Goal: Task Accomplishment & Management: Manage account settings

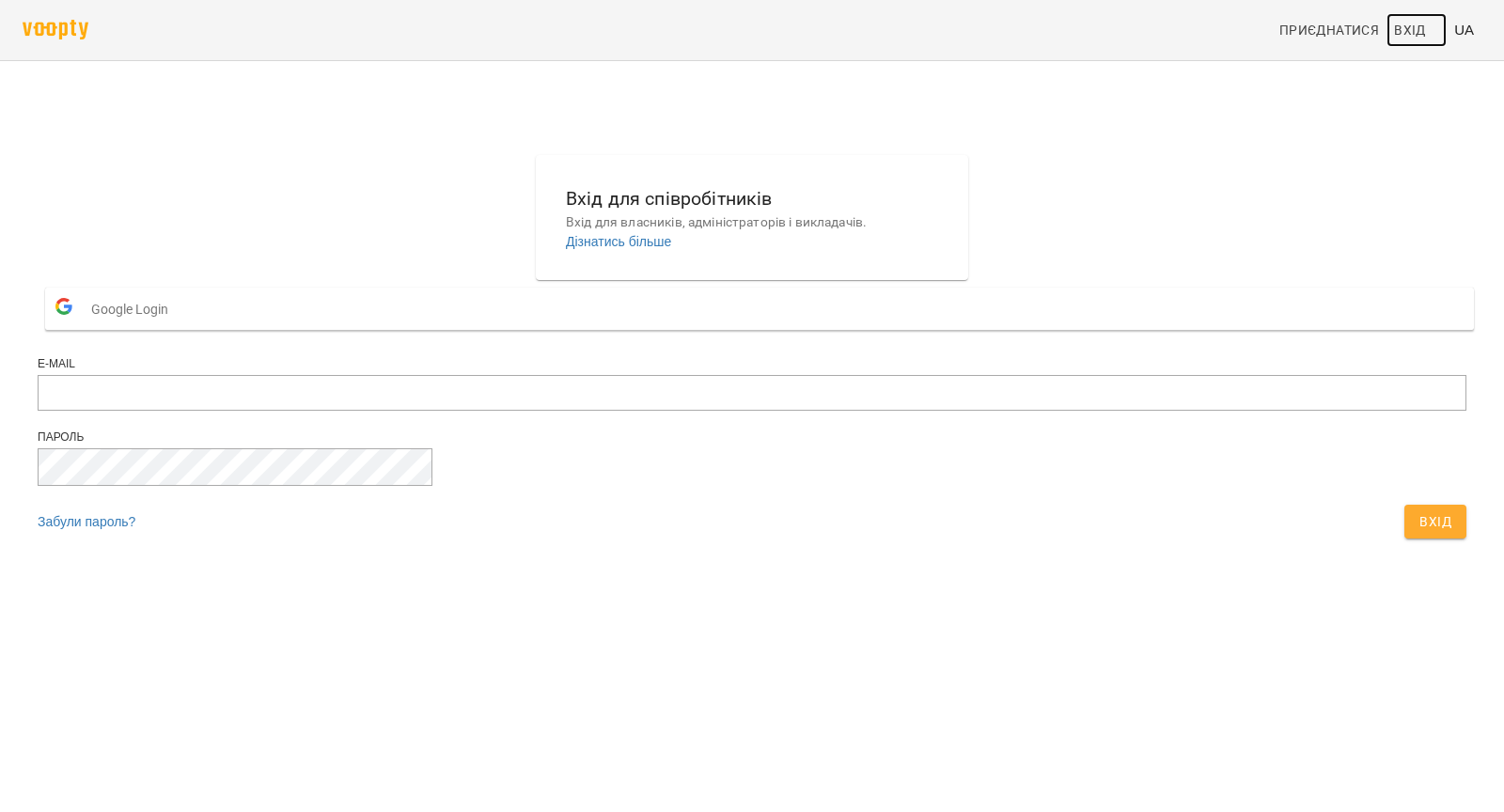
click at [1416, 36] on span "Вхід" at bounding box center [1411, 30] width 32 height 23
click at [829, 320] on form "Google Login E-mail Пароль Забули пароль? Вхід" at bounding box center [752, 414] width 1430 height 268
click at [745, 330] on button "Google Login" at bounding box center [760, 308] width 1430 height 42
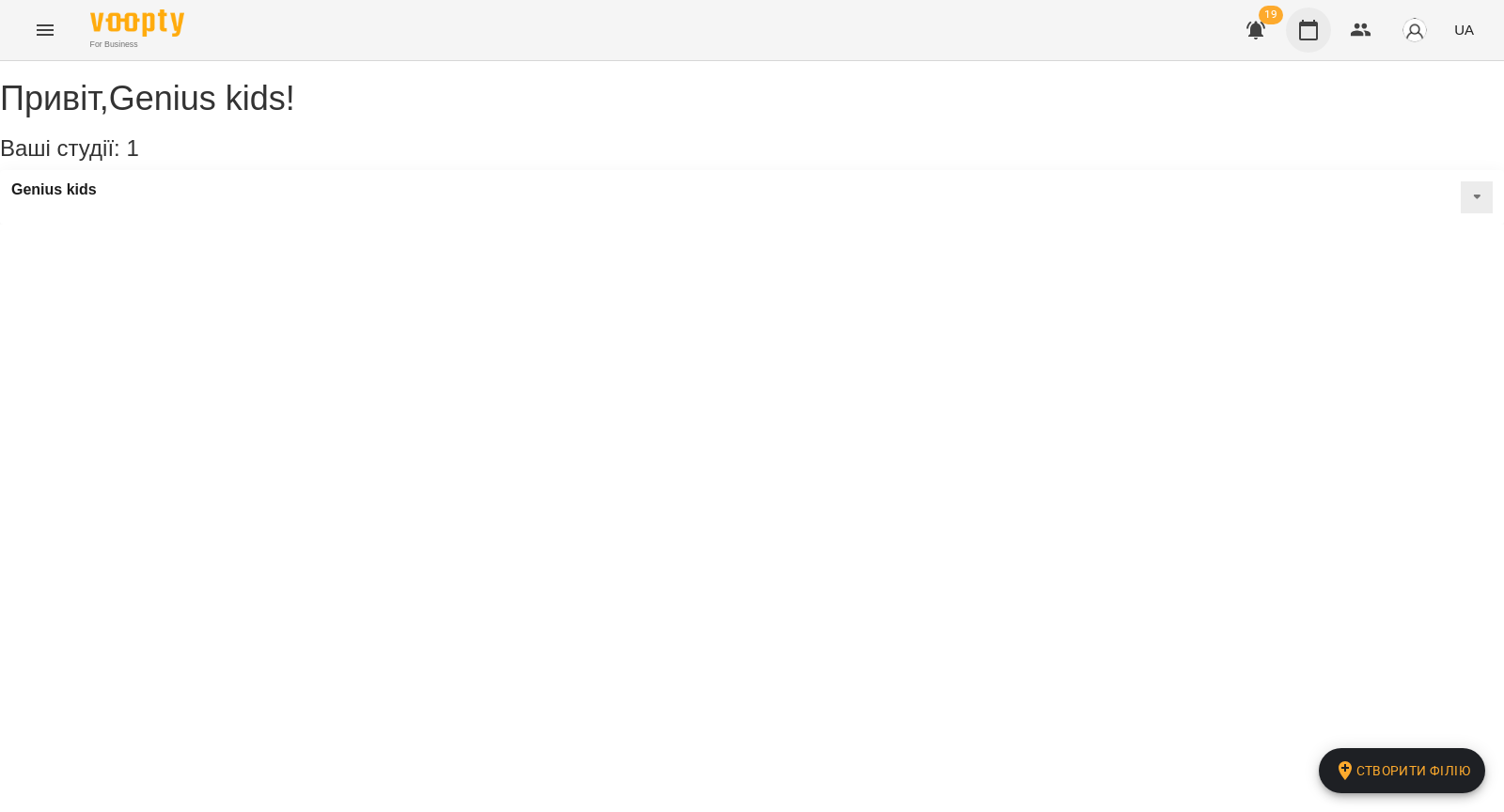
click at [1312, 31] on icon "button" at bounding box center [1309, 30] width 23 height 23
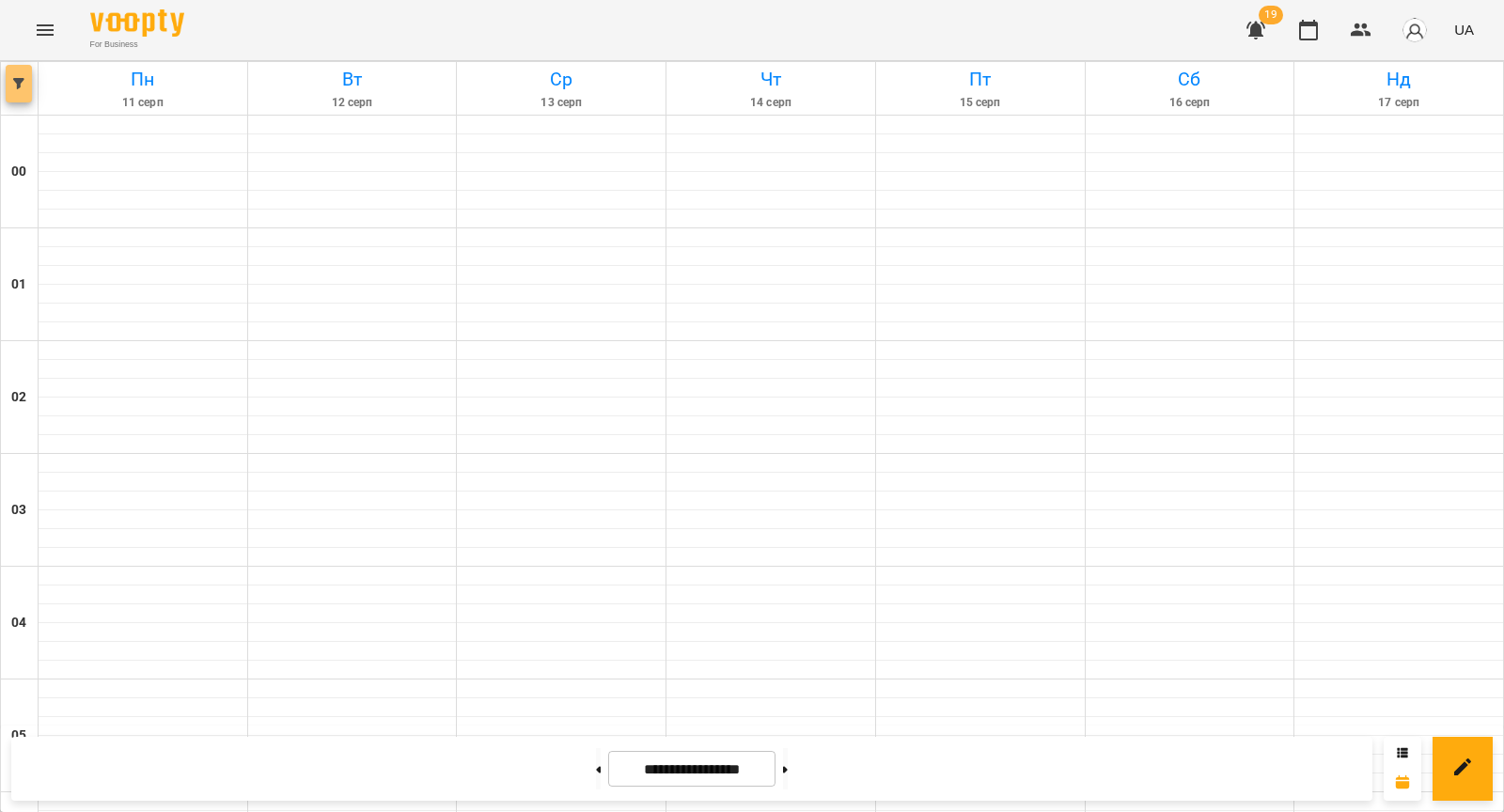
click at [17, 86] on icon "button" at bounding box center [19, 84] width 11 height 11
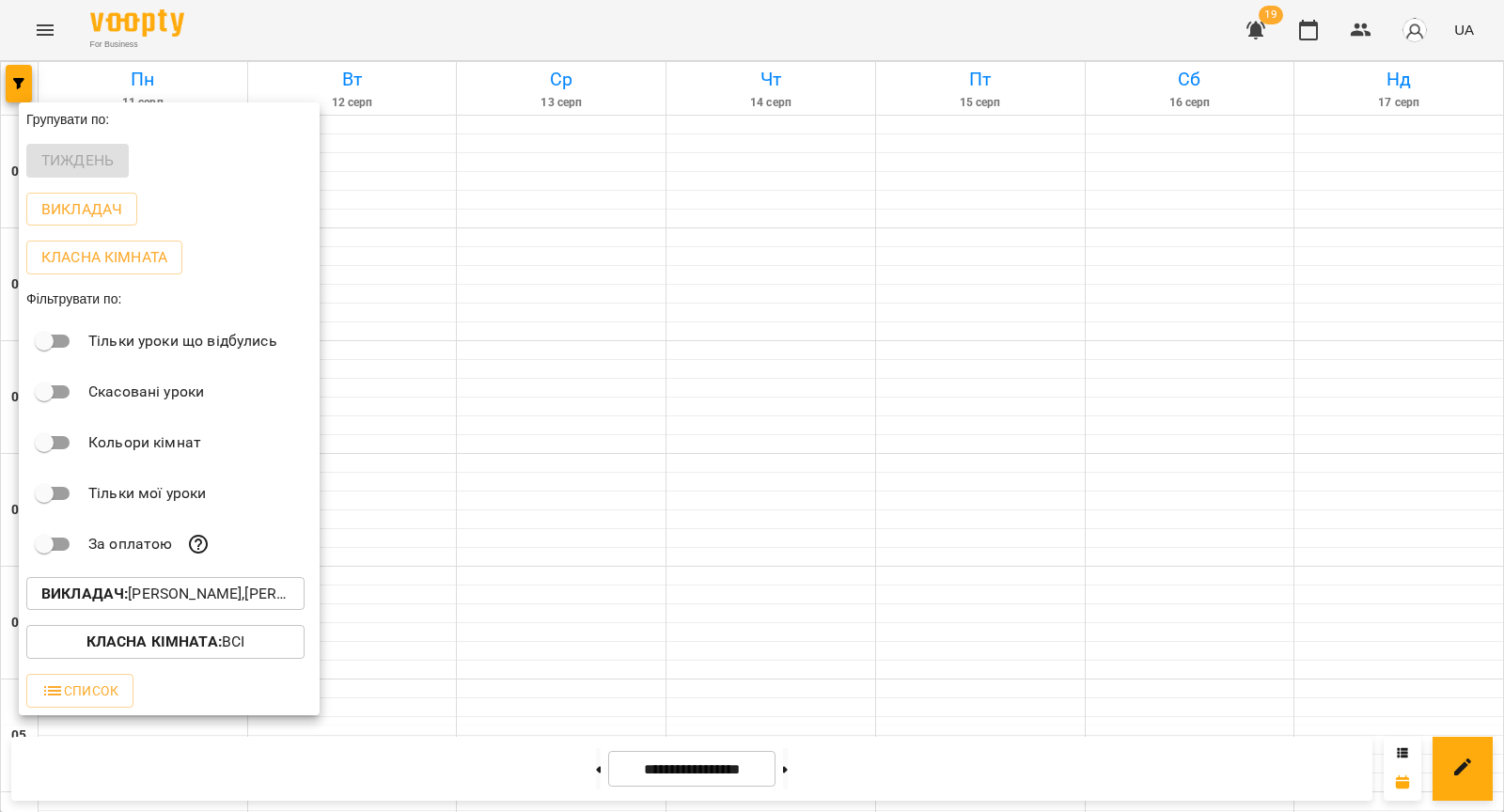
click at [139, 590] on p "Викладач : [PERSON_NAME],[PERSON_NAME],[PERSON_NAME],[PERSON_NAME],[PERSON_NAME…" at bounding box center [165, 594] width 248 height 23
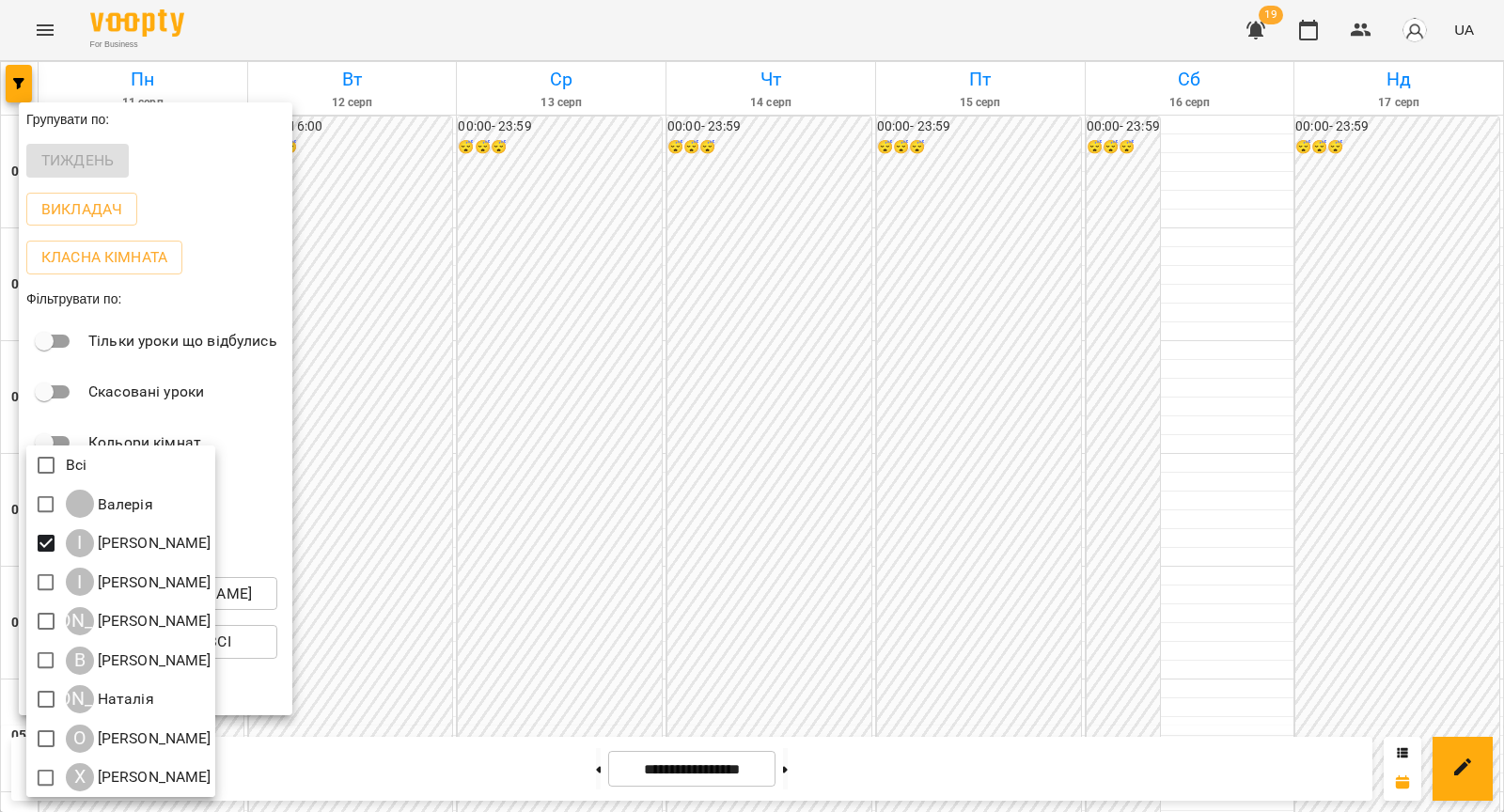
click at [417, 444] on div at bounding box center [752, 406] width 1504 height 812
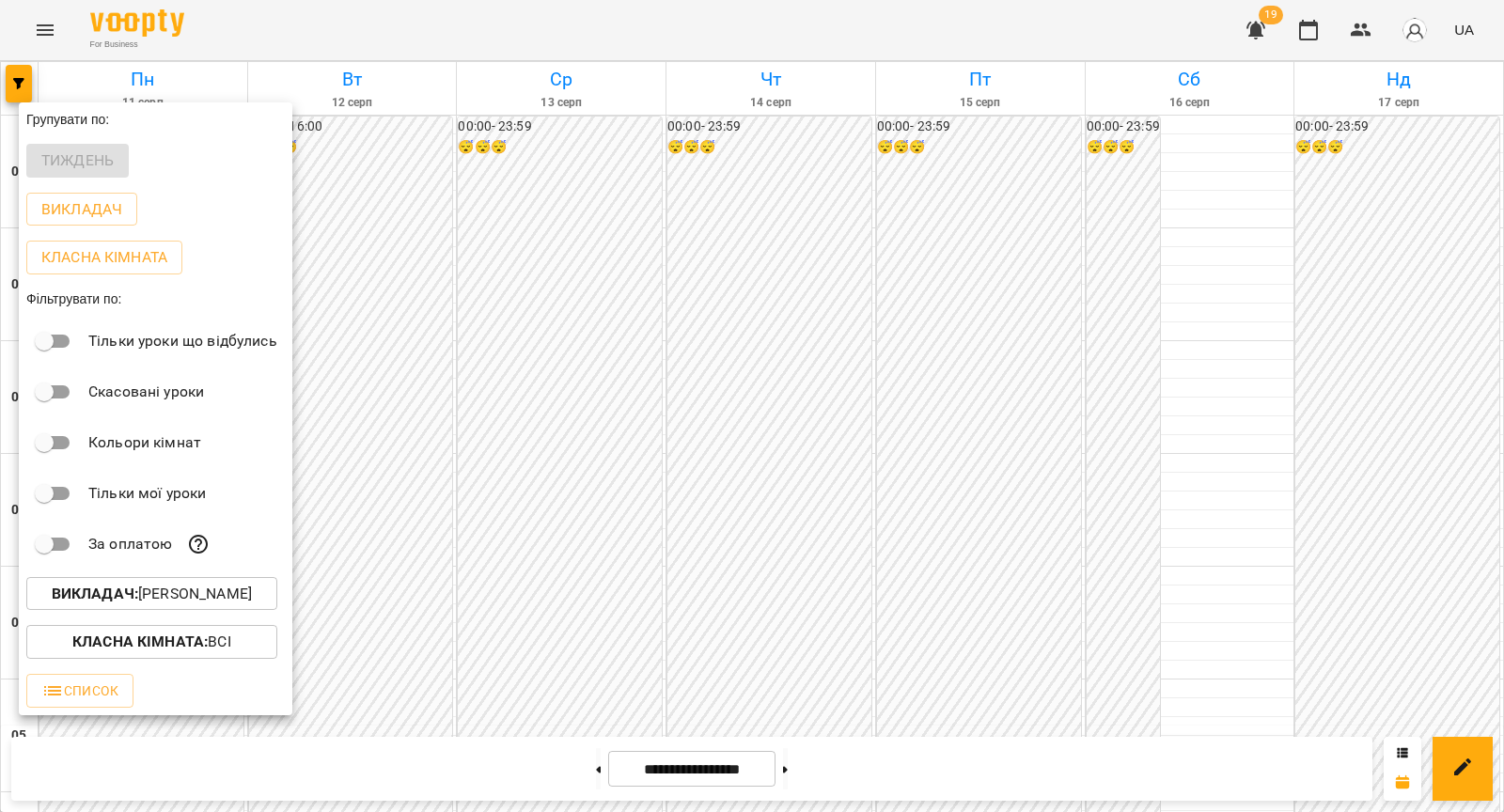
click at [418, 444] on div at bounding box center [752, 406] width 1504 height 812
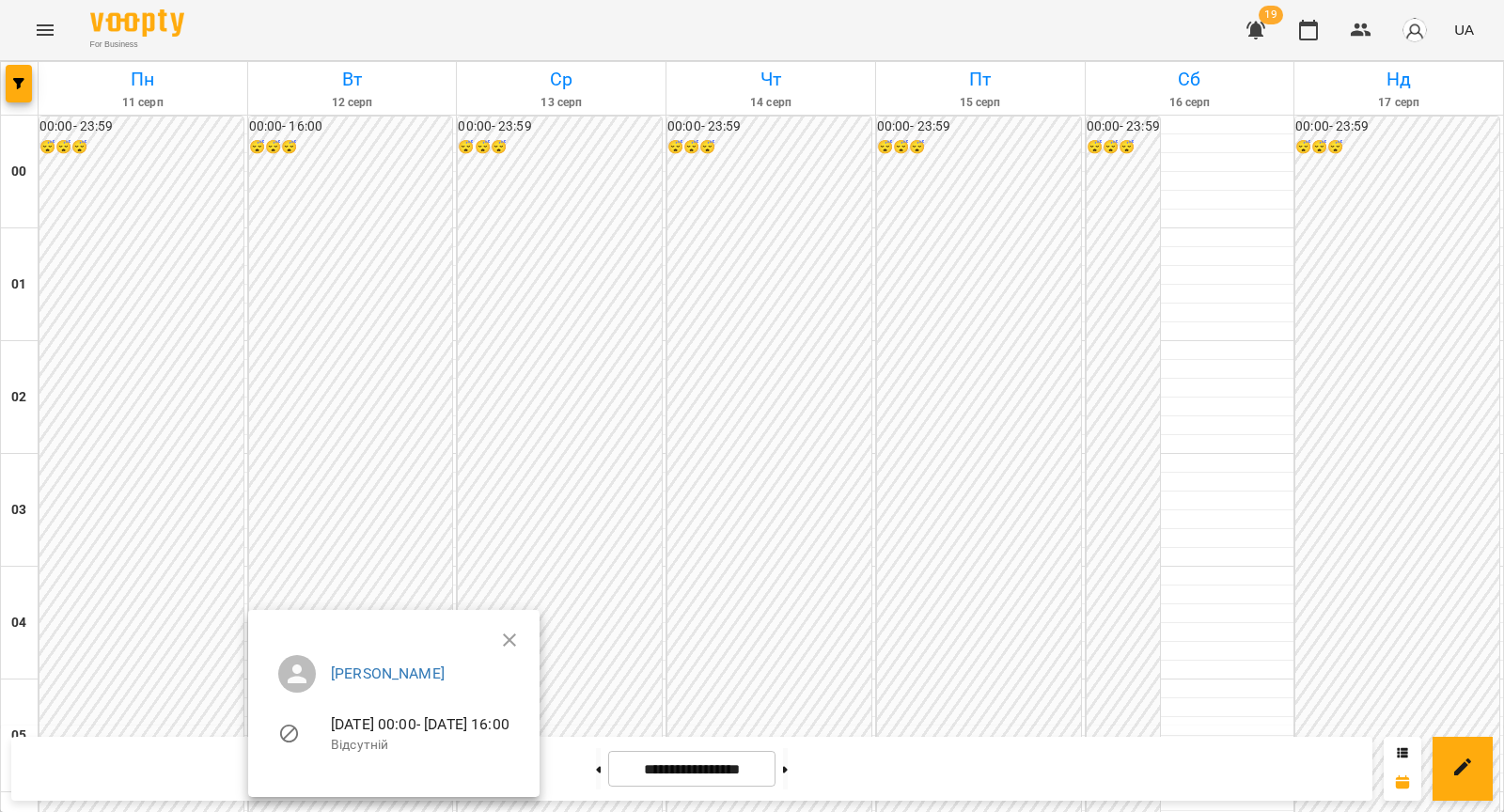
click at [677, 582] on div at bounding box center [752, 406] width 1504 height 812
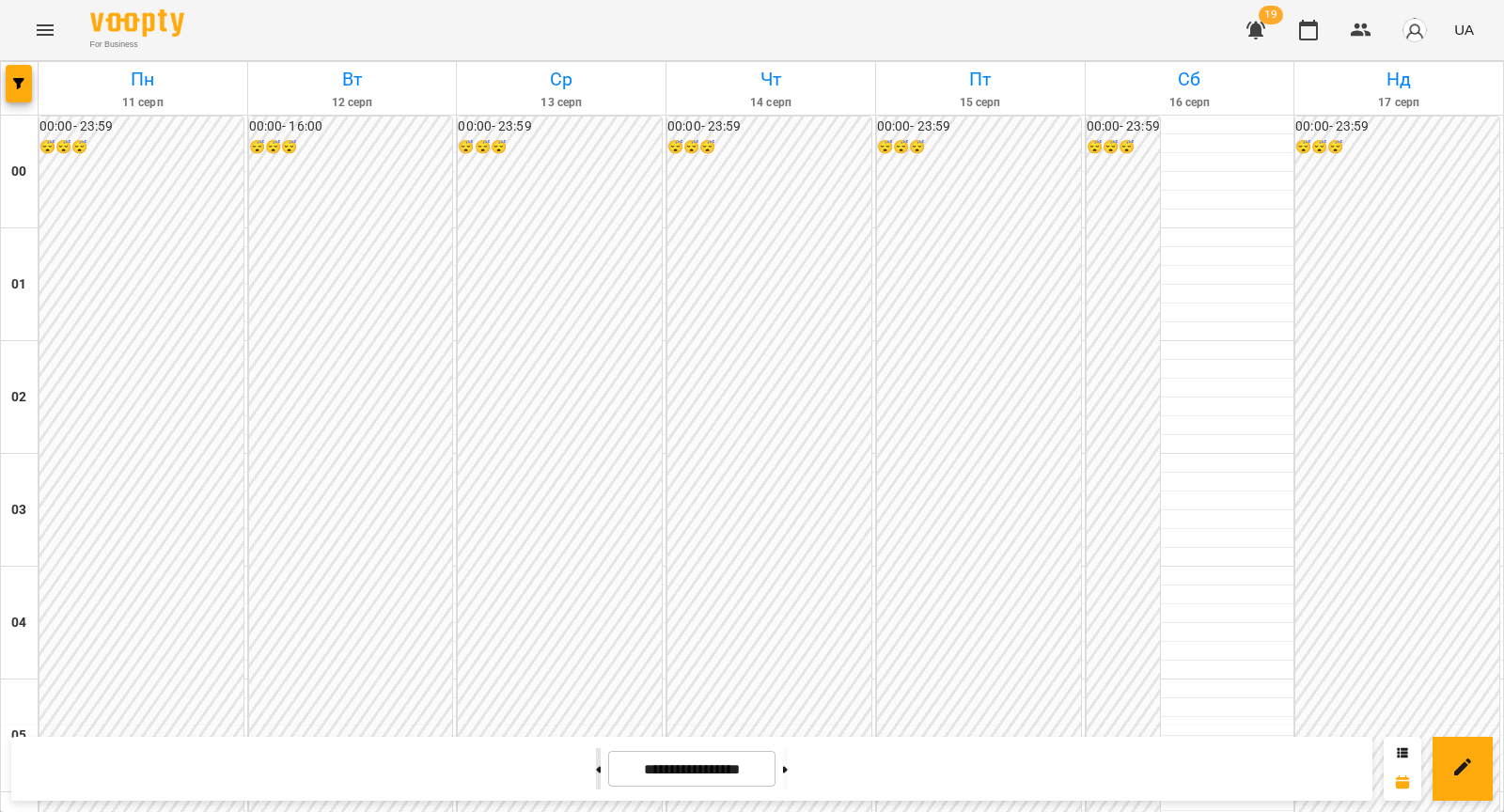
click at [597, 758] on button at bounding box center [598, 769] width 5 height 41
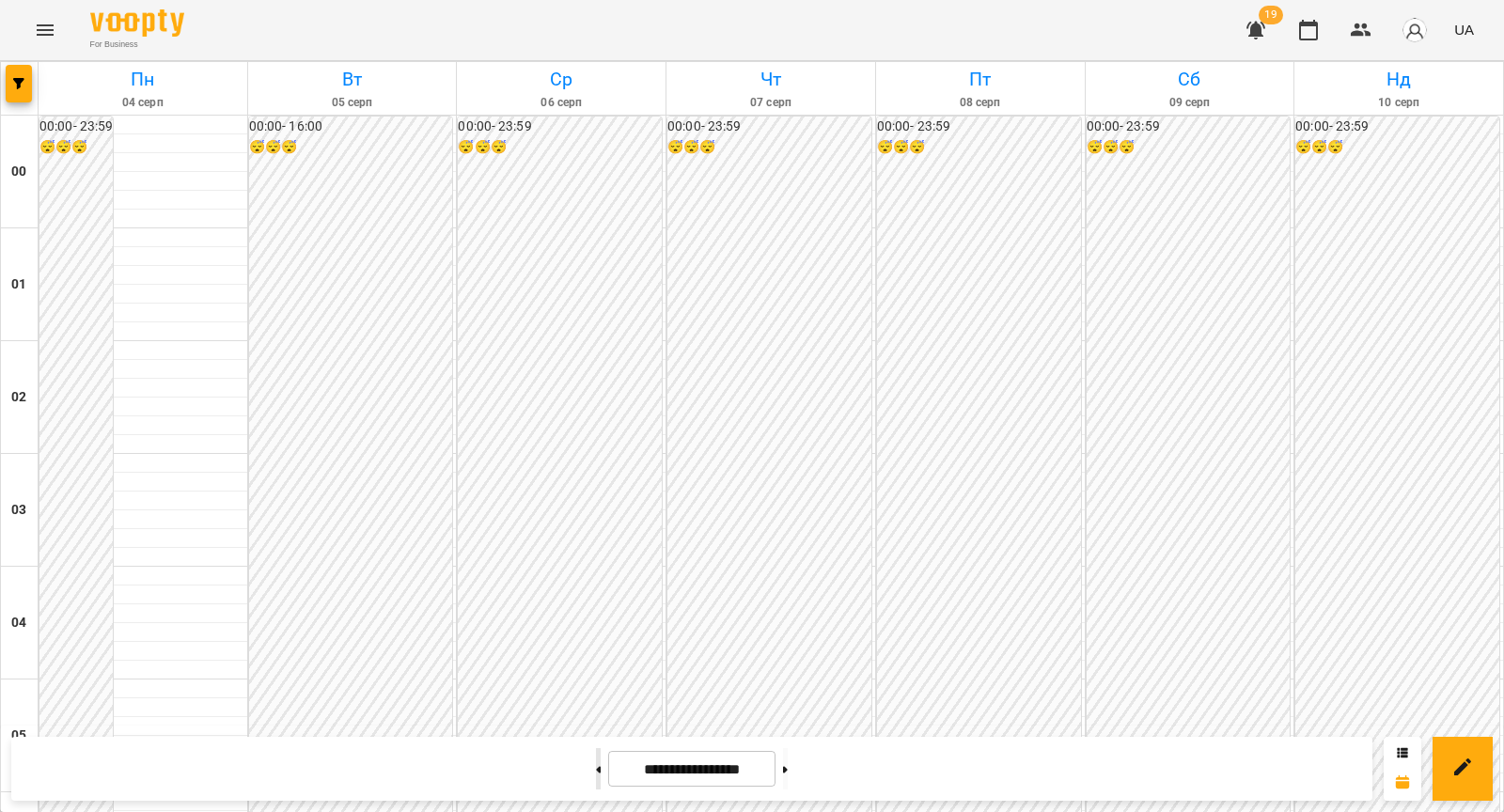
click at [597, 758] on button at bounding box center [598, 769] width 5 height 41
click at [788, 777] on button at bounding box center [785, 769] width 5 height 41
click at [788, 768] on button at bounding box center [785, 769] width 5 height 41
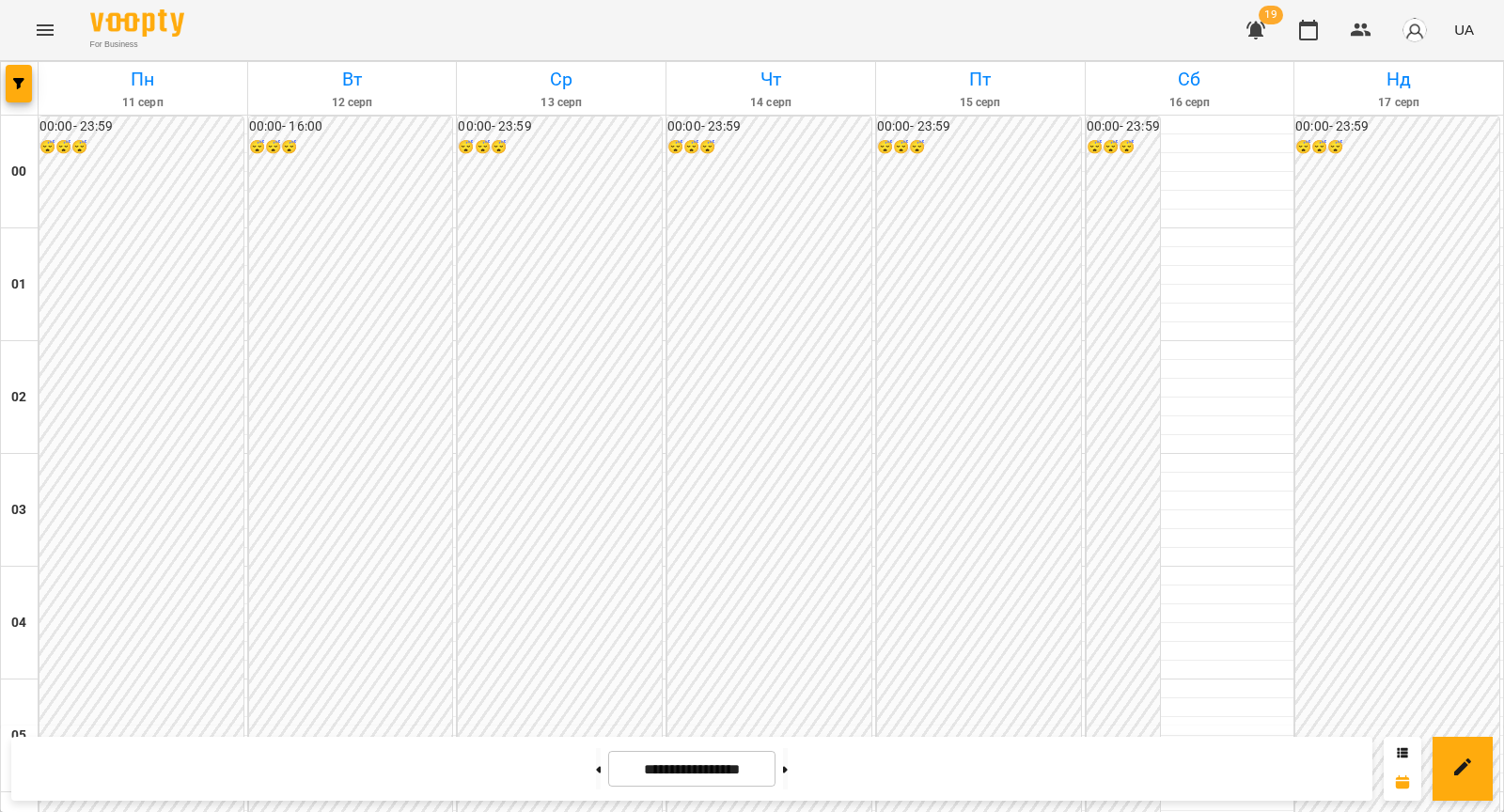
scroll to position [1289, 0]
click at [26, 89] on span "button" at bounding box center [19, 84] width 26 height 11
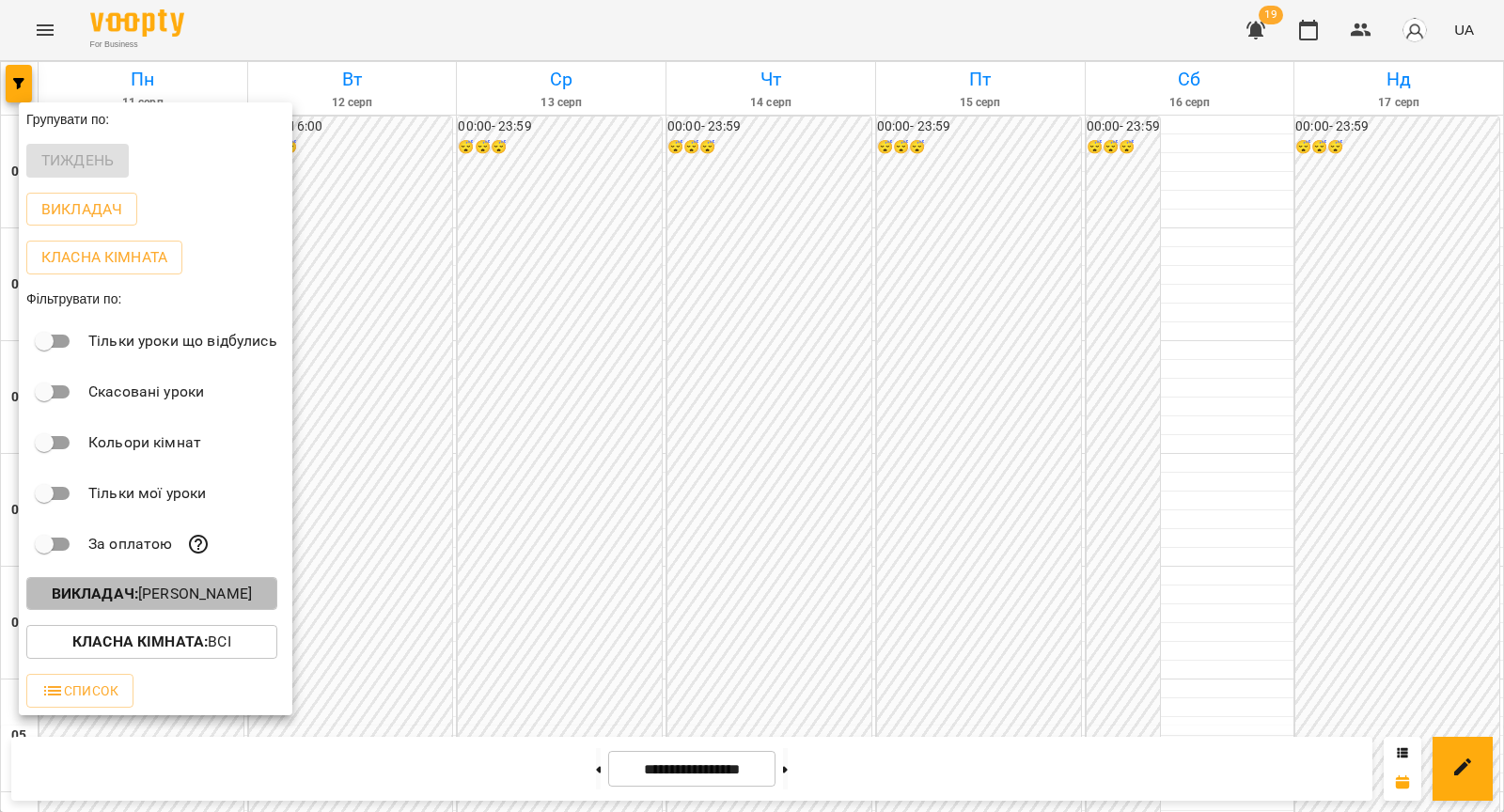
click at [122, 603] on b "Викладач :" at bounding box center [95, 593] width 87 height 18
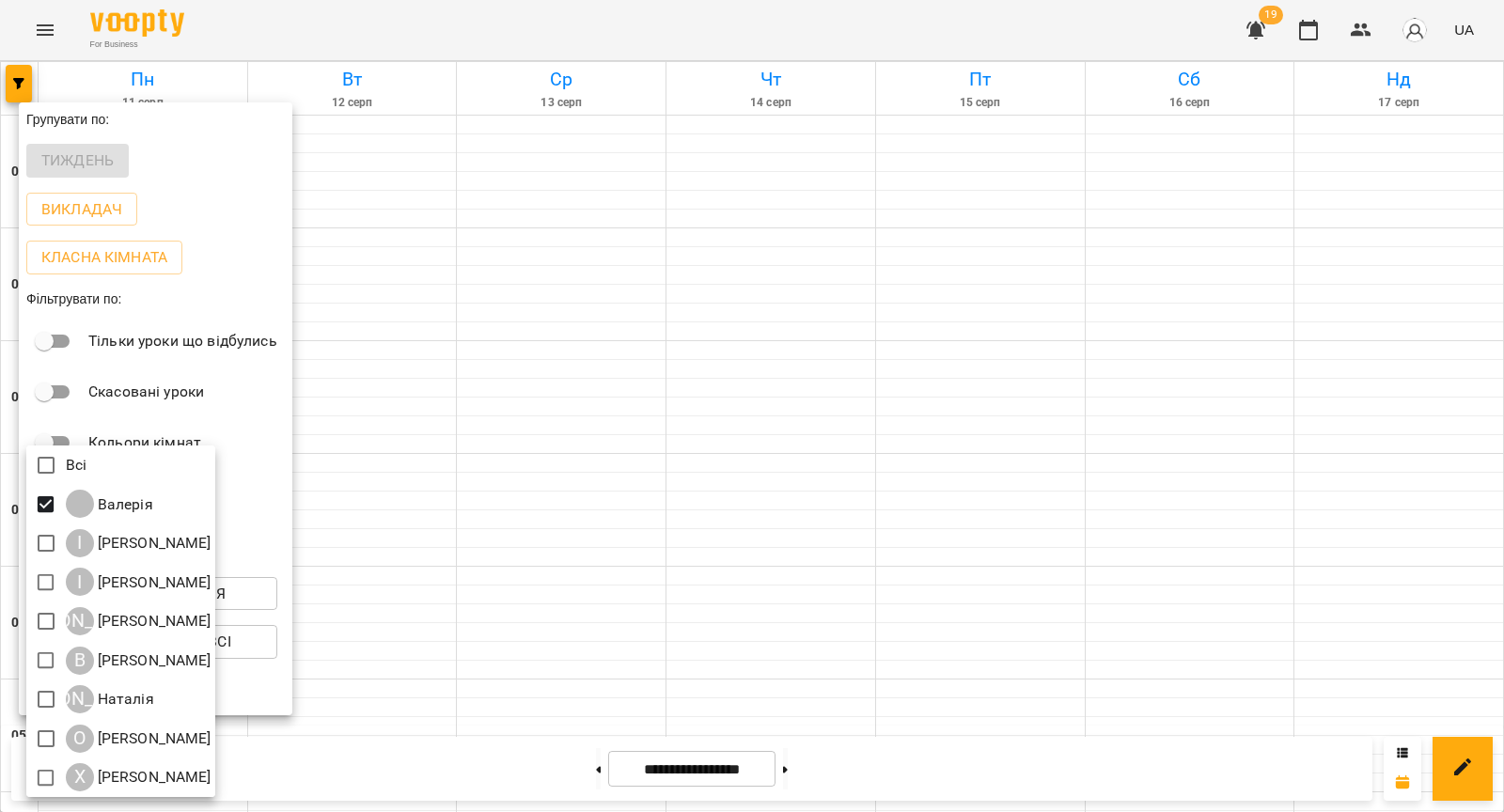
click at [499, 411] on div at bounding box center [752, 406] width 1504 height 812
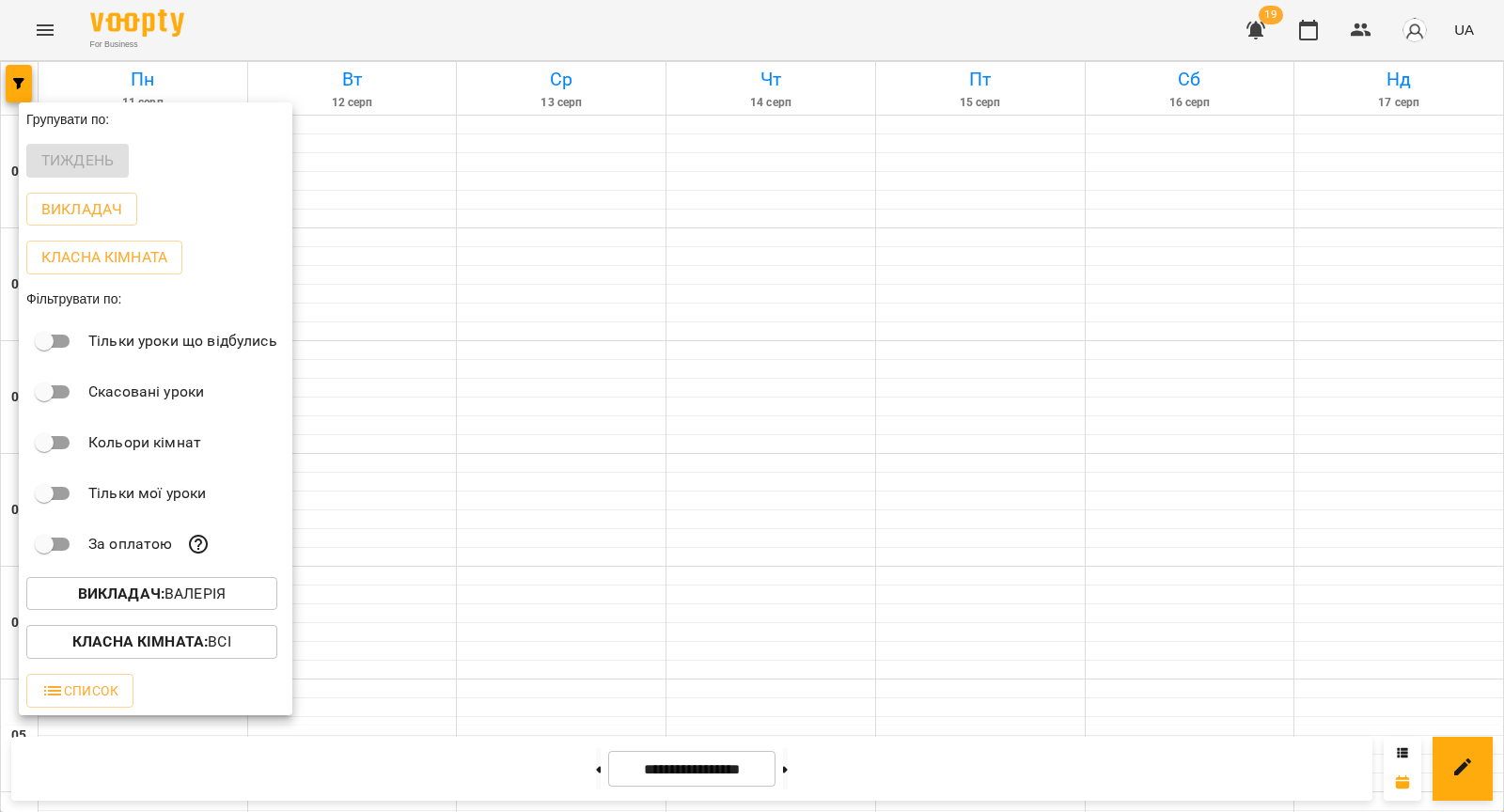
click at [499, 414] on div at bounding box center [752, 406] width 1504 height 812
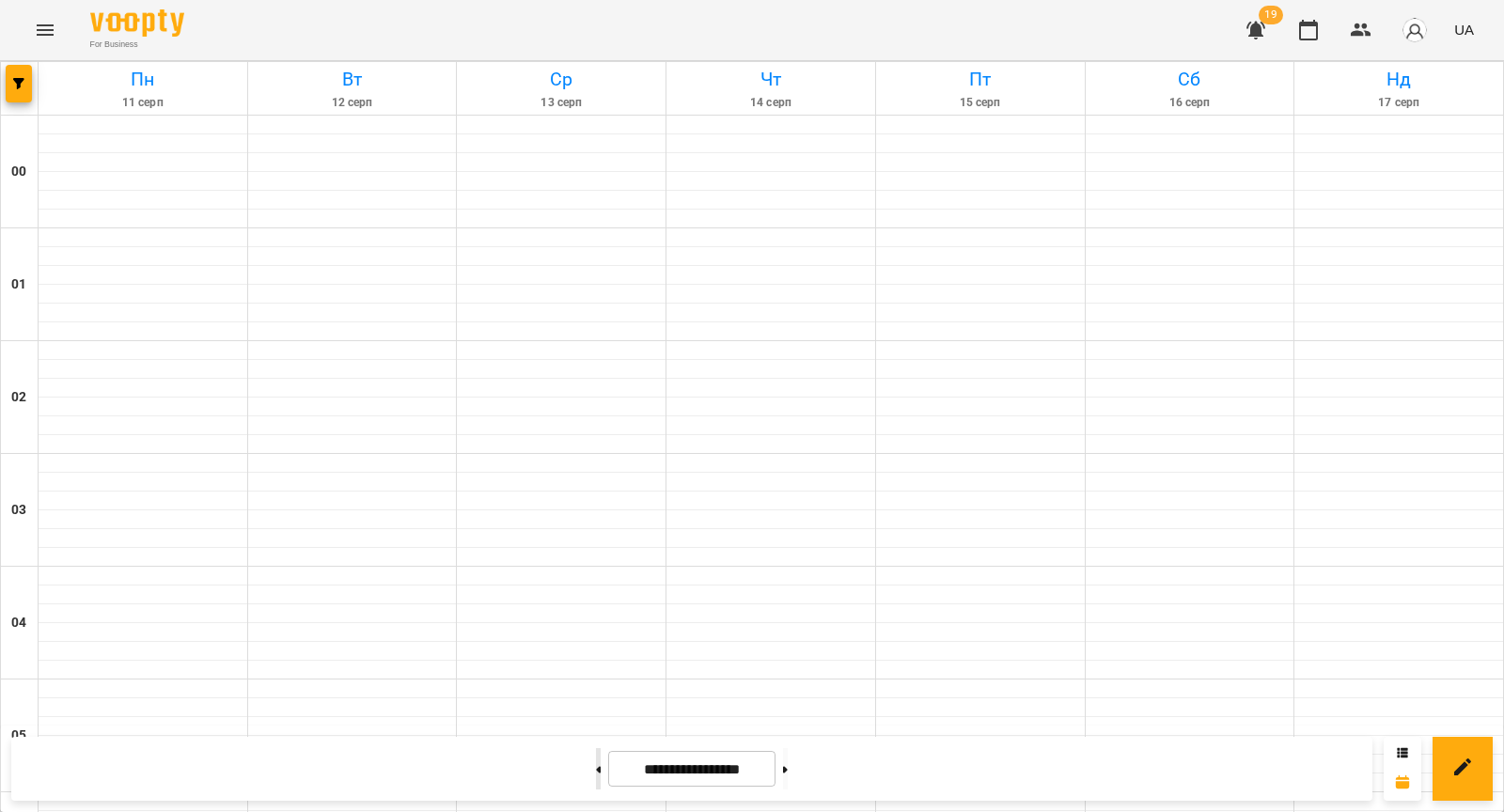
click at [597, 771] on button at bounding box center [598, 769] width 5 height 41
click at [788, 766] on button at bounding box center [785, 769] width 5 height 41
click at [12, 73] on button "button" at bounding box center [19, 84] width 26 height 38
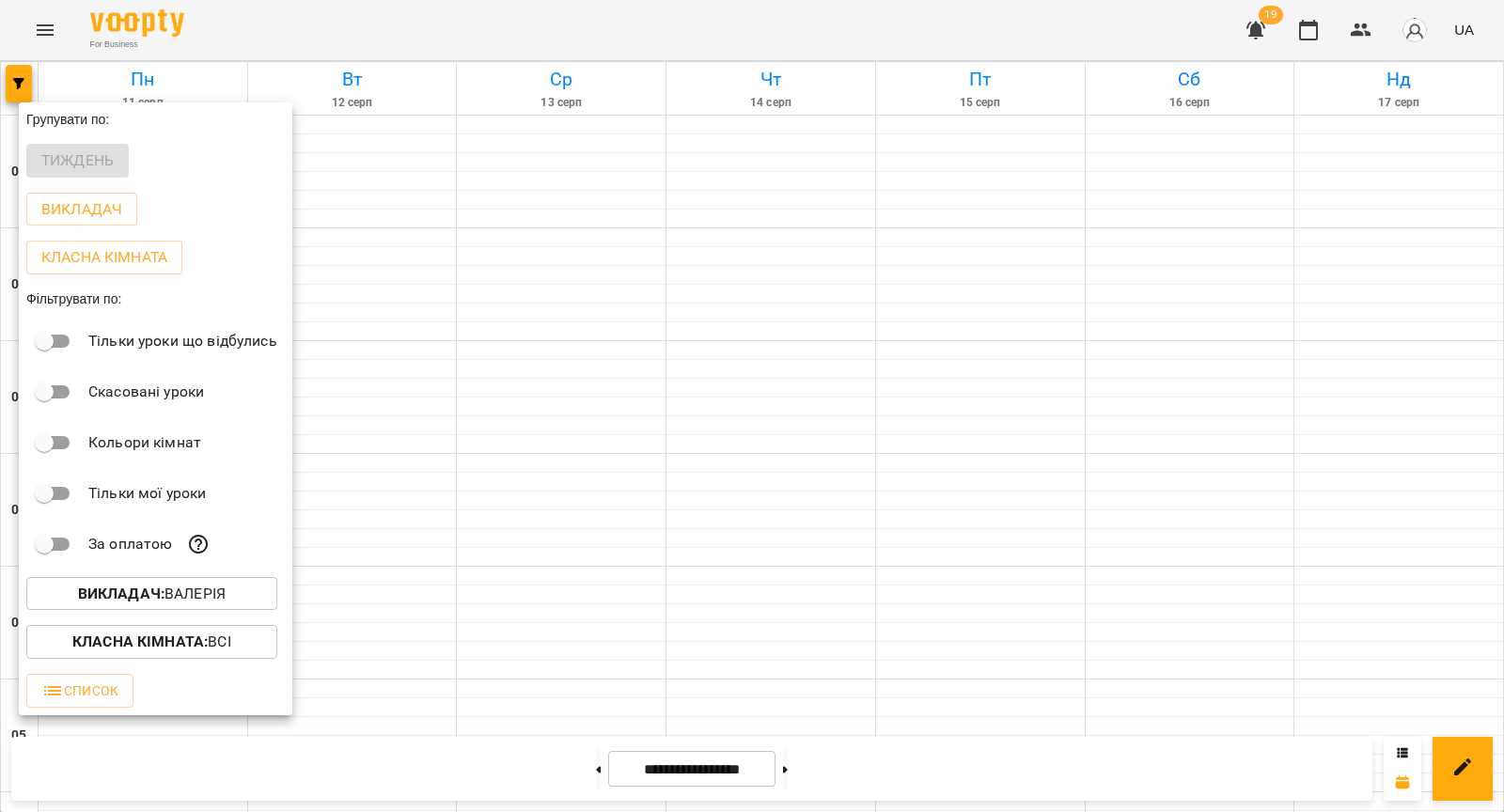
click at [124, 601] on b "Викладач :" at bounding box center [122, 593] width 87 height 18
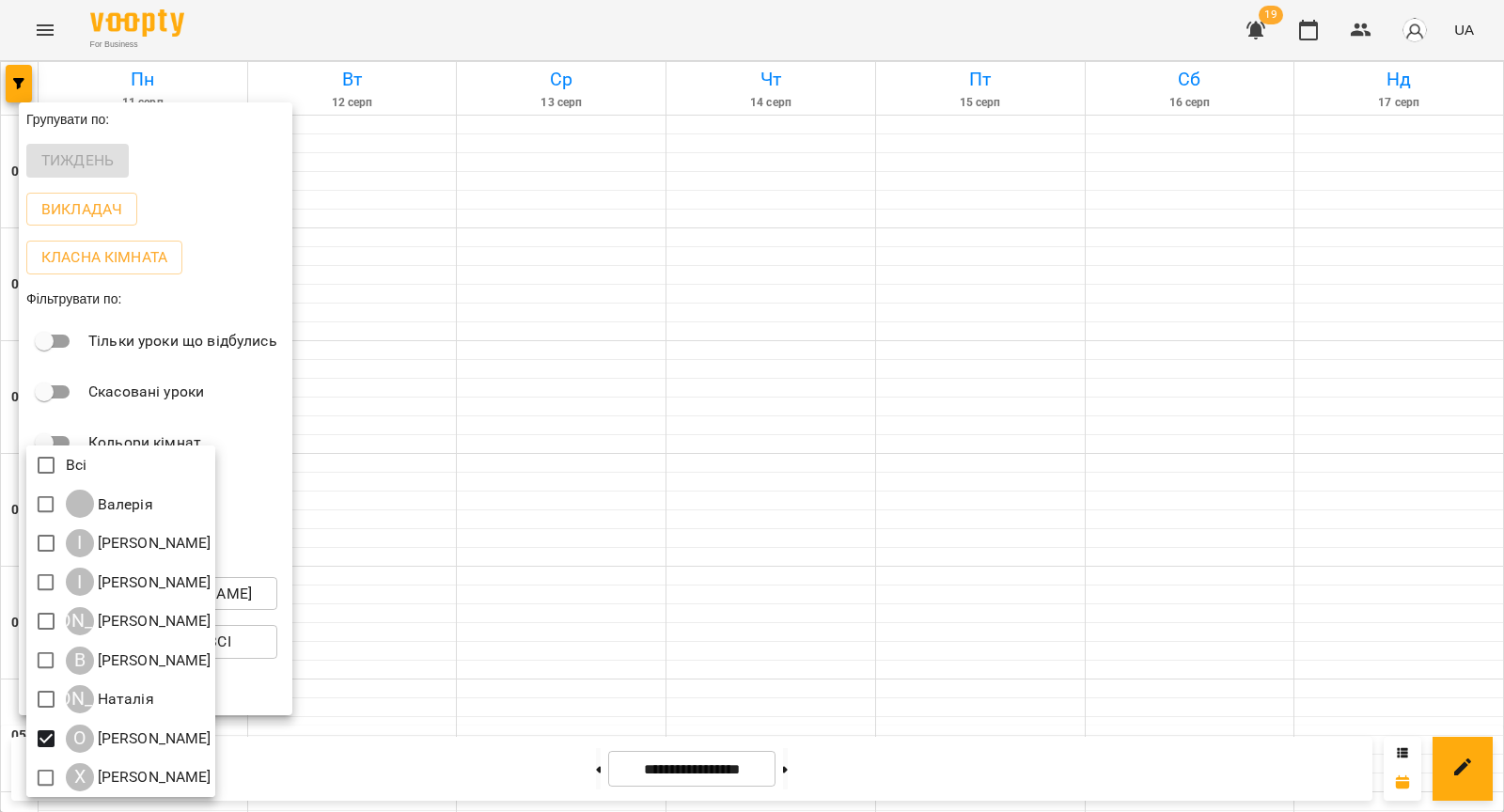
click at [391, 584] on div at bounding box center [752, 406] width 1504 height 812
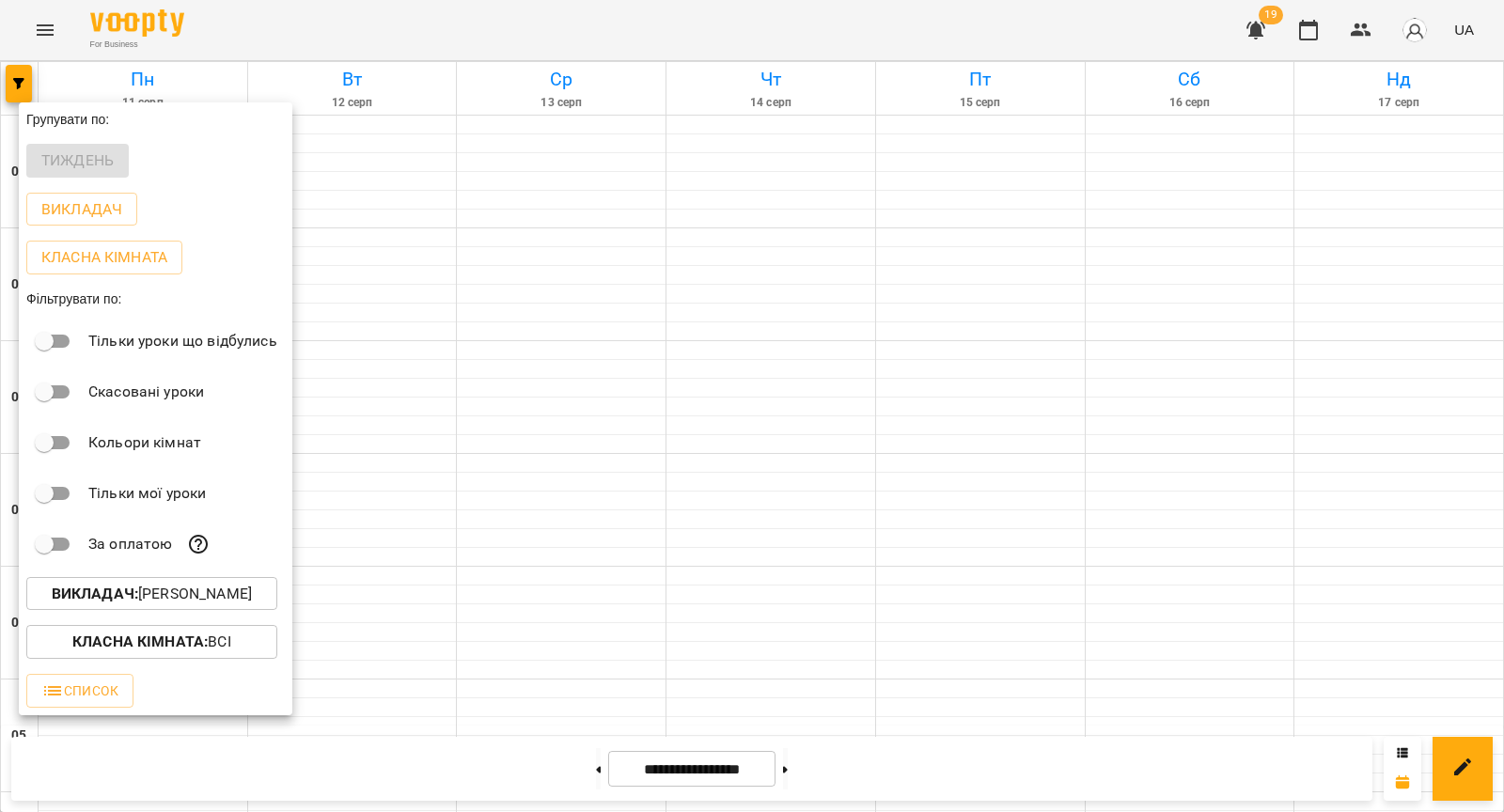
click at [394, 549] on div at bounding box center [752, 406] width 1504 height 812
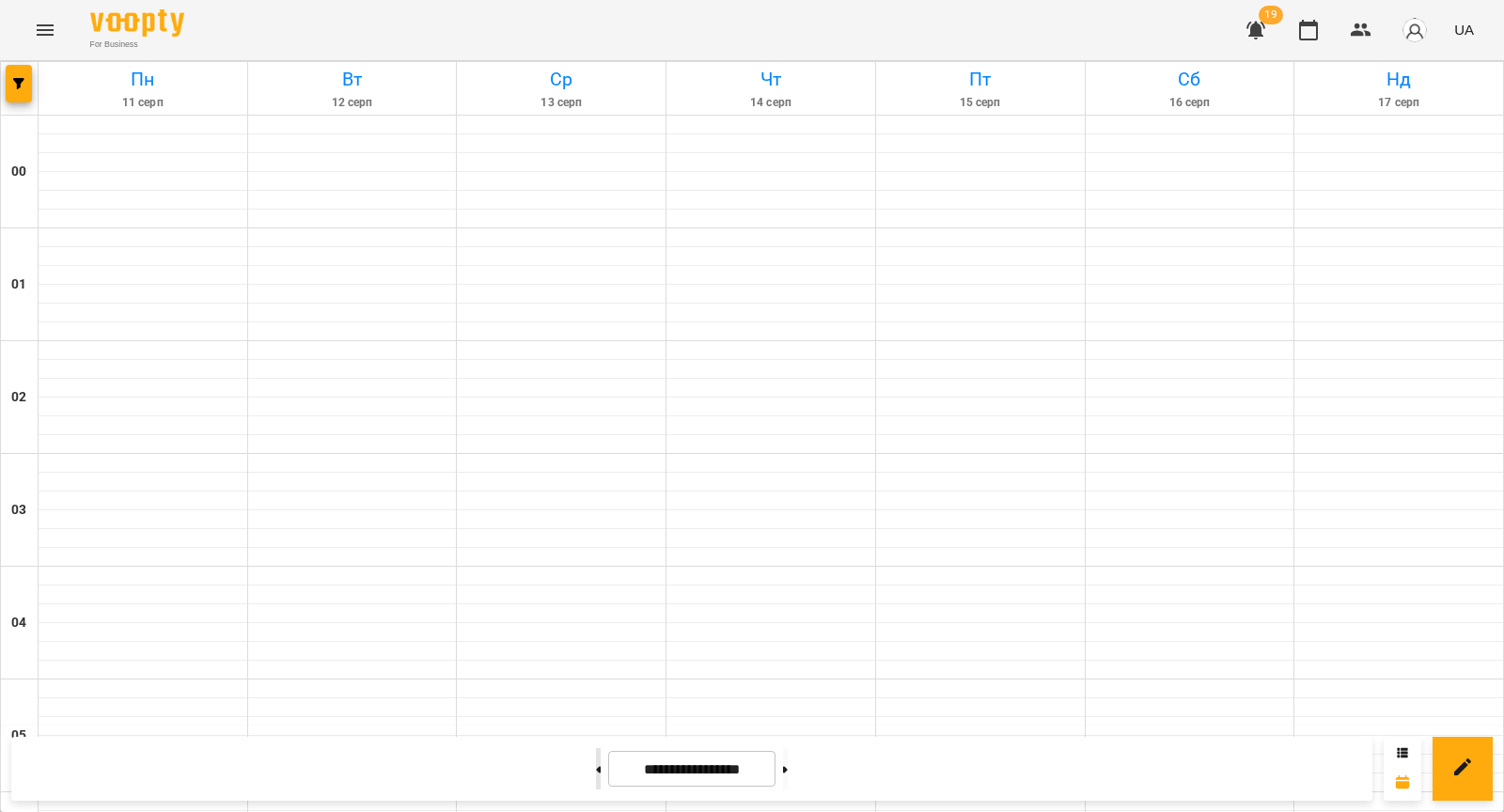
click at [597, 772] on button at bounding box center [598, 769] width 5 height 41
click at [597, 771] on button at bounding box center [598, 769] width 5 height 41
click at [788, 767] on button at bounding box center [785, 769] width 5 height 41
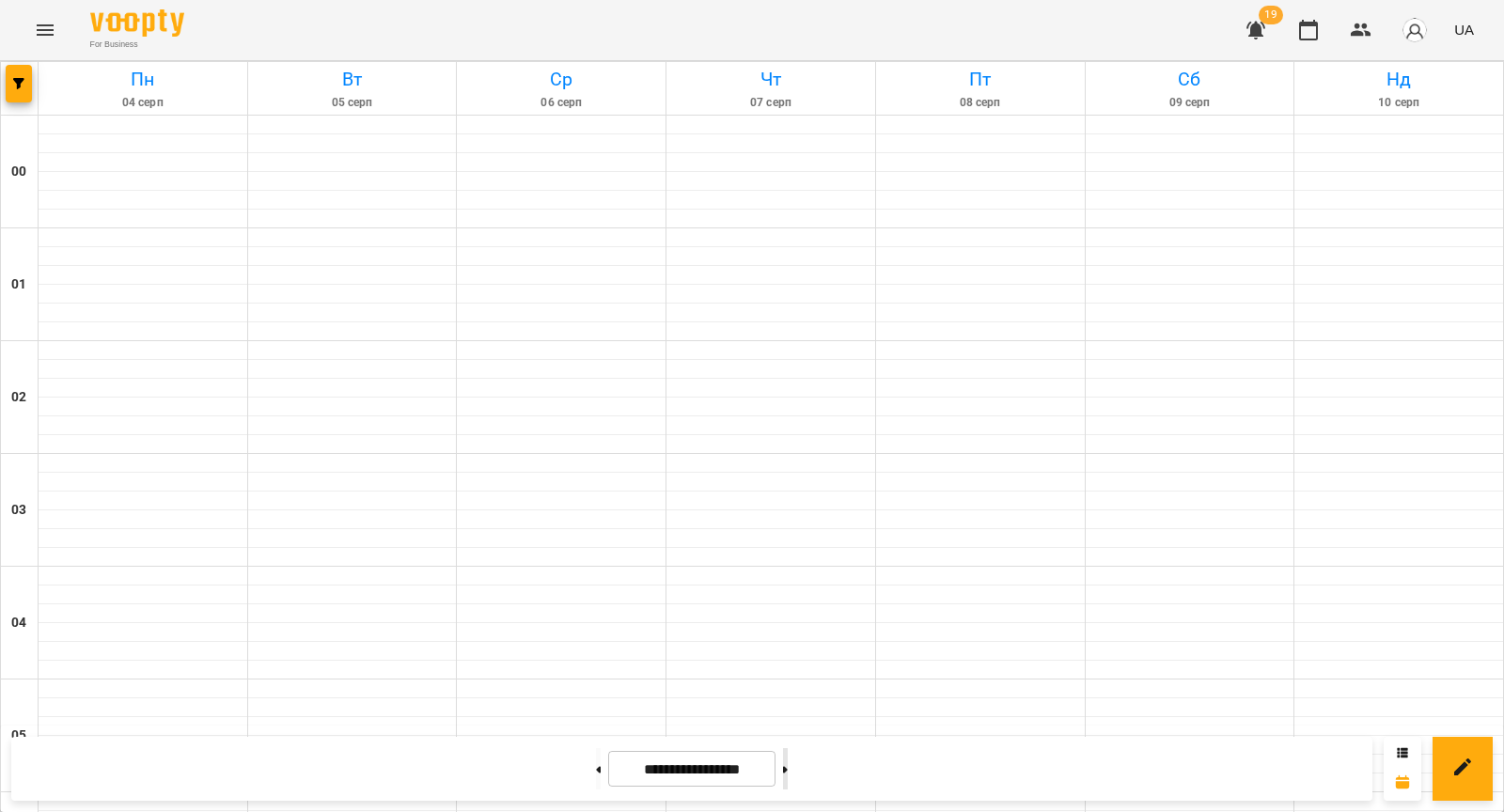
click at [788, 760] on button at bounding box center [785, 769] width 5 height 41
click at [12, 82] on span "button" at bounding box center [19, 84] width 26 height 11
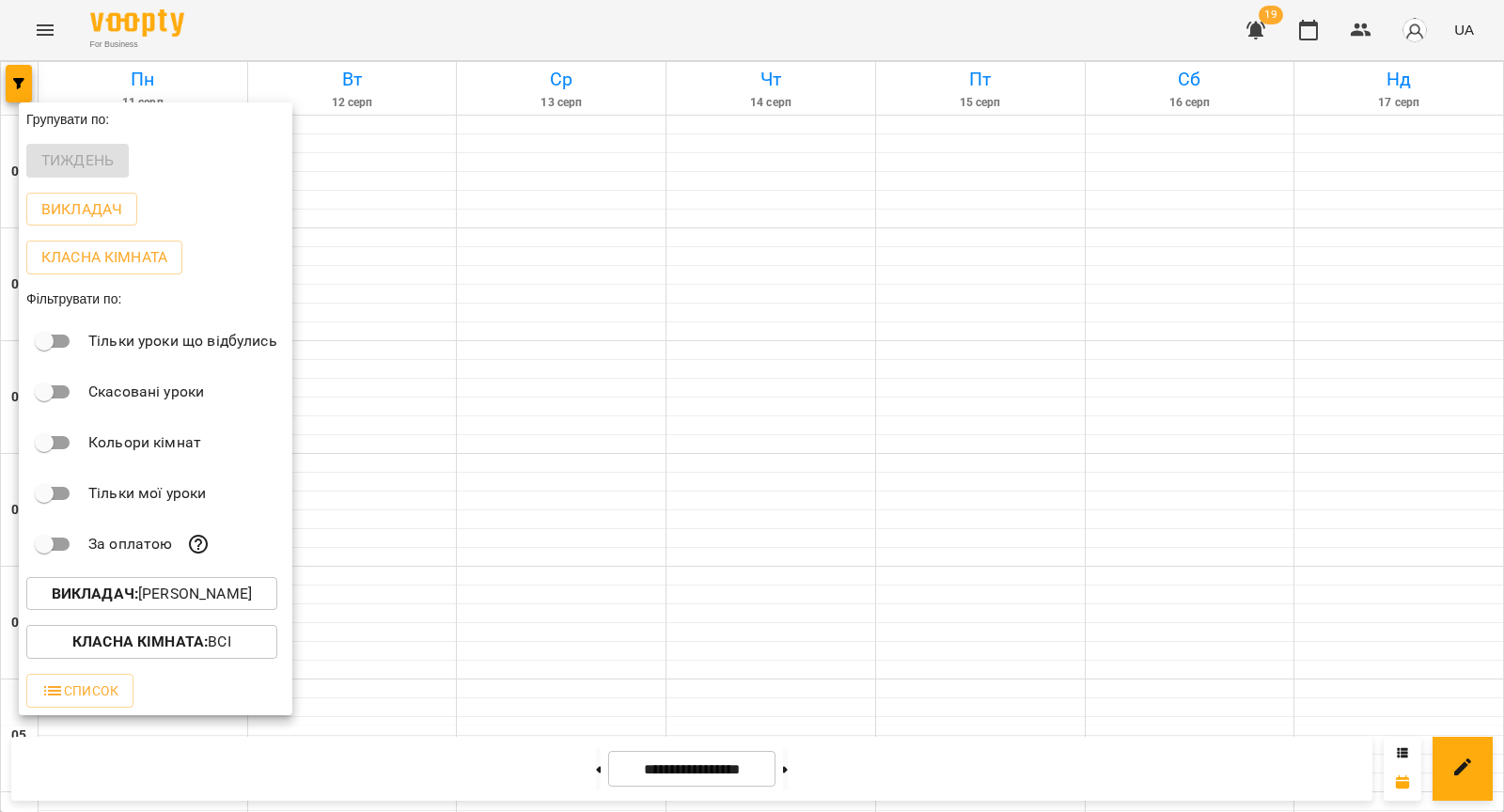
click at [164, 597] on p "Викладач : [PERSON_NAME]" at bounding box center [152, 594] width 201 height 23
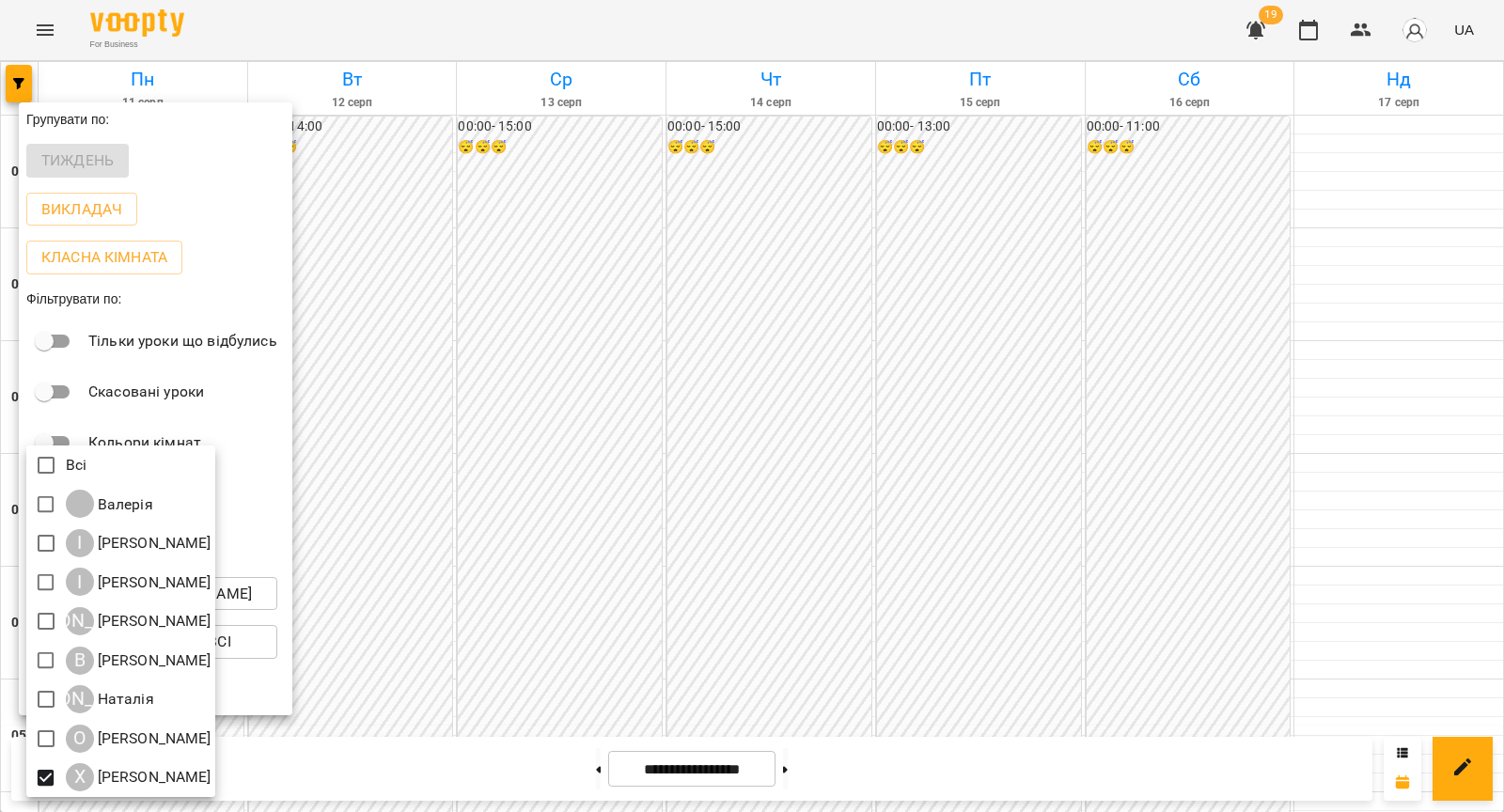
click at [452, 516] on div at bounding box center [752, 406] width 1504 height 812
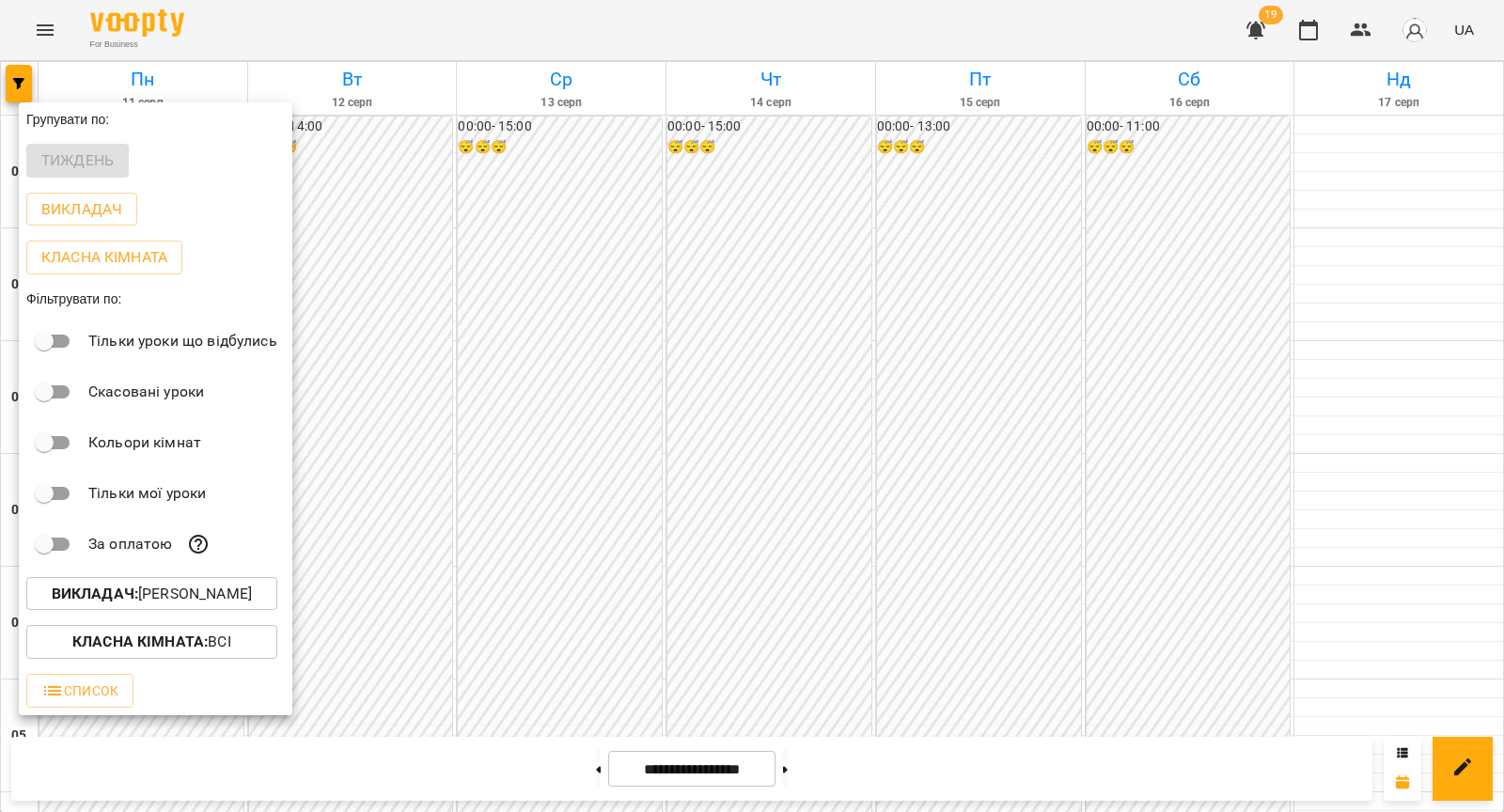
click at [497, 422] on div at bounding box center [752, 406] width 1504 height 812
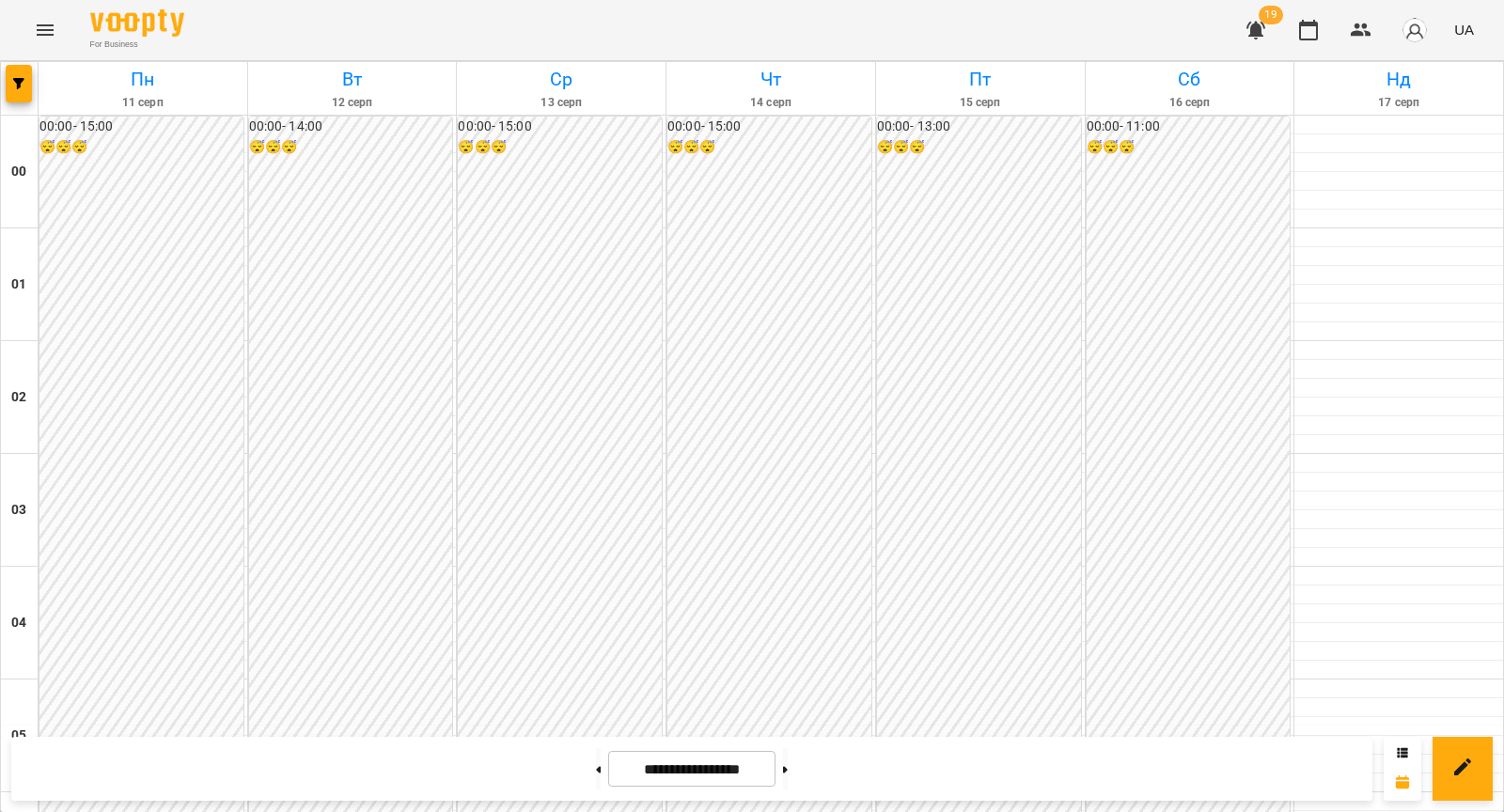
scroll to position [0, 0]
click at [597, 769] on button at bounding box center [598, 769] width 5 height 41
click at [597, 780] on button at bounding box center [598, 769] width 5 height 41
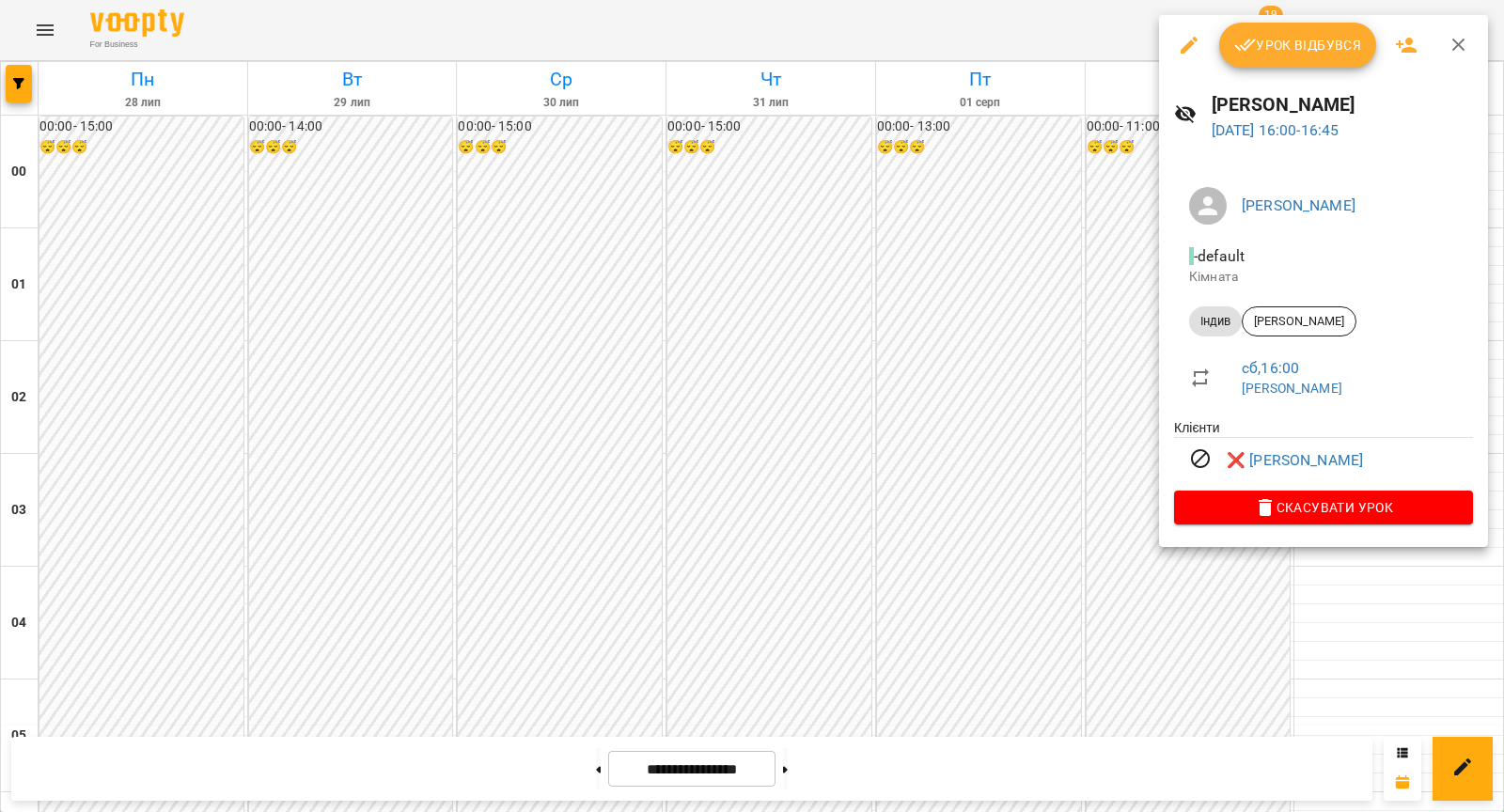
click at [1057, 478] on div at bounding box center [752, 406] width 1504 height 812
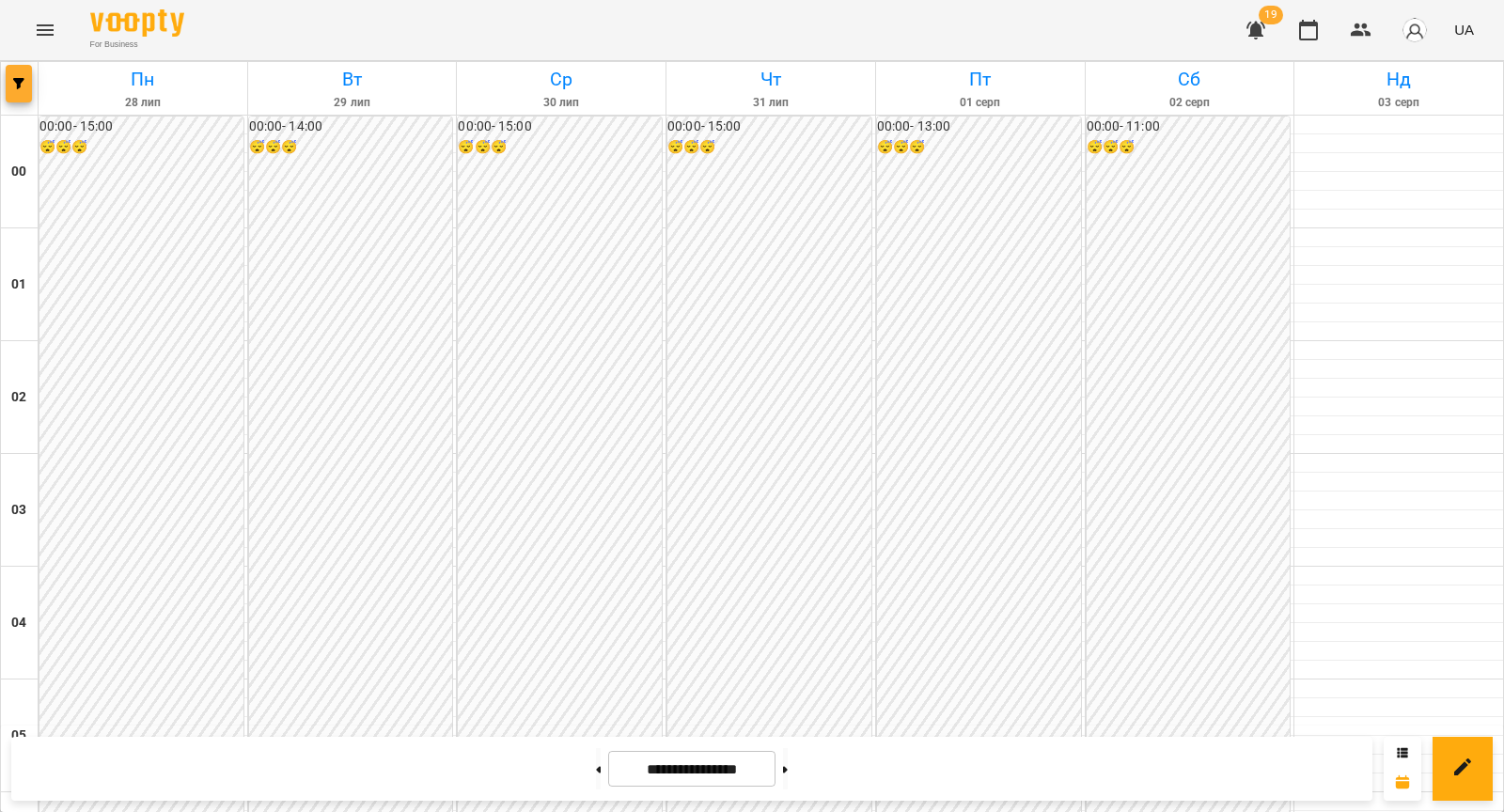
click at [14, 89] on button "button" at bounding box center [19, 84] width 26 height 38
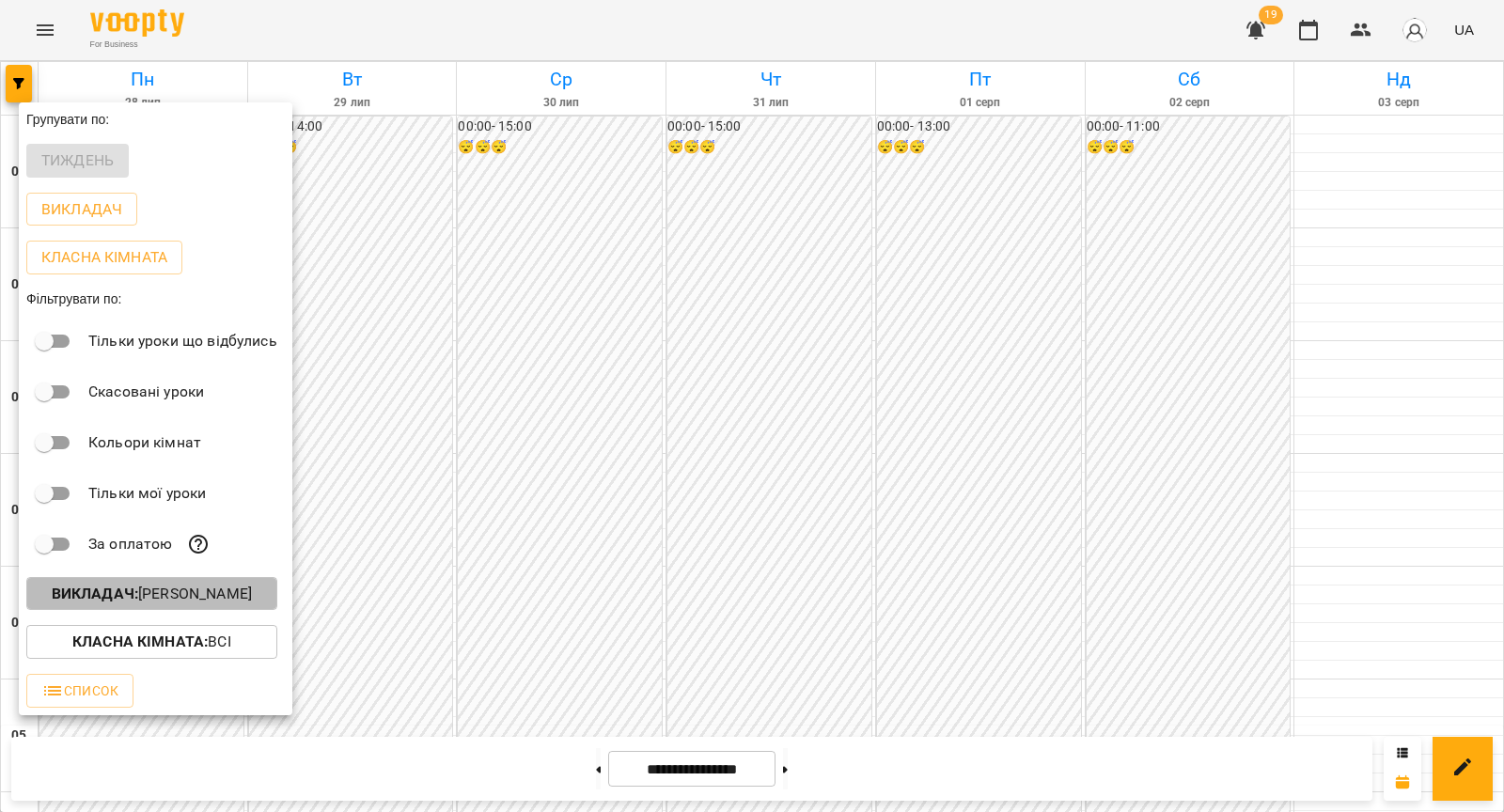
click at [107, 594] on b "Викладач :" at bounding box center [95, 593] width 87 height 18
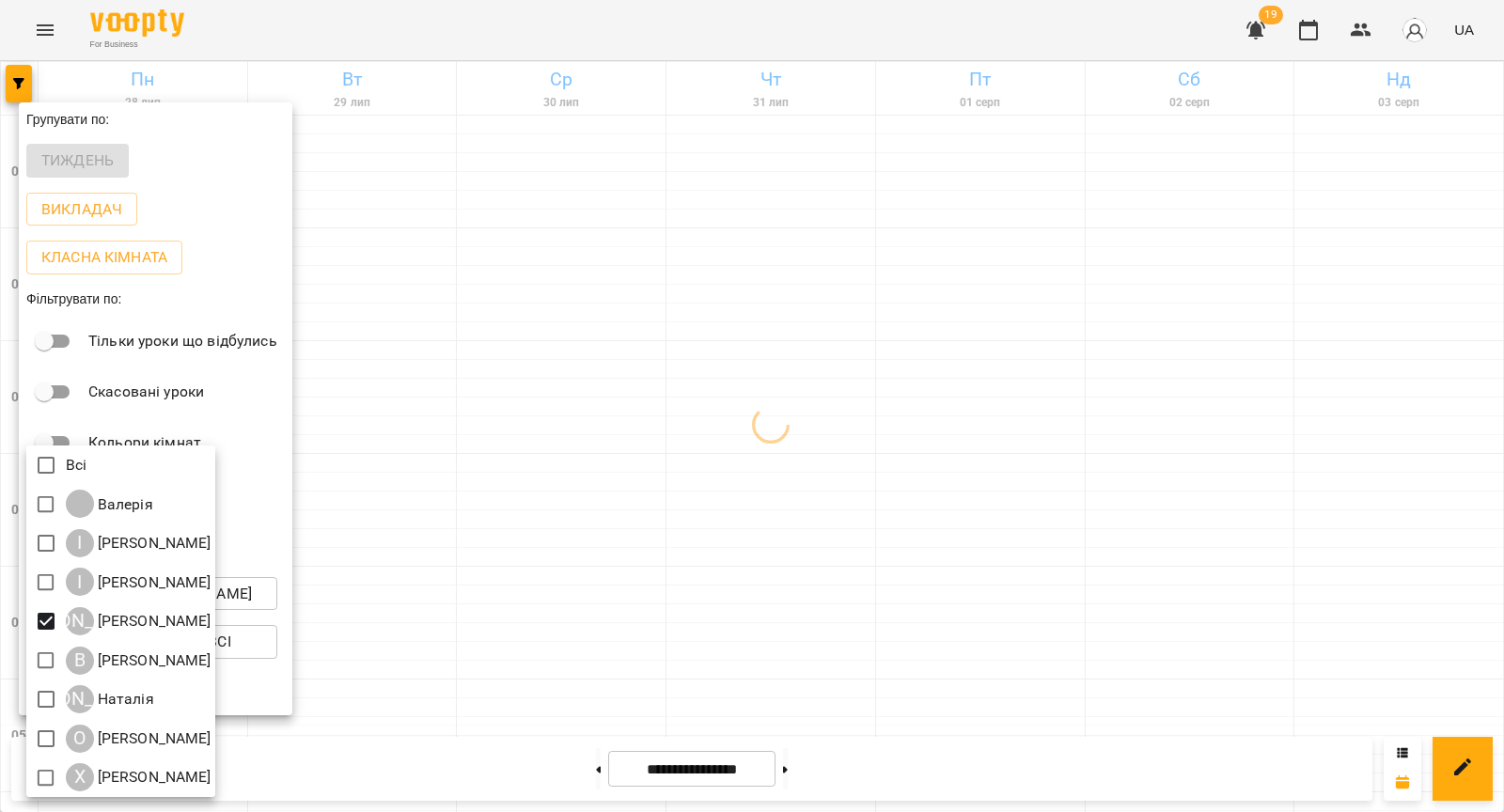
click at [413, 665] on div at bounding box center [752, 406] width 1504 height 812
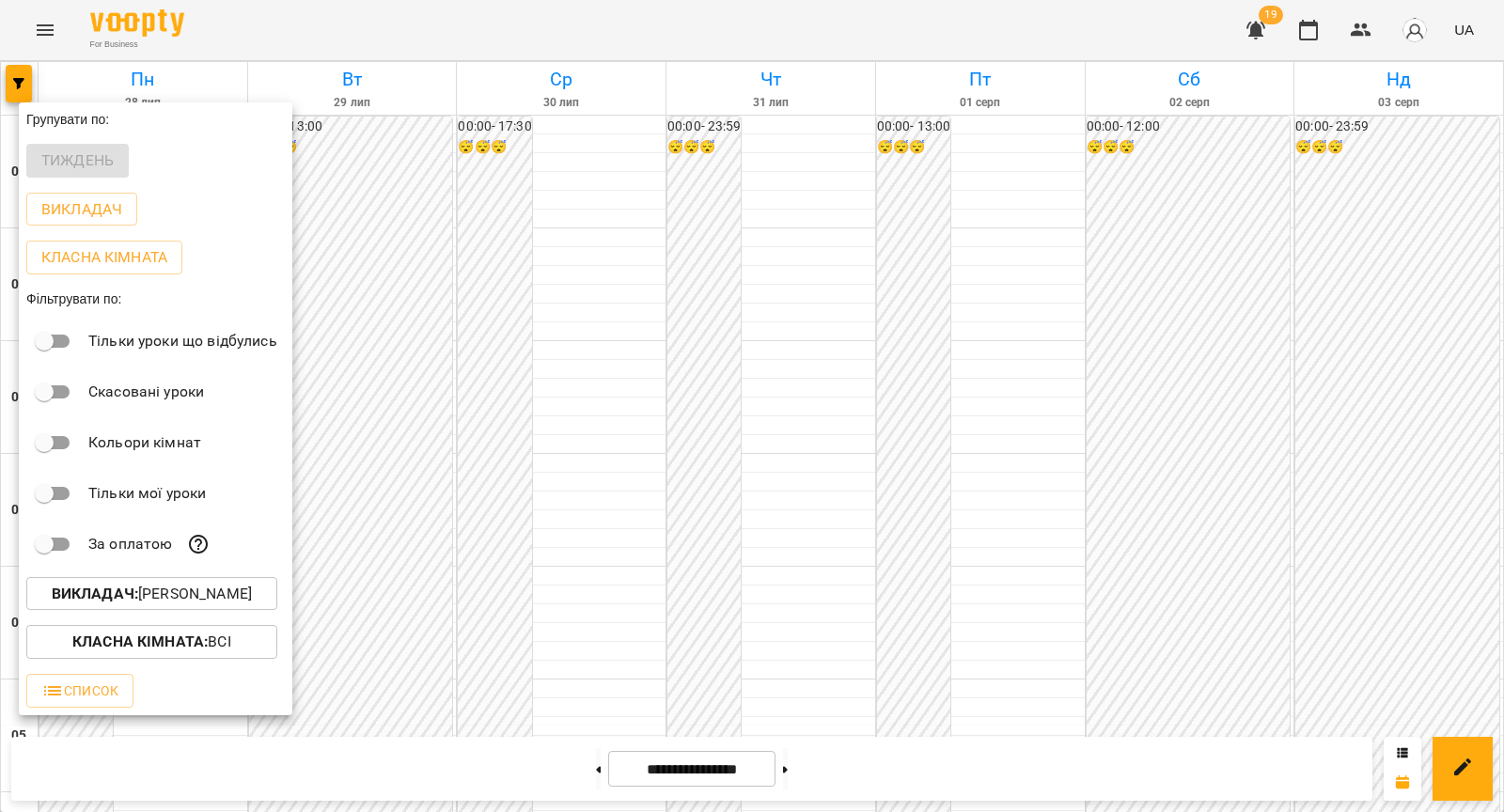
click at [549, 588] on div at bounding box center [752, 406] width 1504 height 812
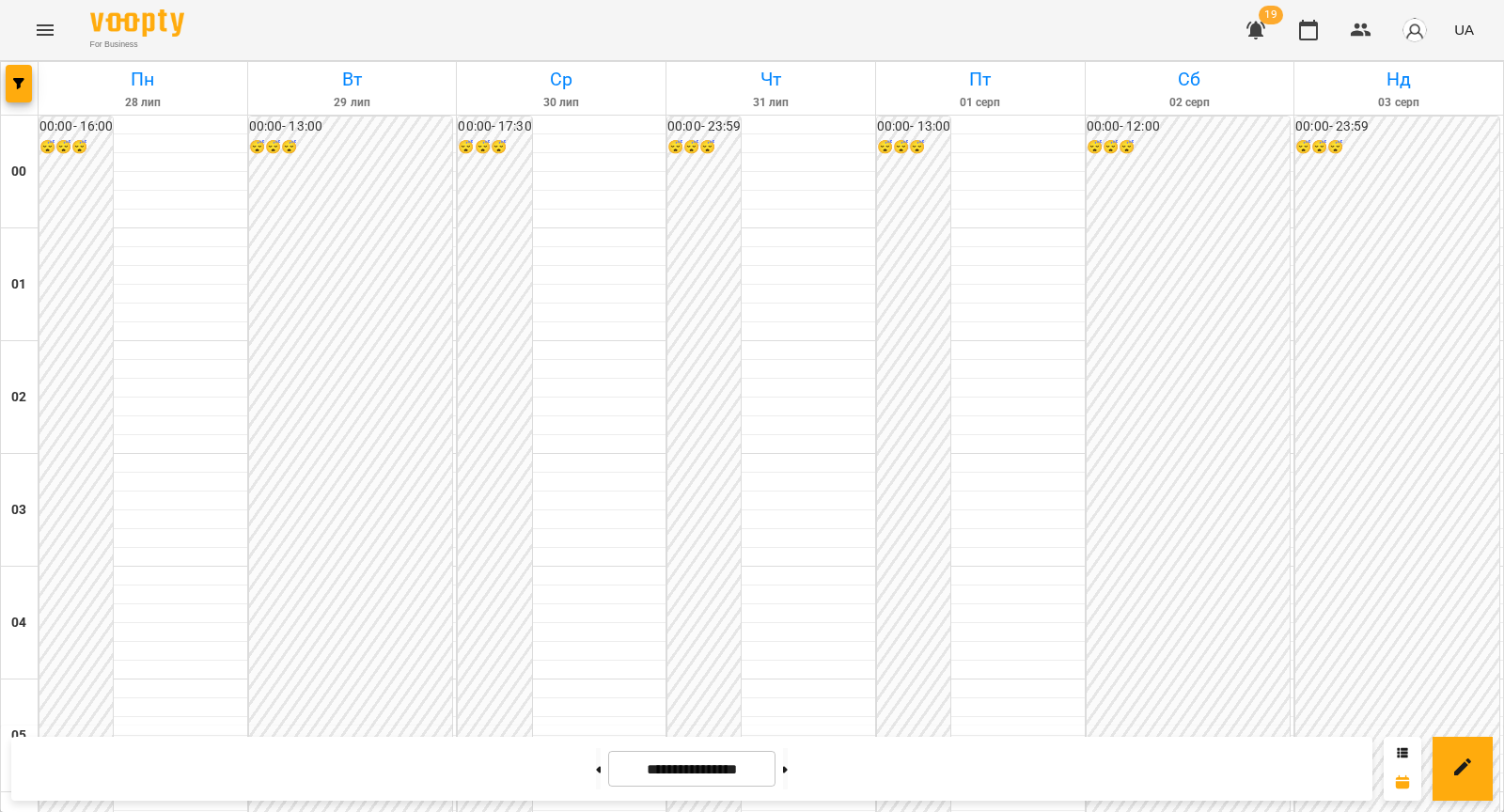
scroll to position [1980, 0]
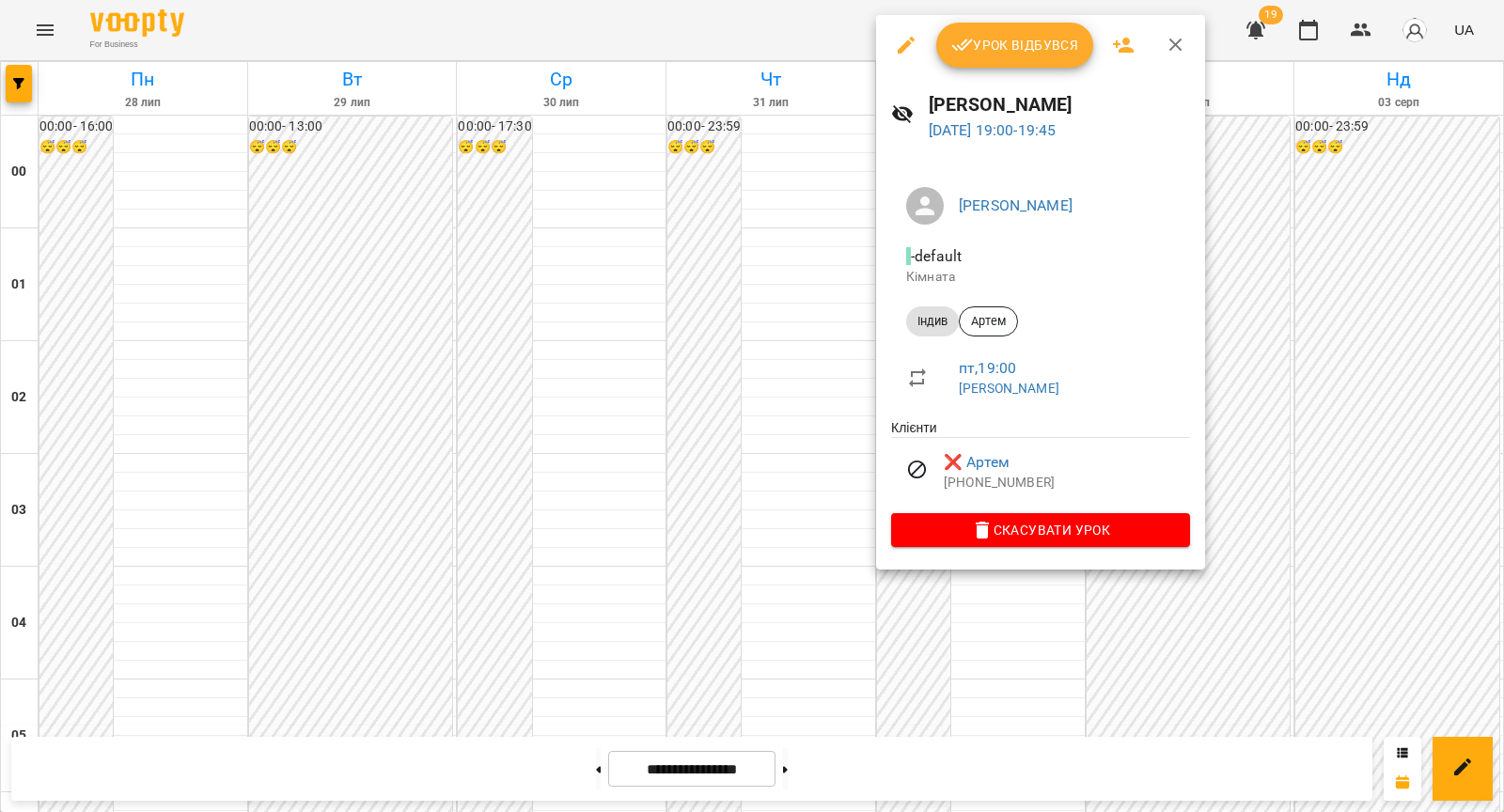
click at [809, 383] on div at bounding box center [752, 406] width 1504 height 812
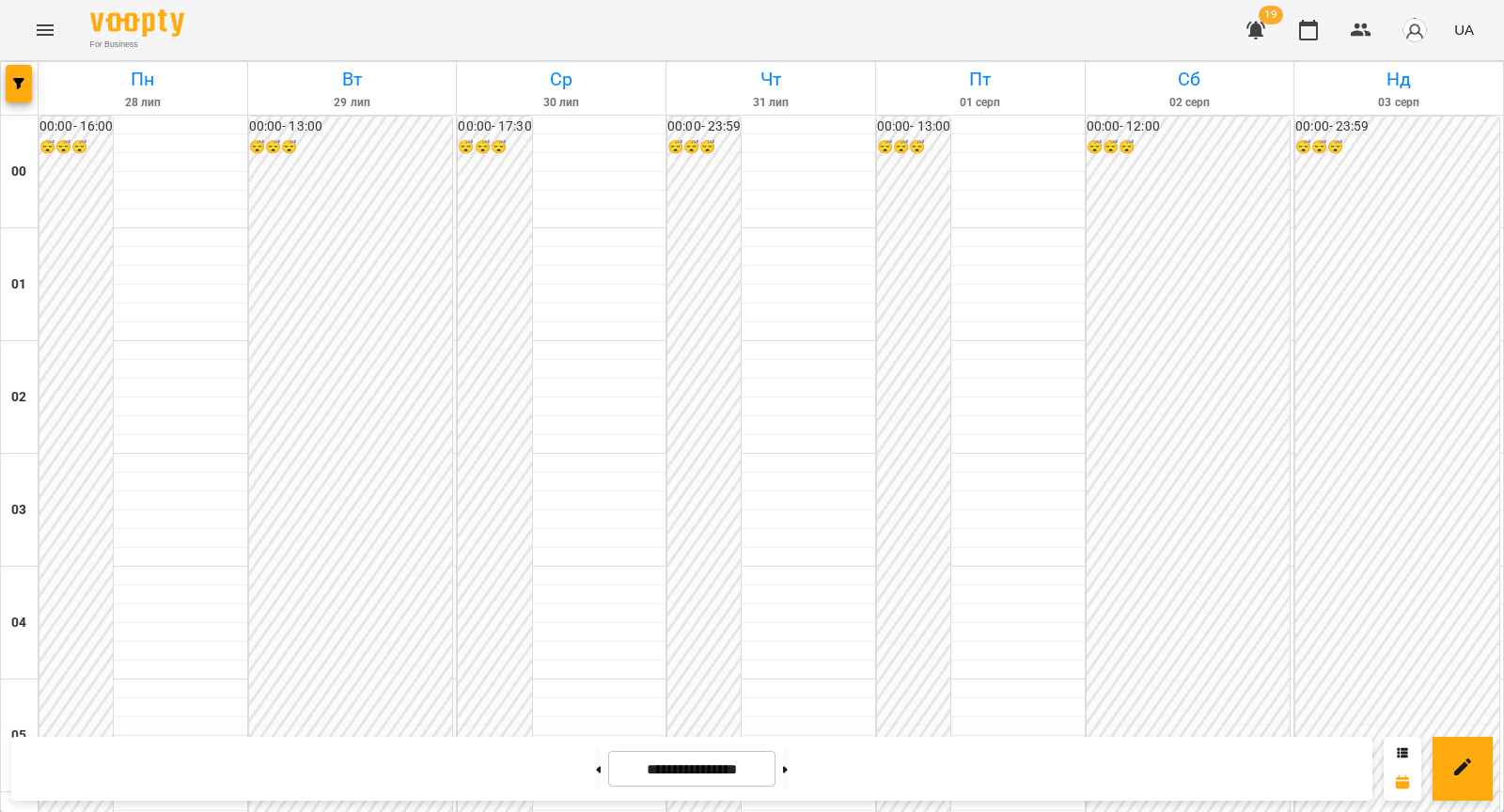
scroll to position [0, 0]
click at [809, 742] on div "**********" at bounding box center [692, 769] width 1362 height 64
click at [788, 763] on button at bounding box center [785, 769] width 5 height 41
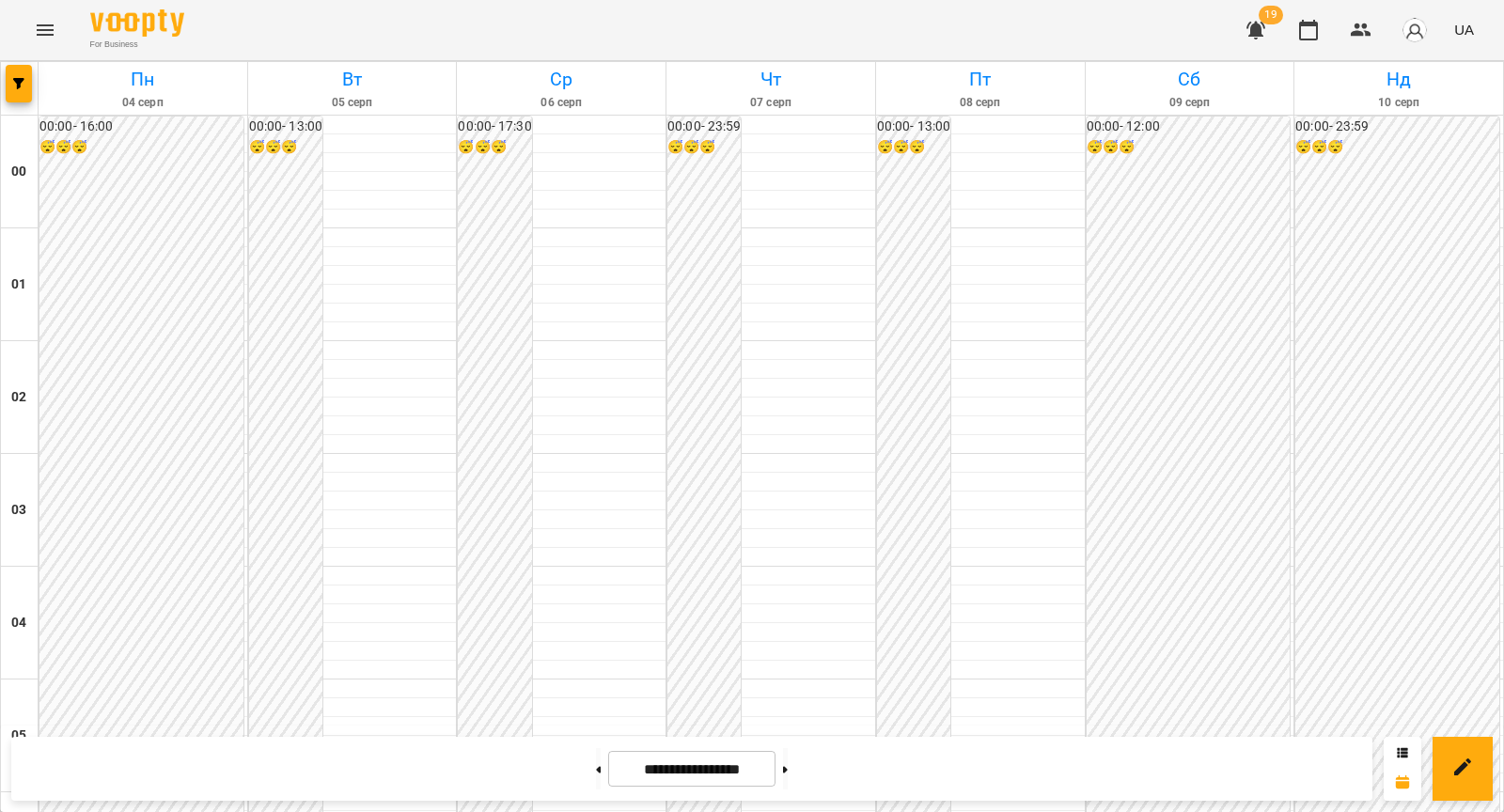
scroll to position [1920, 0]
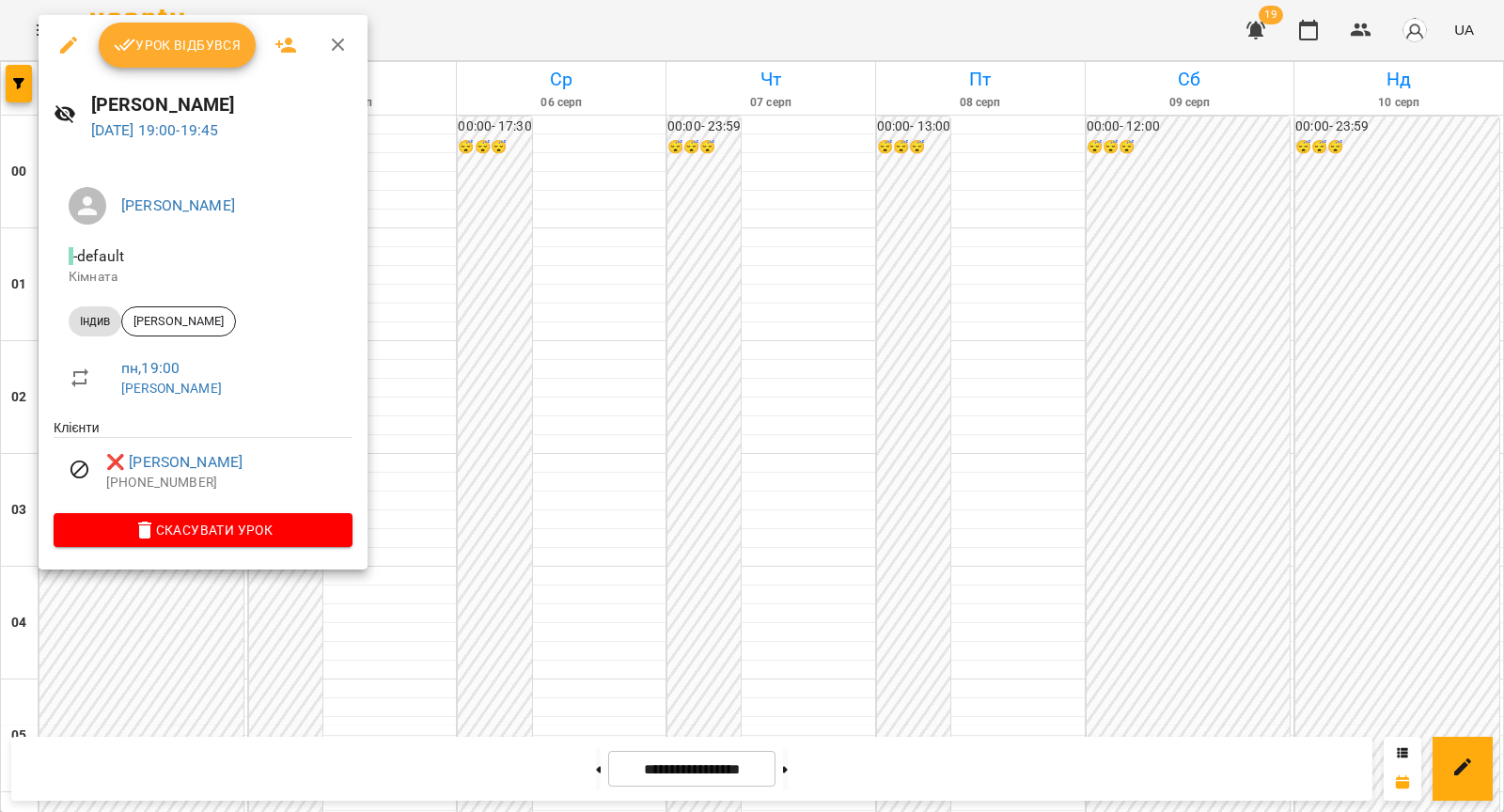
click at [412, 375] on div at bounding box center [752, 406] width 1504 height 812
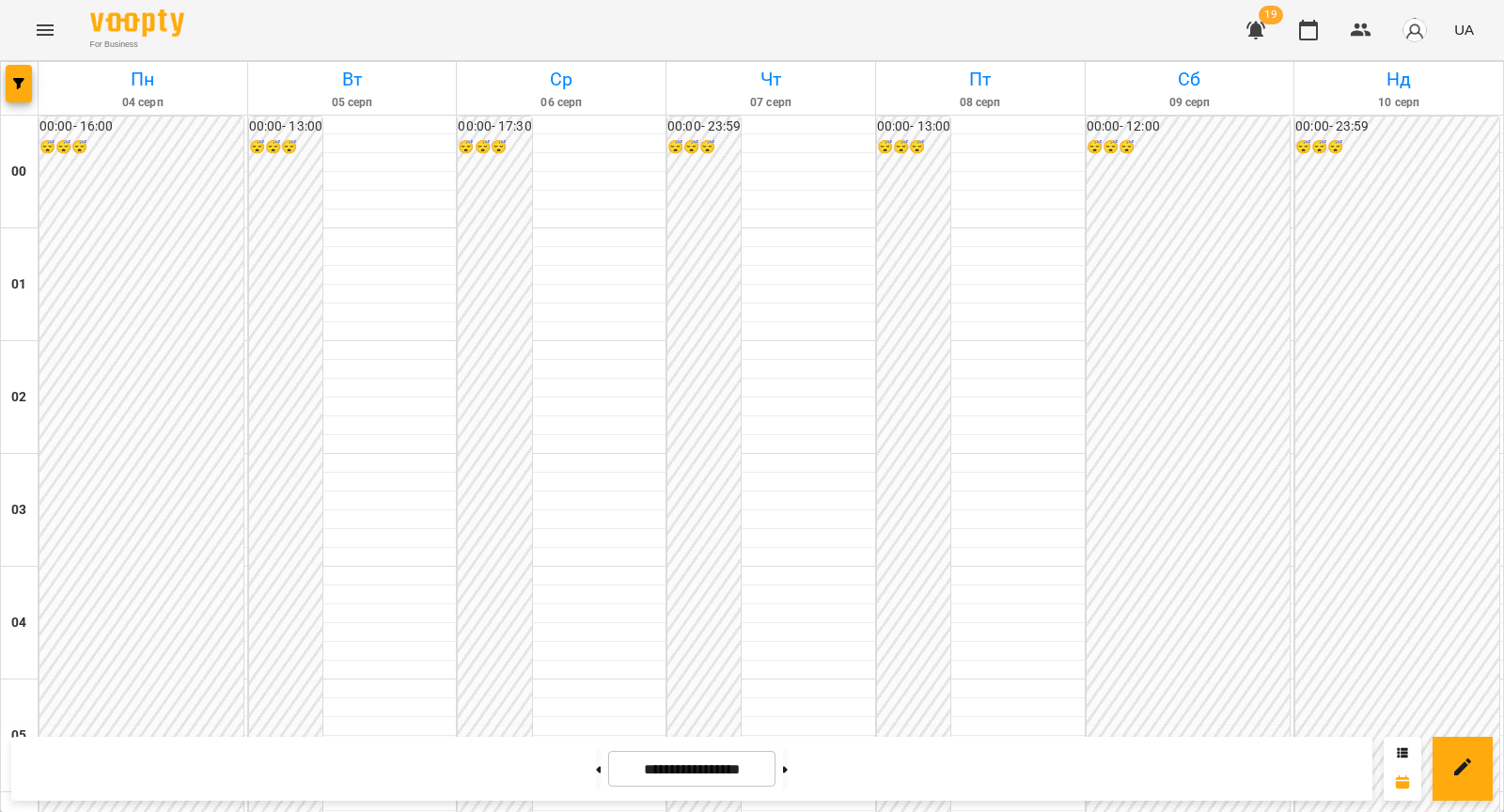
scroll to position [1797, 0]
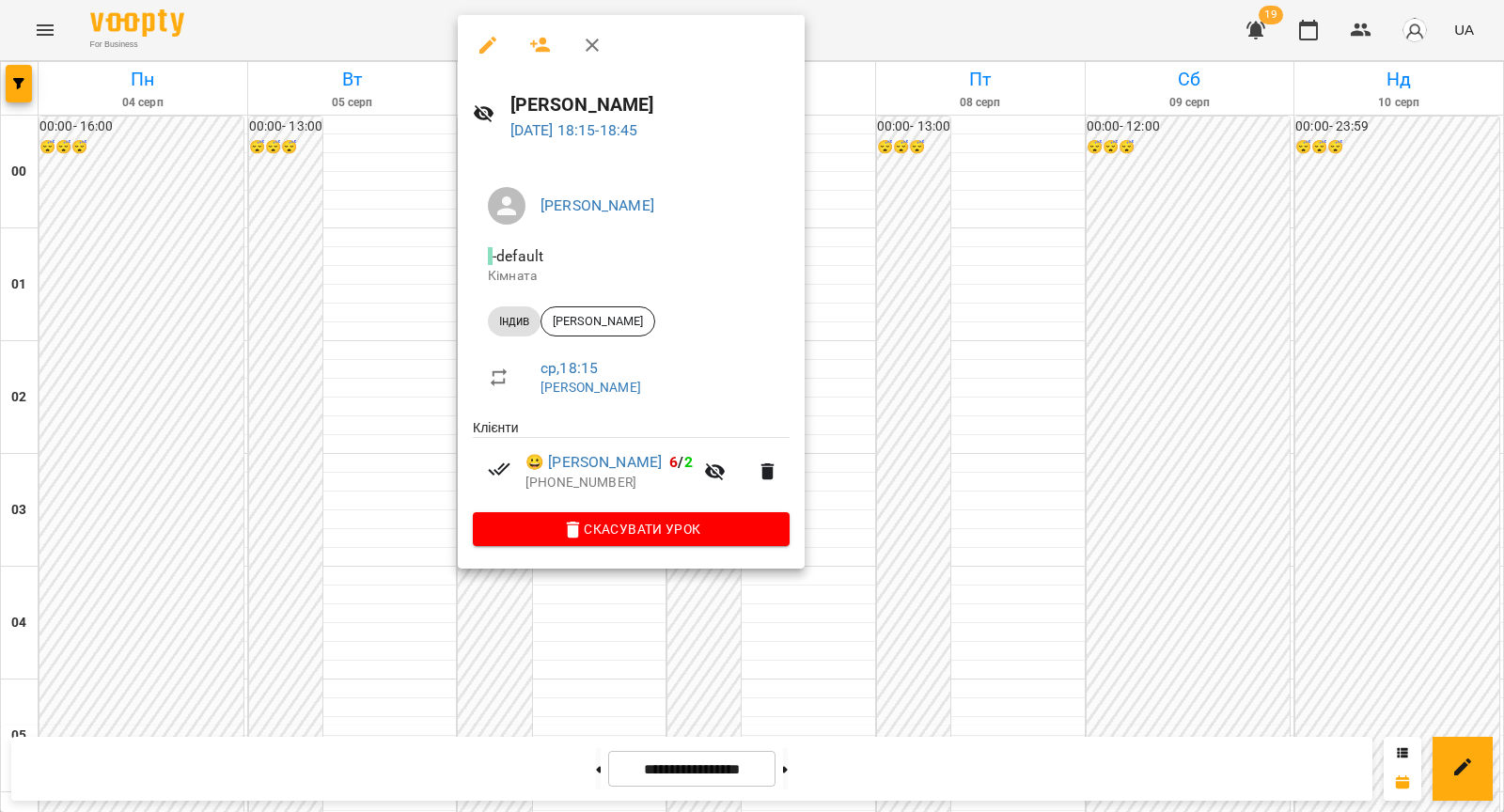
click at [380, 401] on div at bounding box center [752, 406] width 1504 height 812
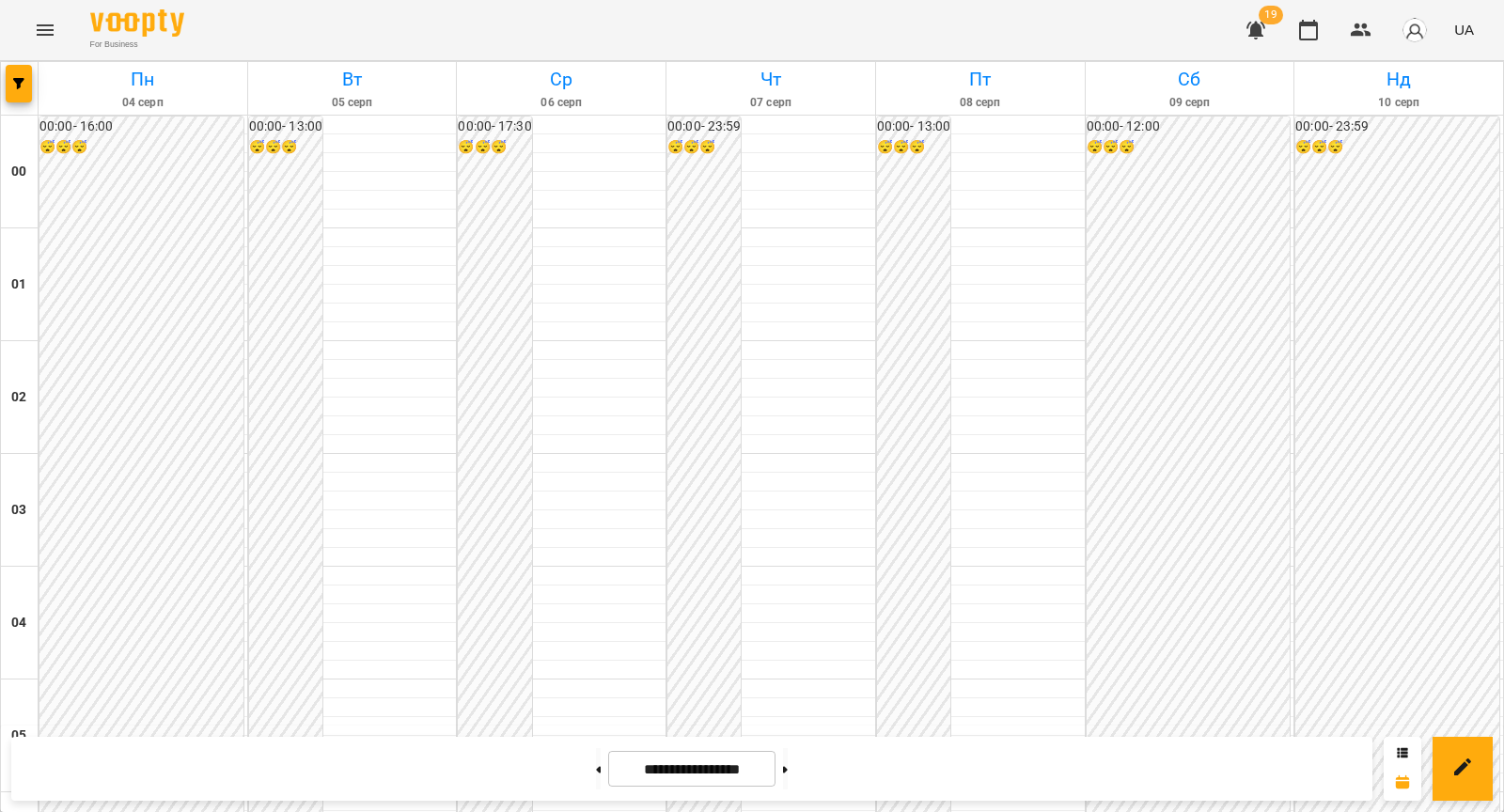
scroll to position [1915, 0]
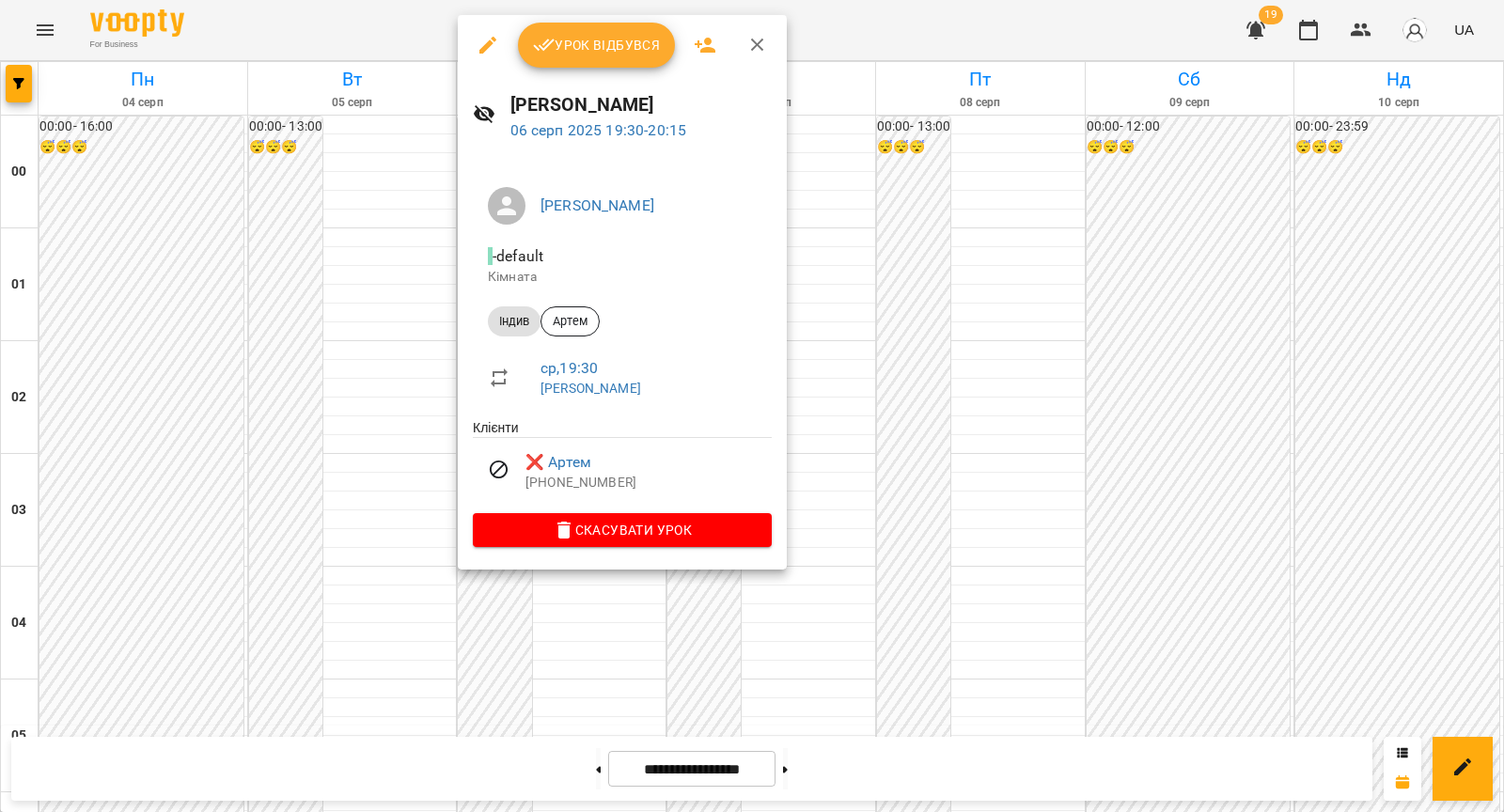
click at [411, 463] on div at bounding box center [752, 406] width 1504 height 812
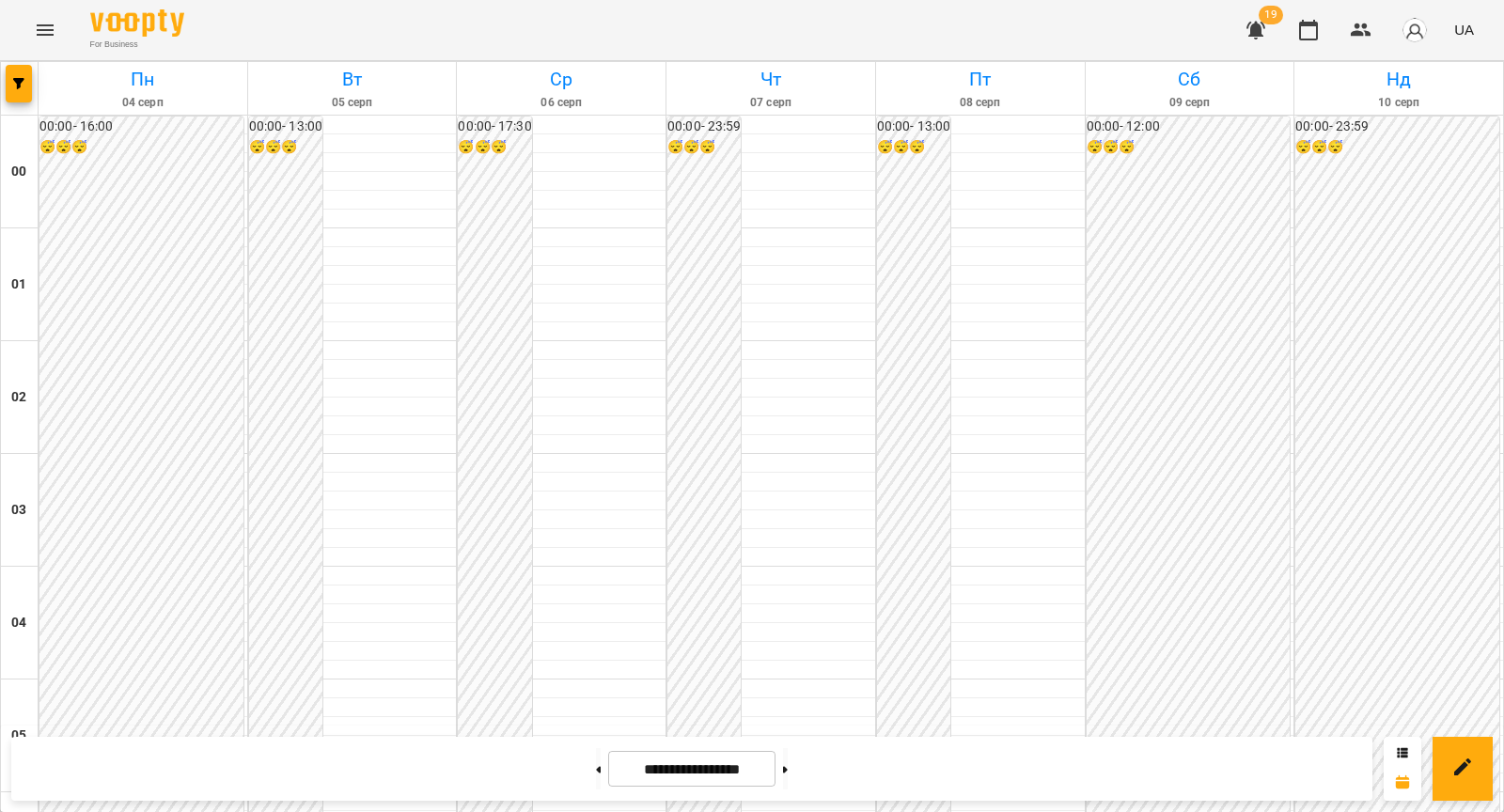
scroll to position [1741, 0]
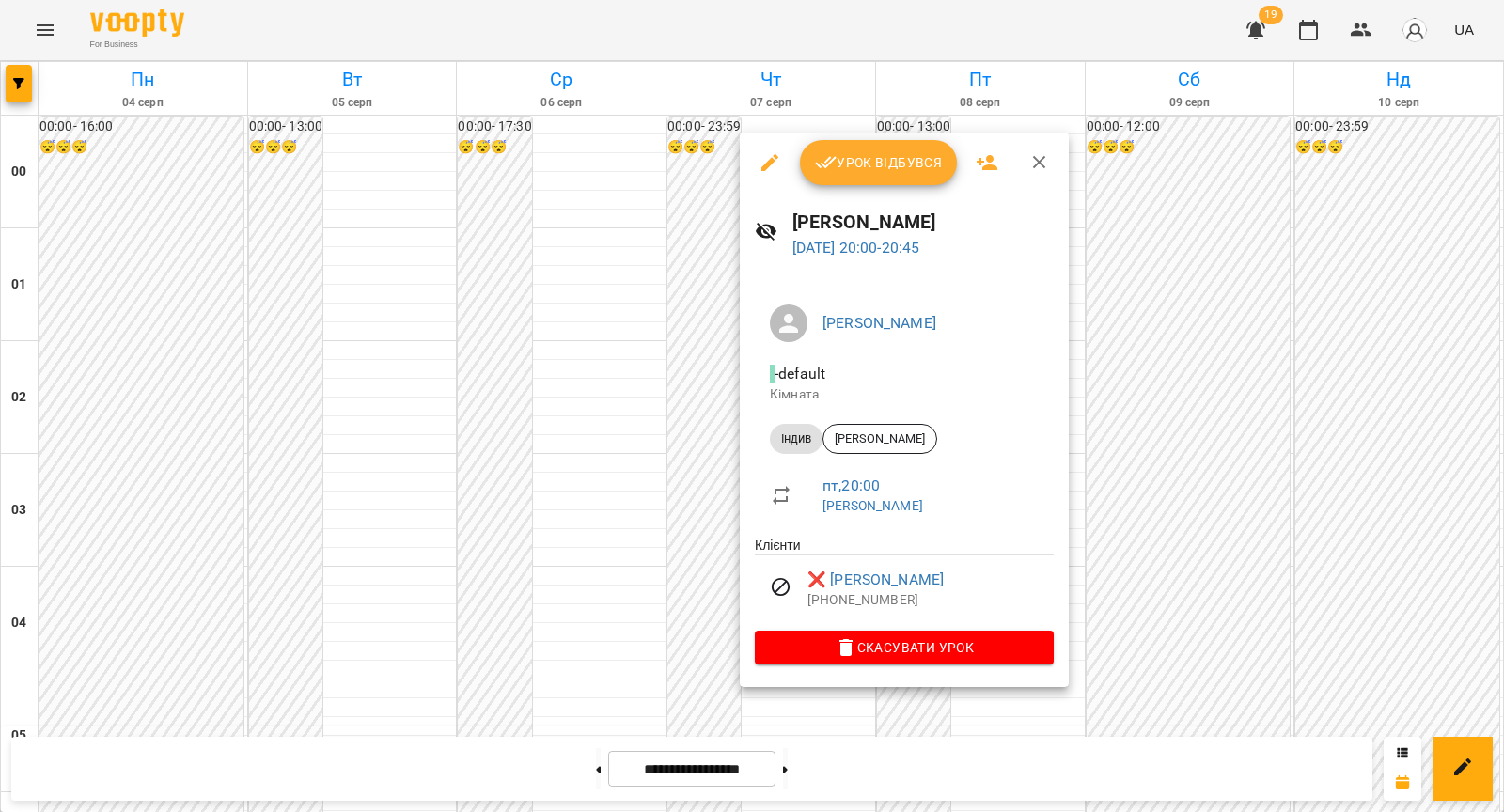
click at [646, 559] on div at bounding box center [752, 406] width 1504 height 812
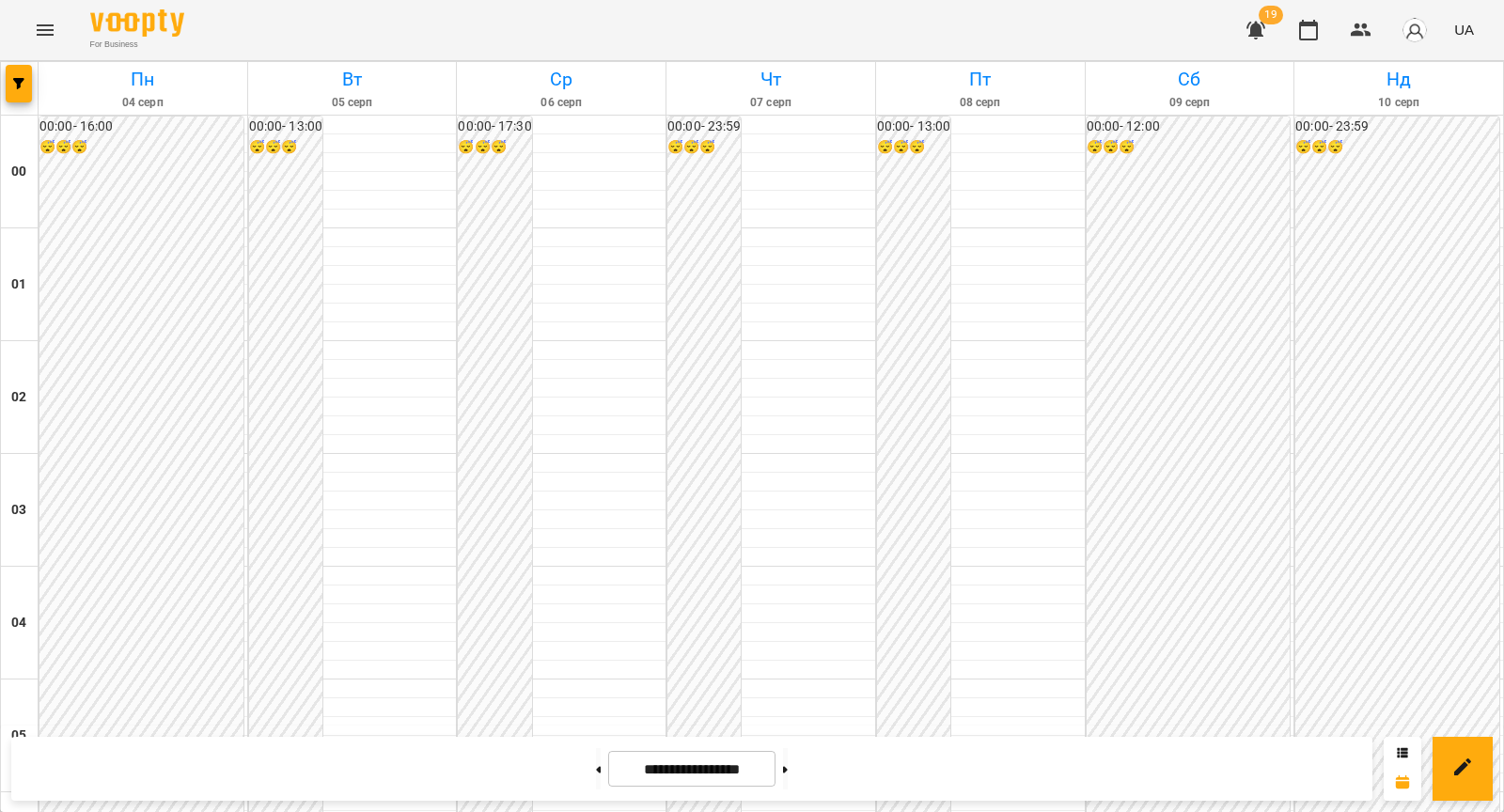
scroll to position [1167, 0]
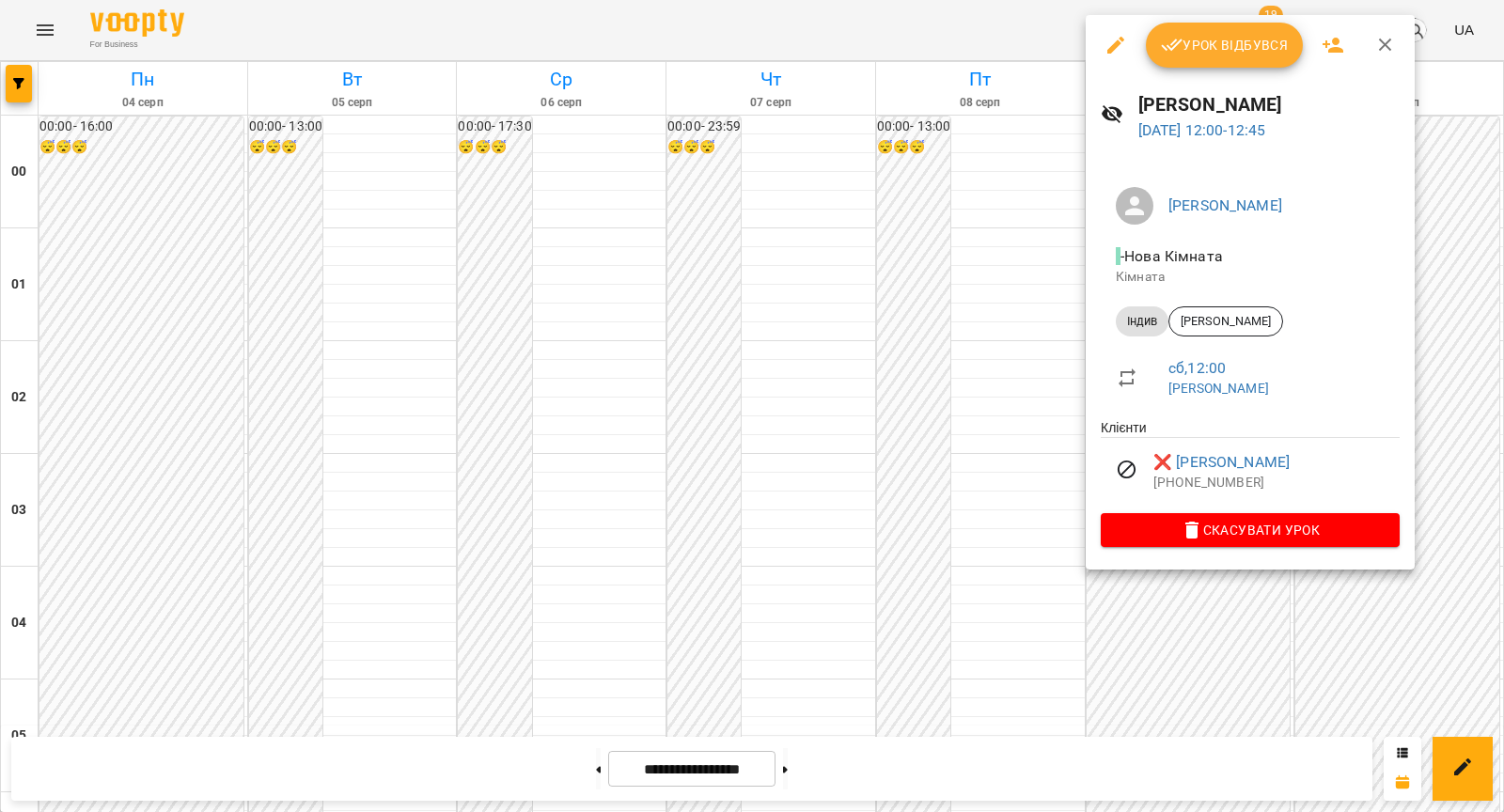
click at [1022, 414] on div at bounding box center [752, 406] width 1504 height 812
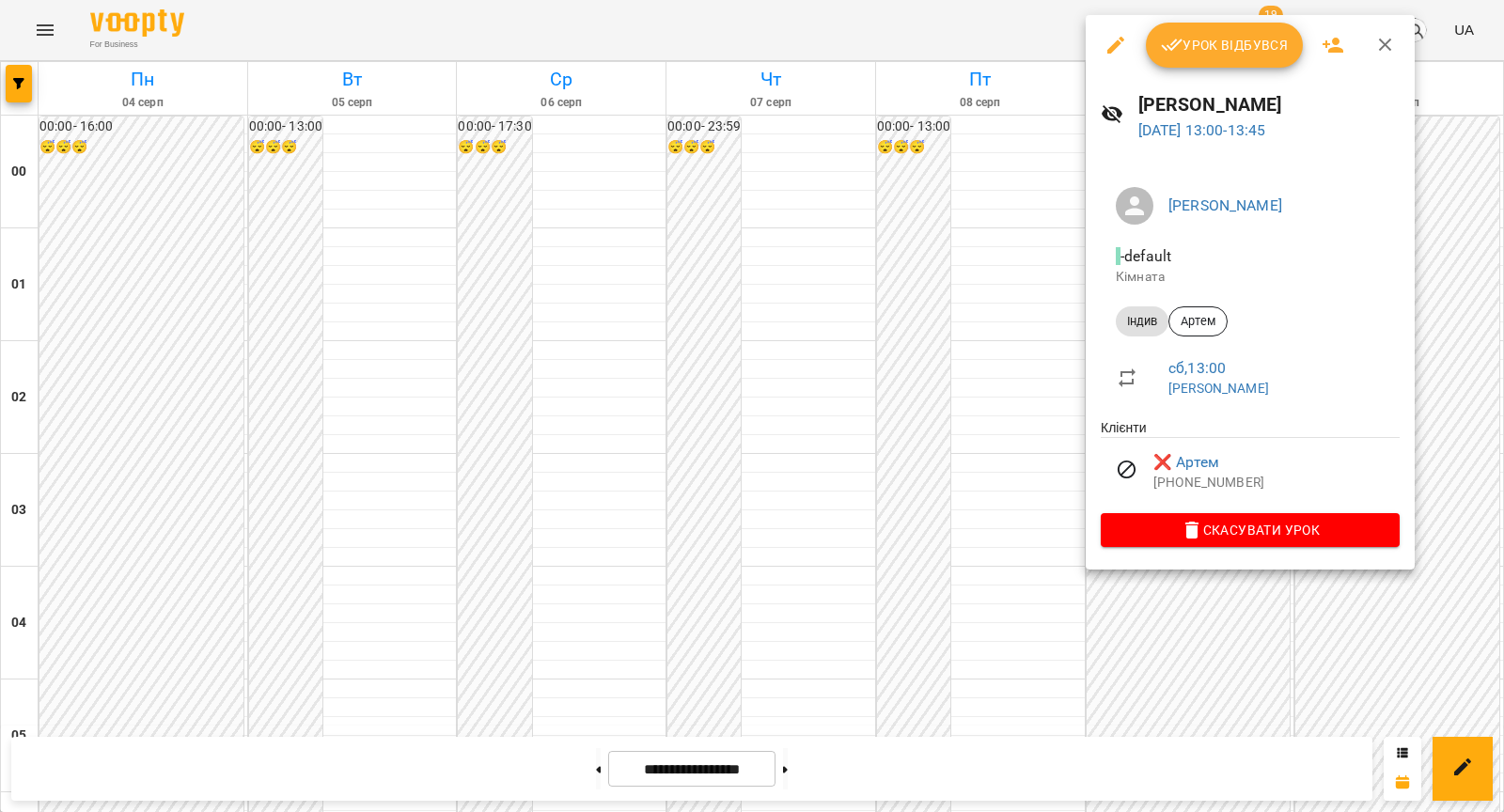
click at [841, 433] on div at bounding box center [752, 406] width 1504 height 812
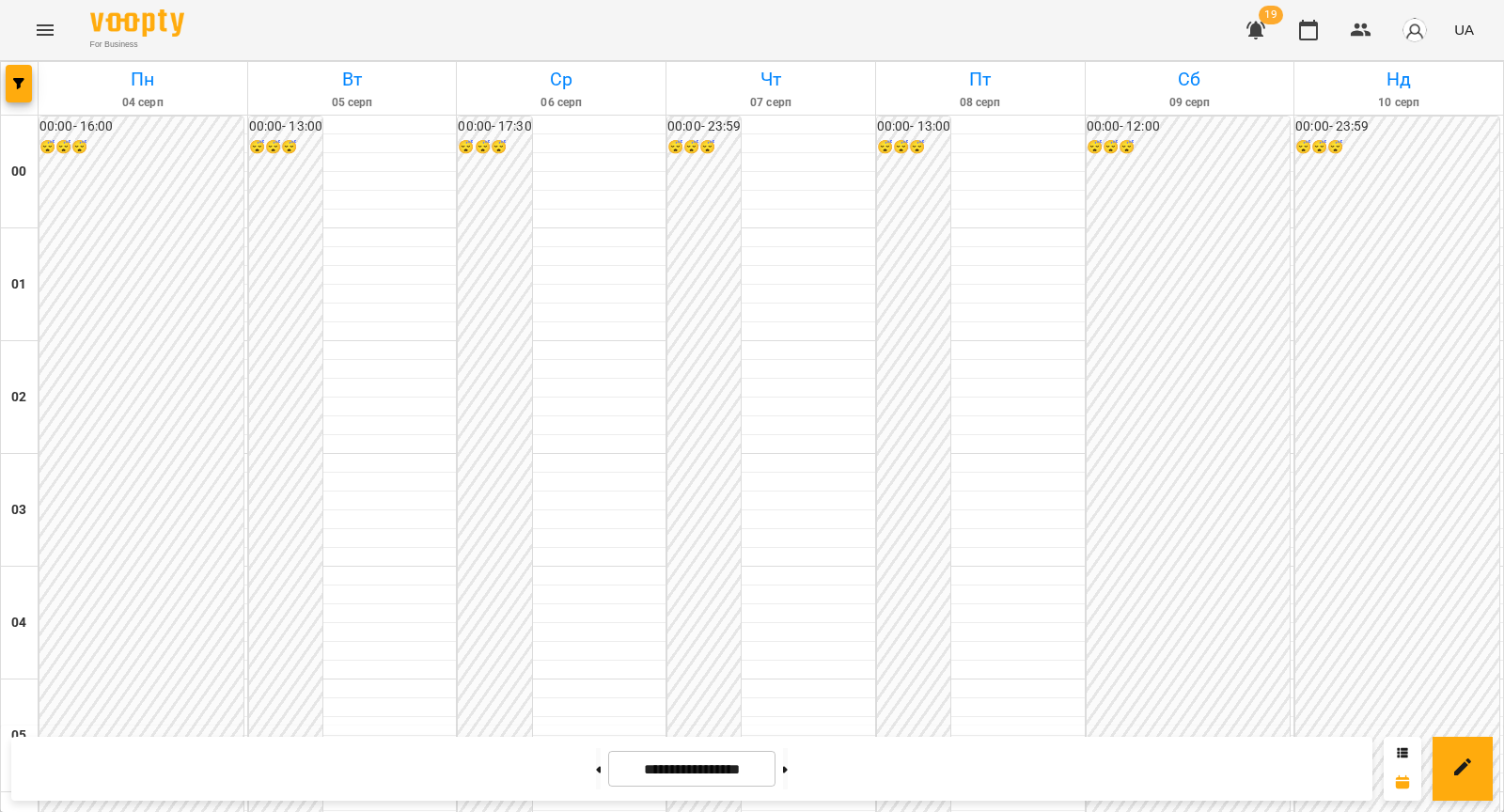
scroll to position [1980, 0]
click at [788, 768] on button at bounding box center [785, 769] width 5 height 41
type input "**********"
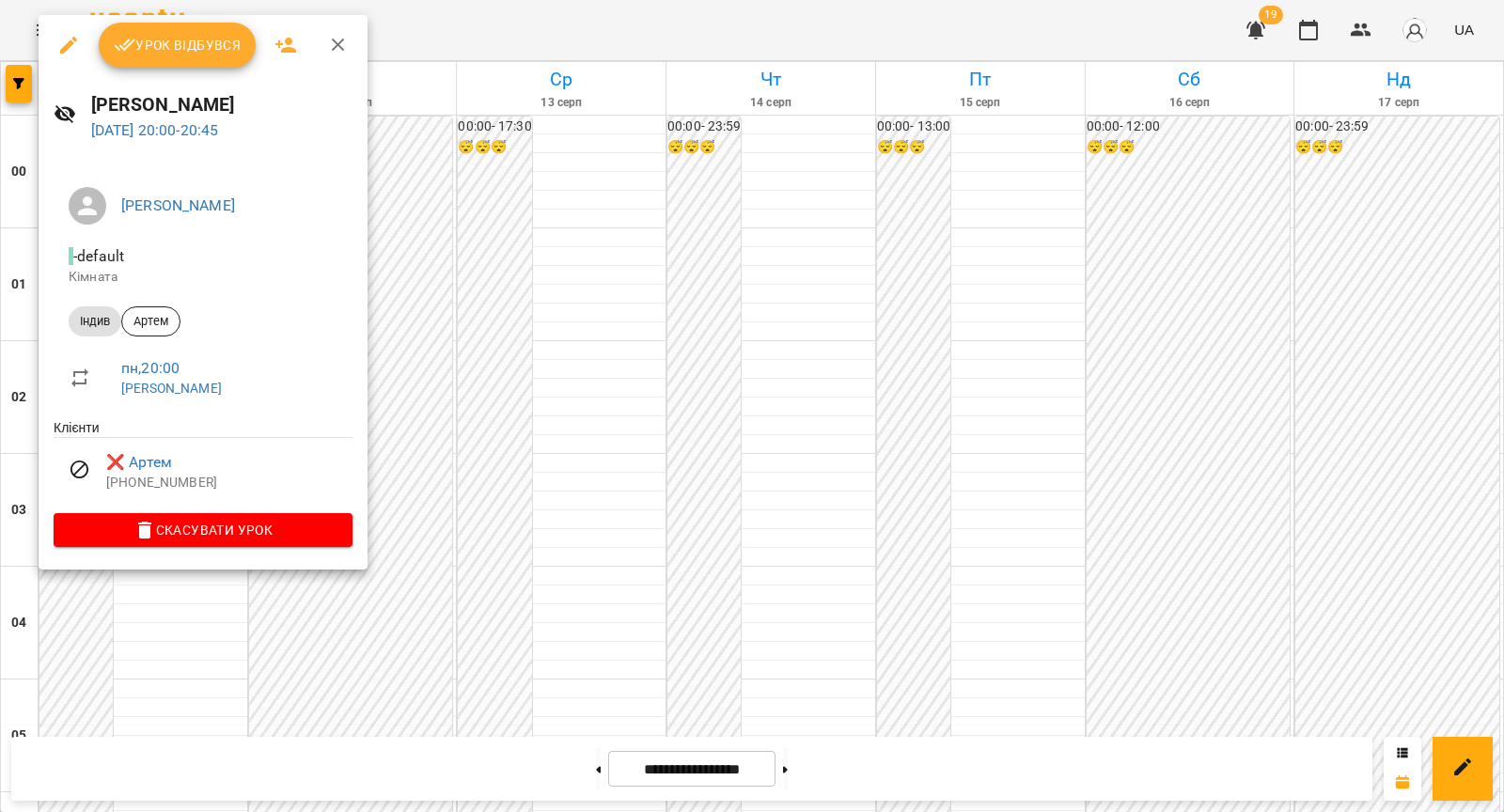
click at [349, 368] on li "пн , 20:00 [PERSON_NAME]" at bounding box center [203, 377] width 299 height 67
click at [448, 292] on div at bounding box center [752, 406] width 1504 height 812
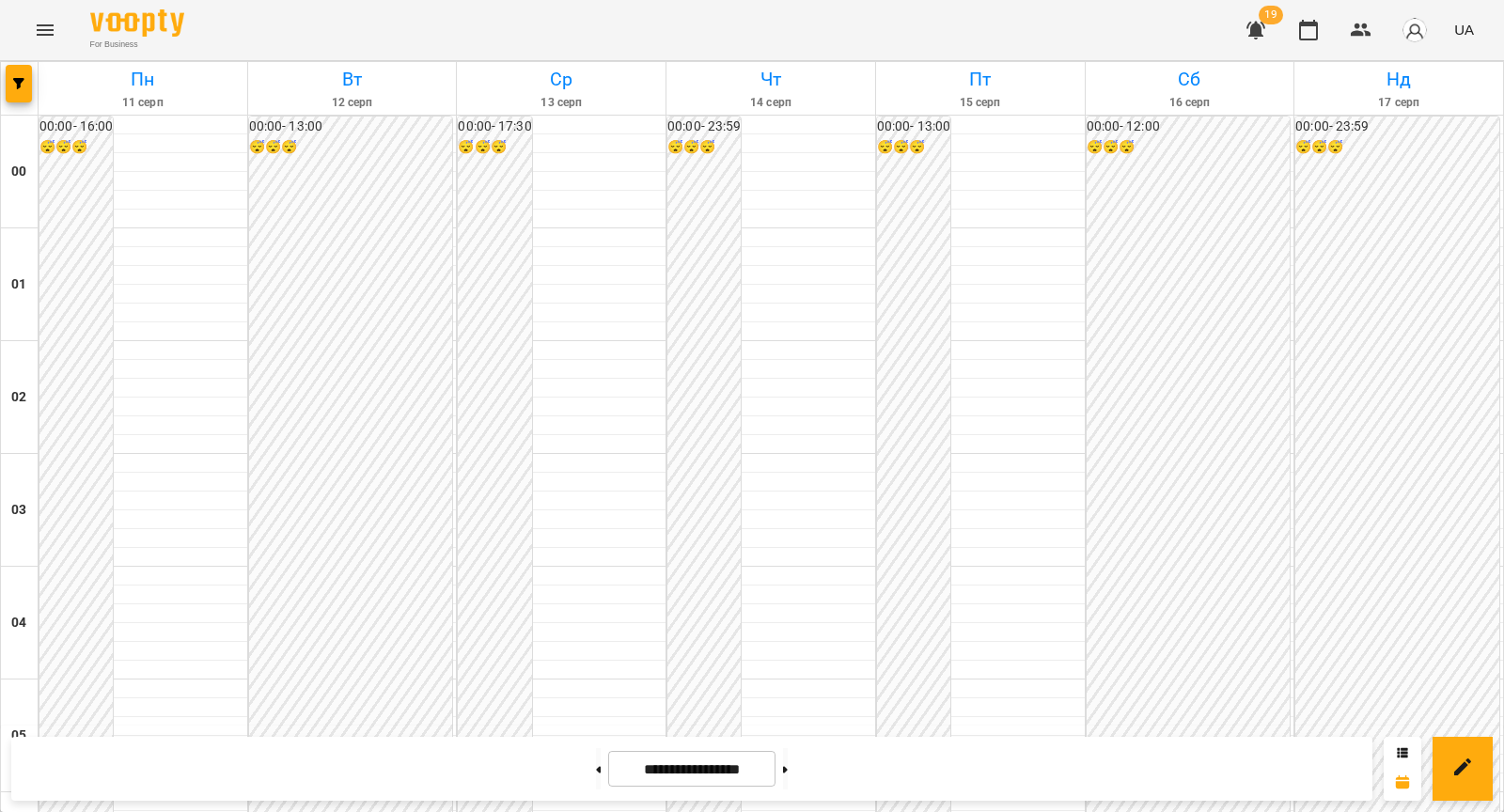
scroll to position [1899, 0]
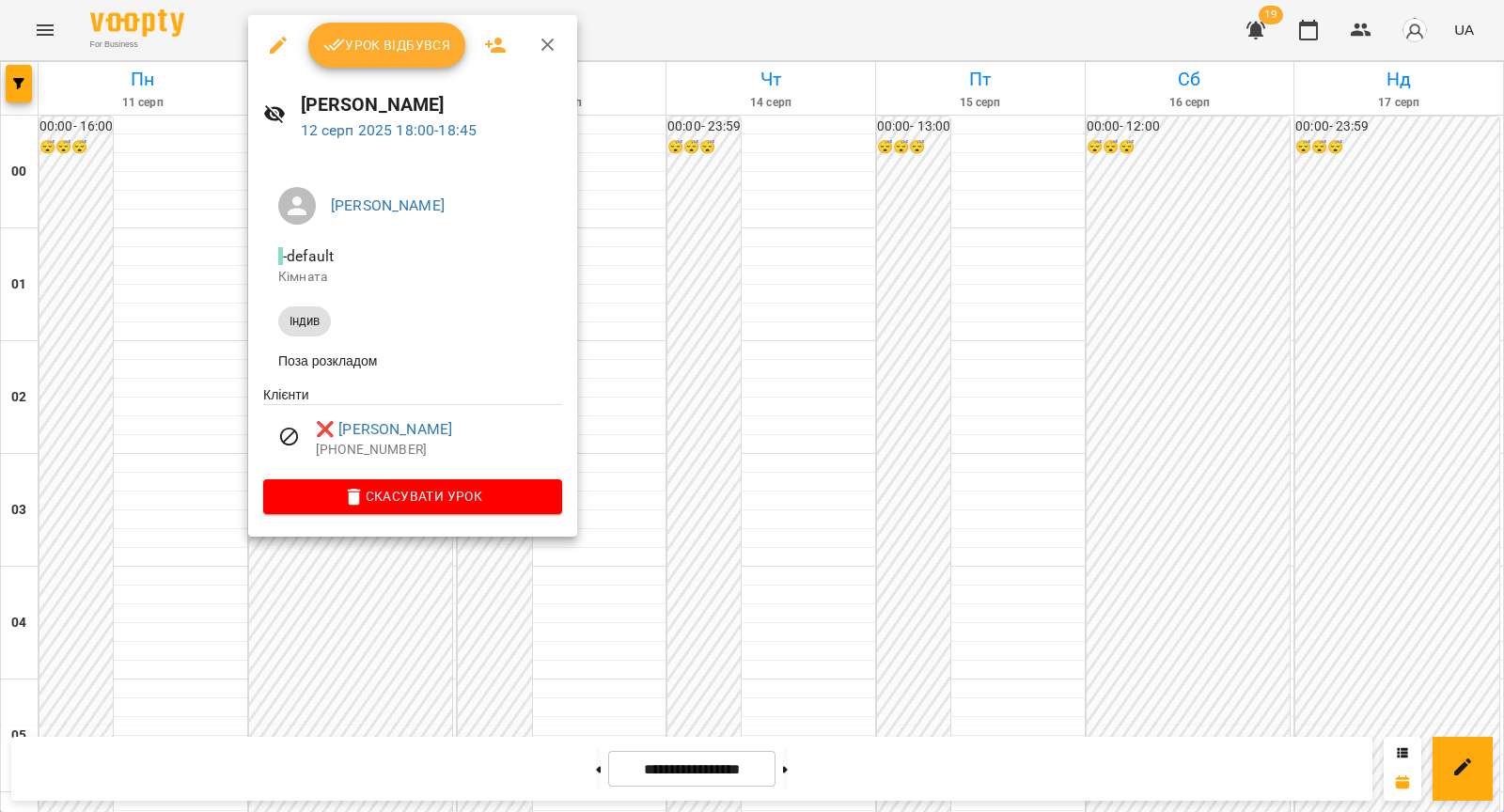
click at [183, 319] on div at bounding box center [752, 406] width 1504 height 812
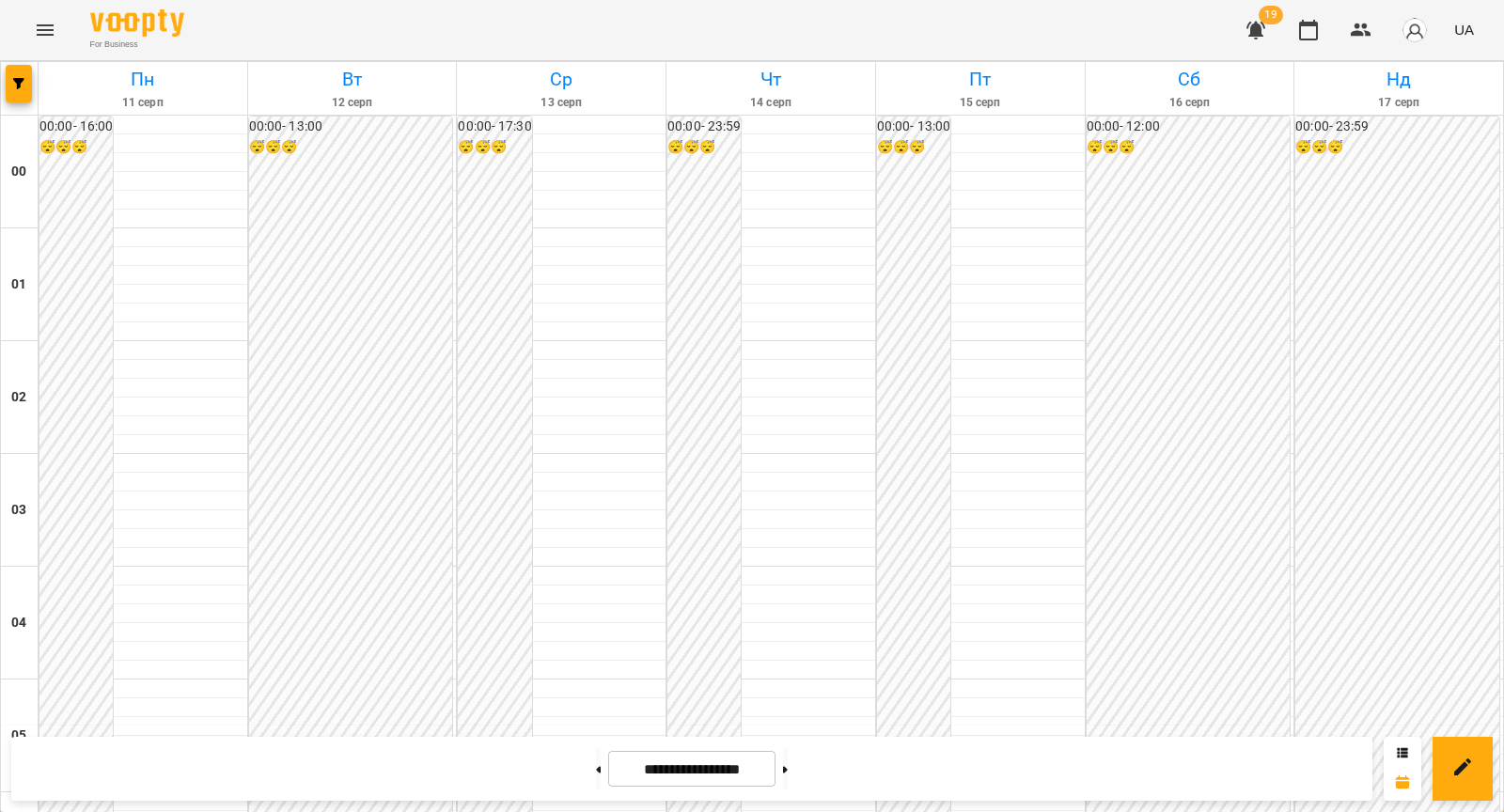
scroll to position [1980, 0]
click at [17, 75] on button "button" at bounding box center [19, 84] width 26 height 38
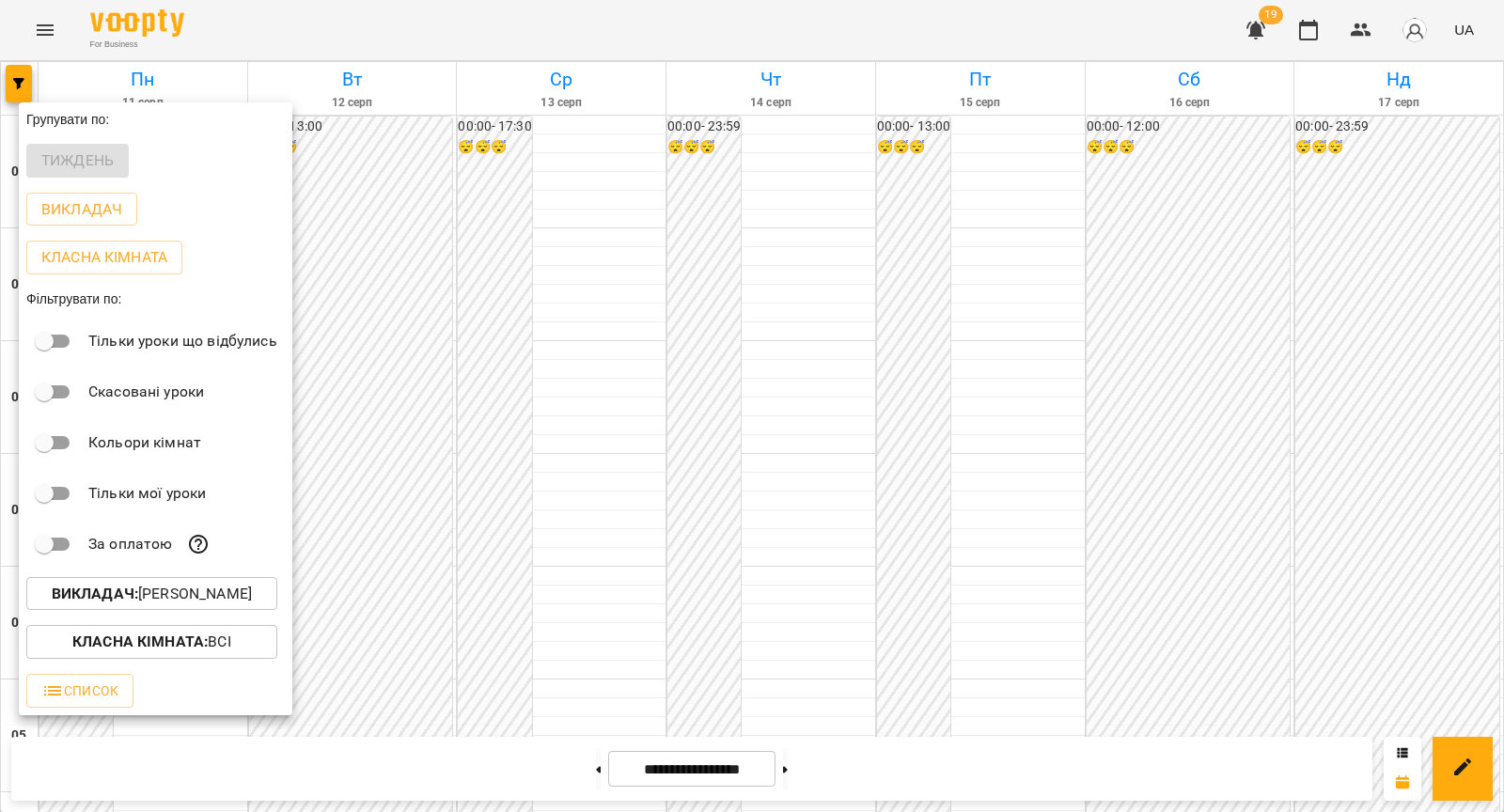
click at [139, 589] on b "Викладач :" at bounding box center [95, 593] width 87 height 18
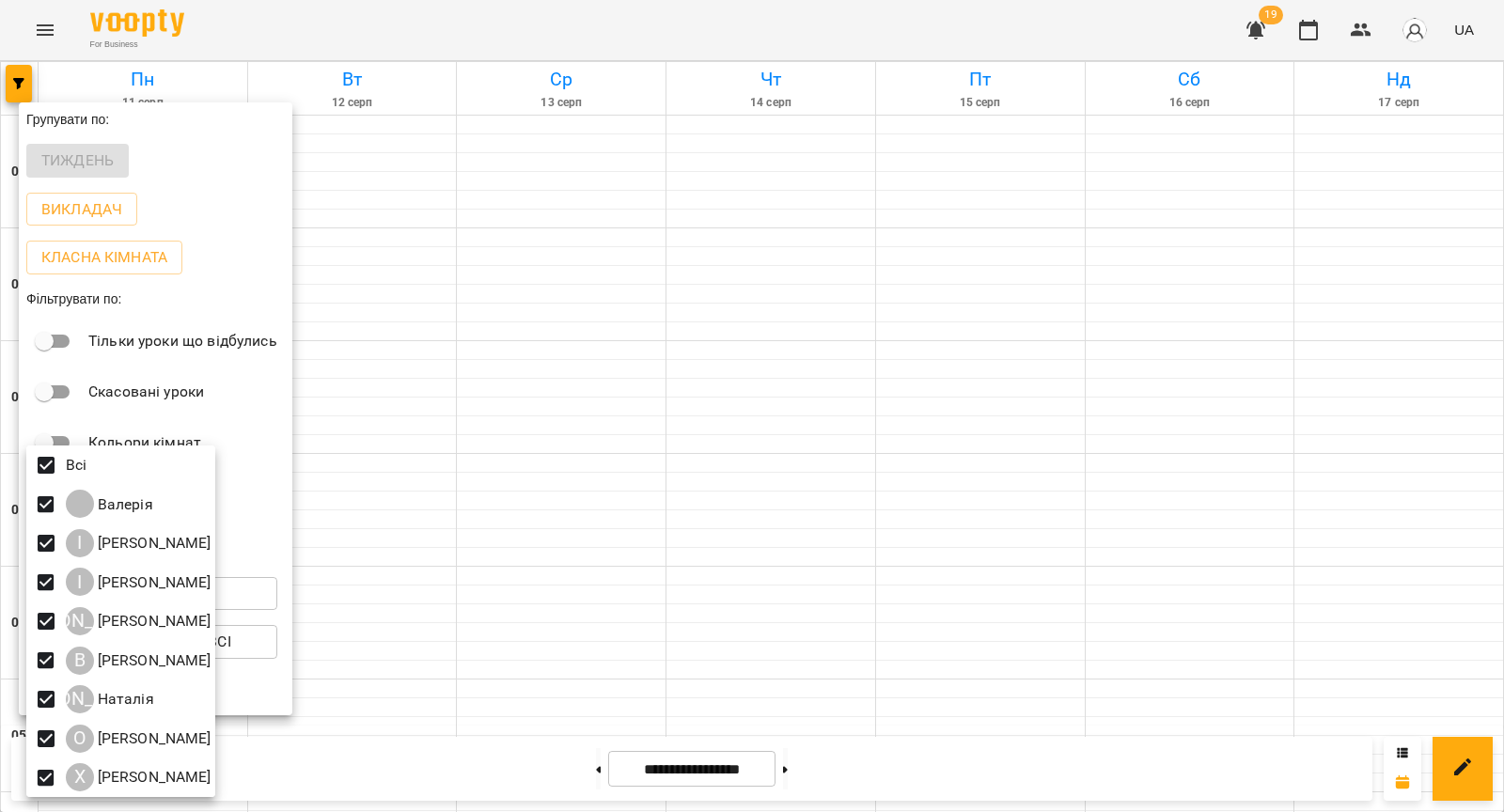
click at [369, 450] on div at bounding box center [752, 406] width 1504 height 812
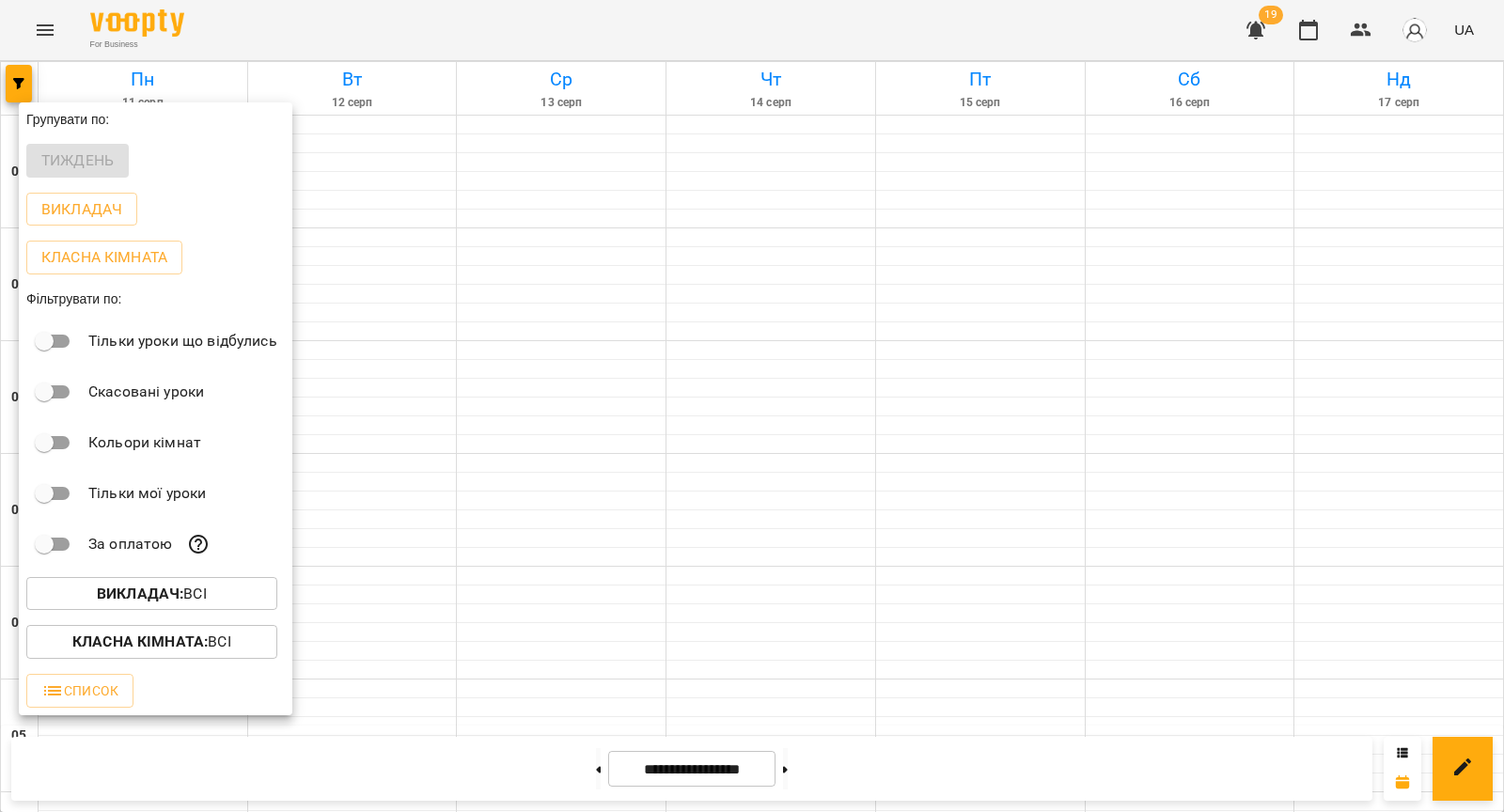
click at [394, 525] on div at bounding box center [752, 406] width 1504 height 812
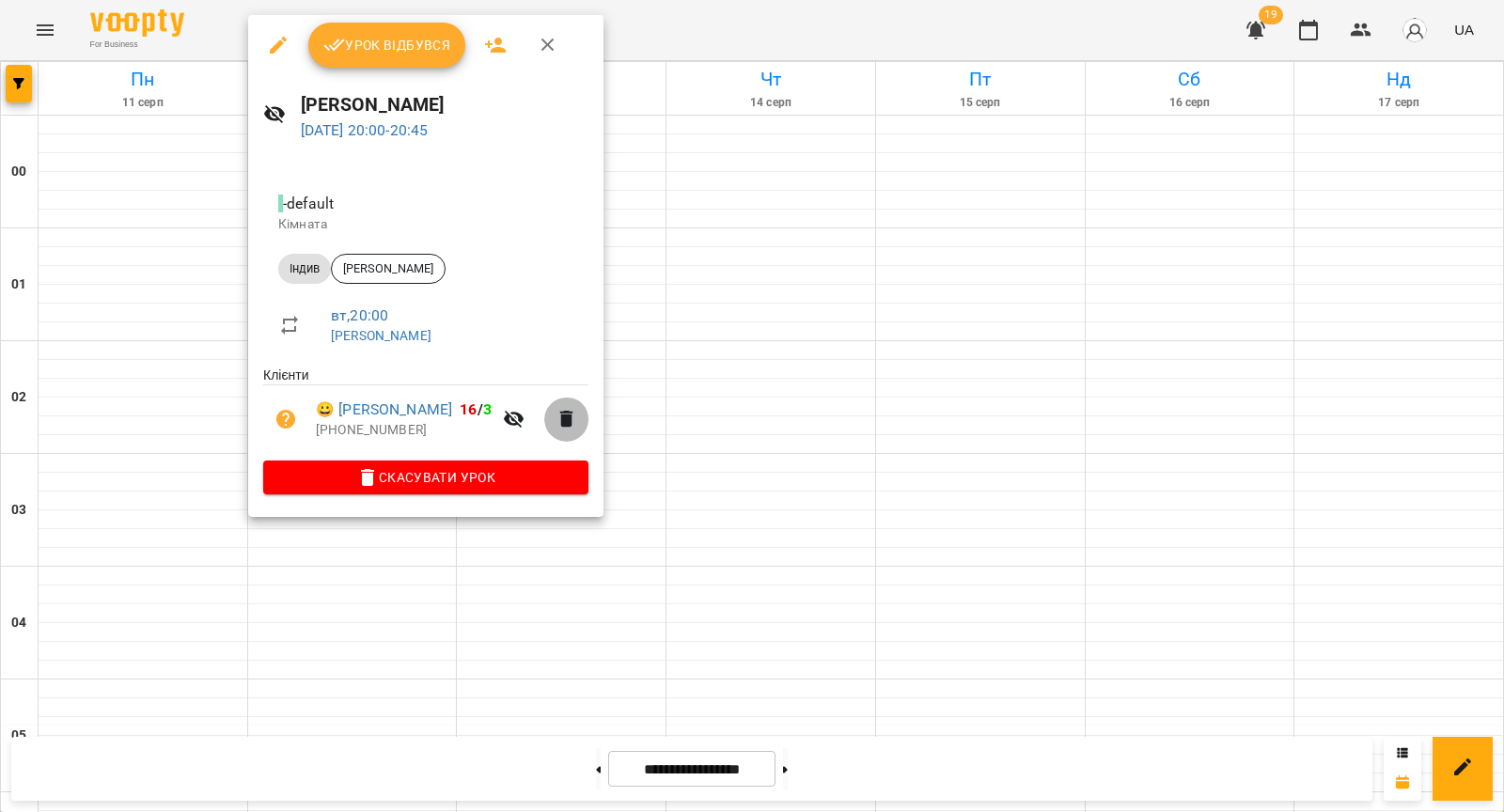
click at [564, 422] on icon "button" at bounding box center [567, 419] width 23 height 23
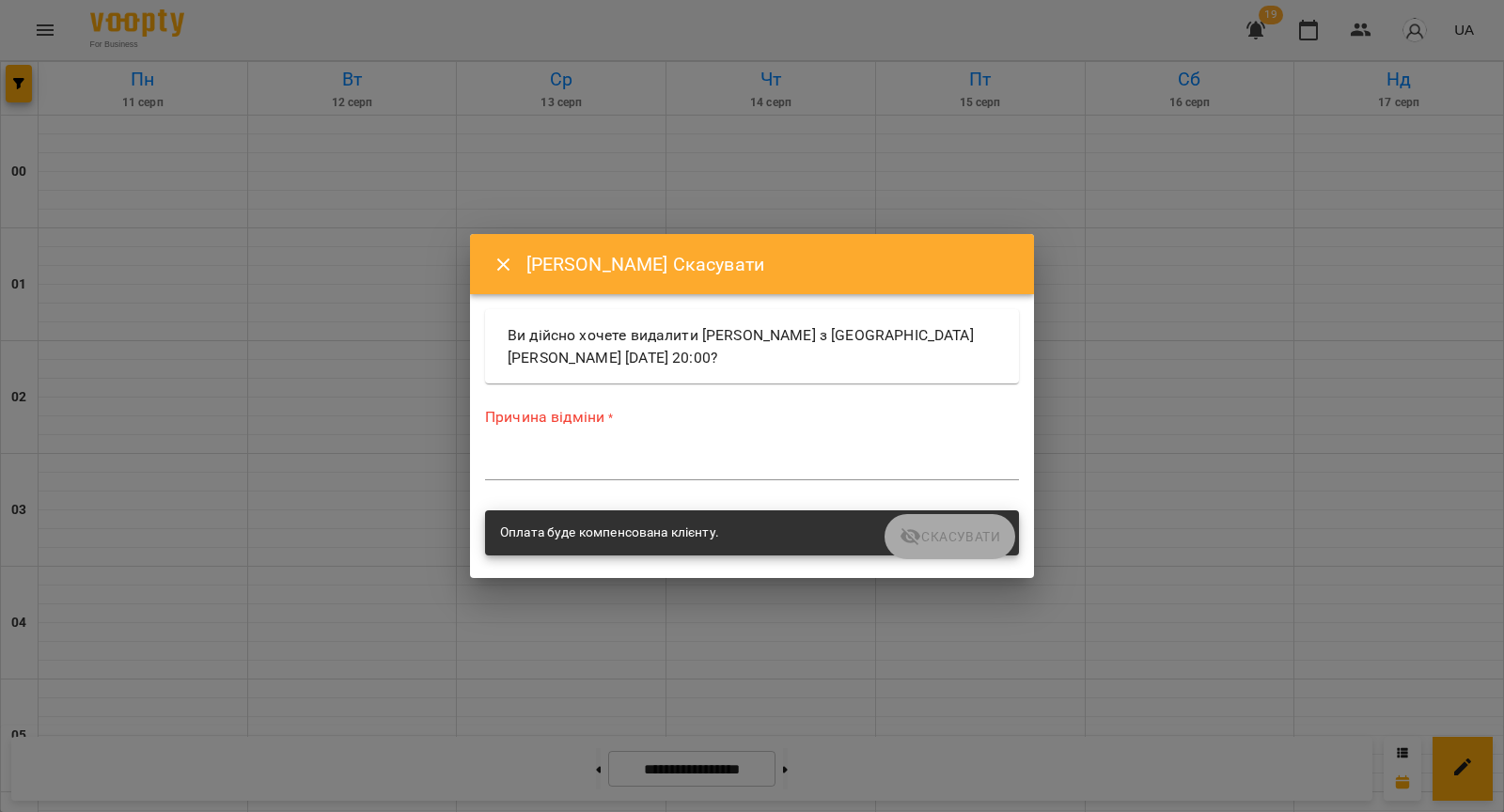
click at [718, 468] on textarea at bounding box center [752, 464] width 534 height 18
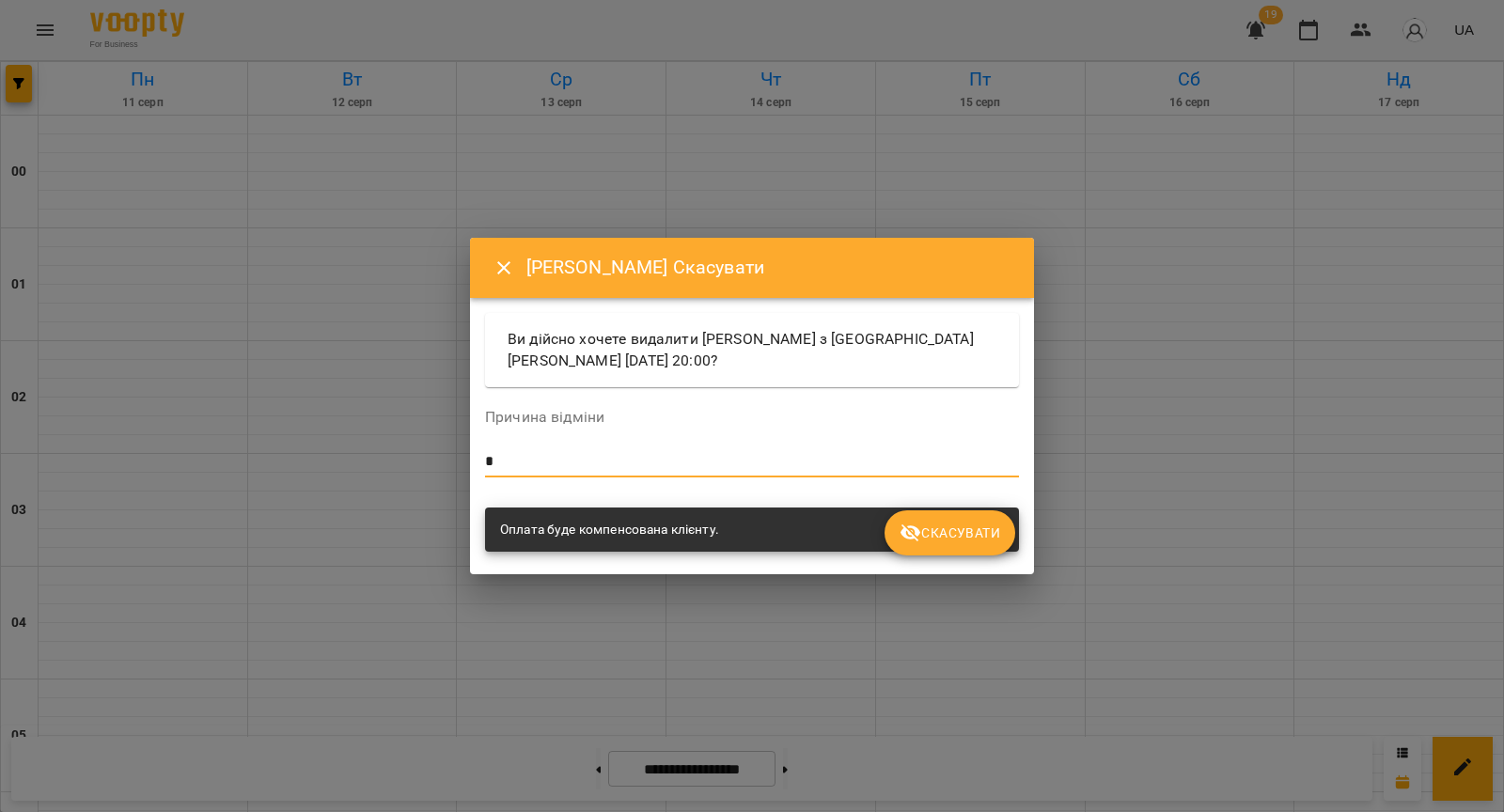
click at [948, 534] on span "Скасувати" at bounding box center [950, 533] width 101 height 23
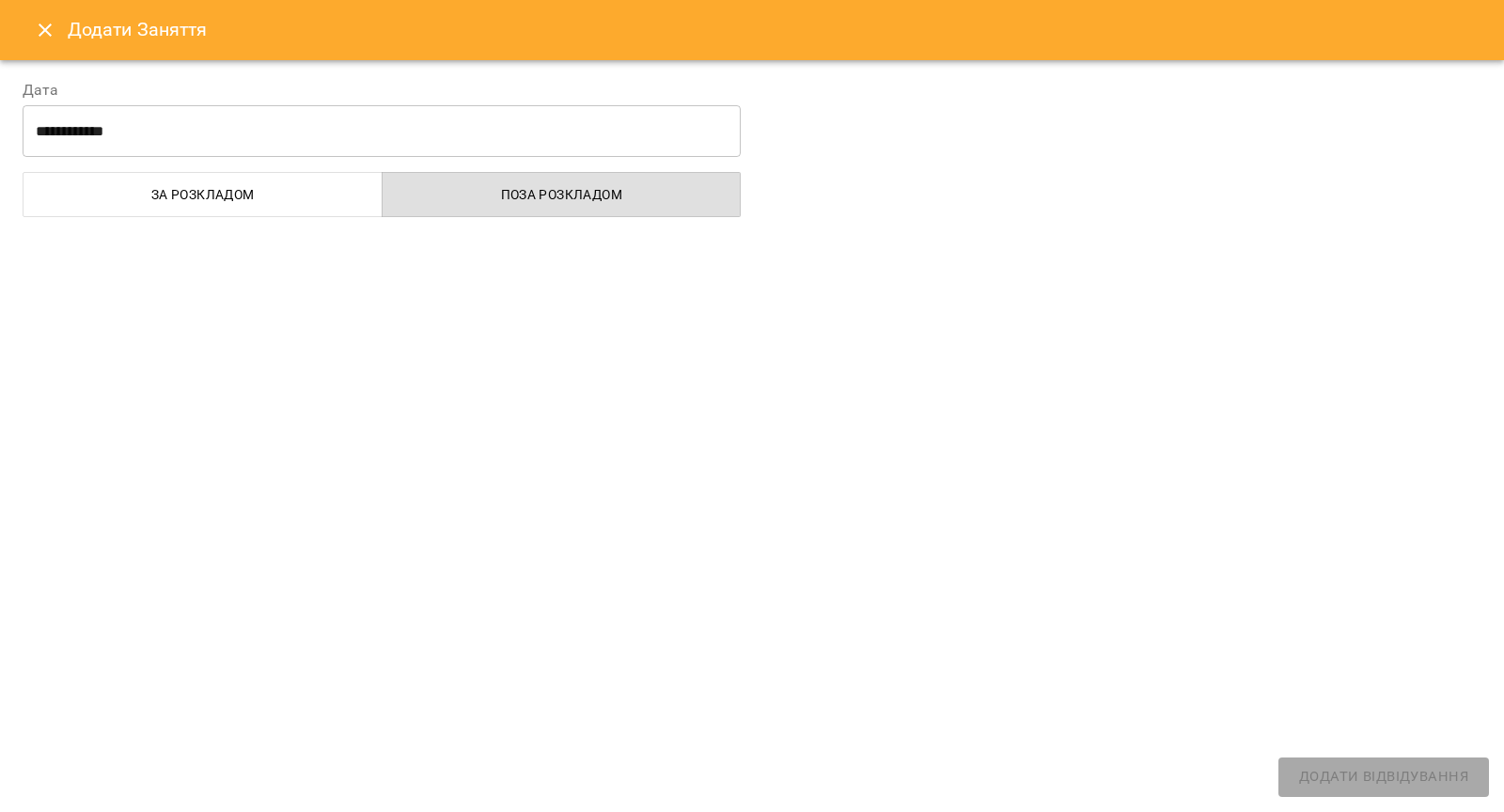
select select
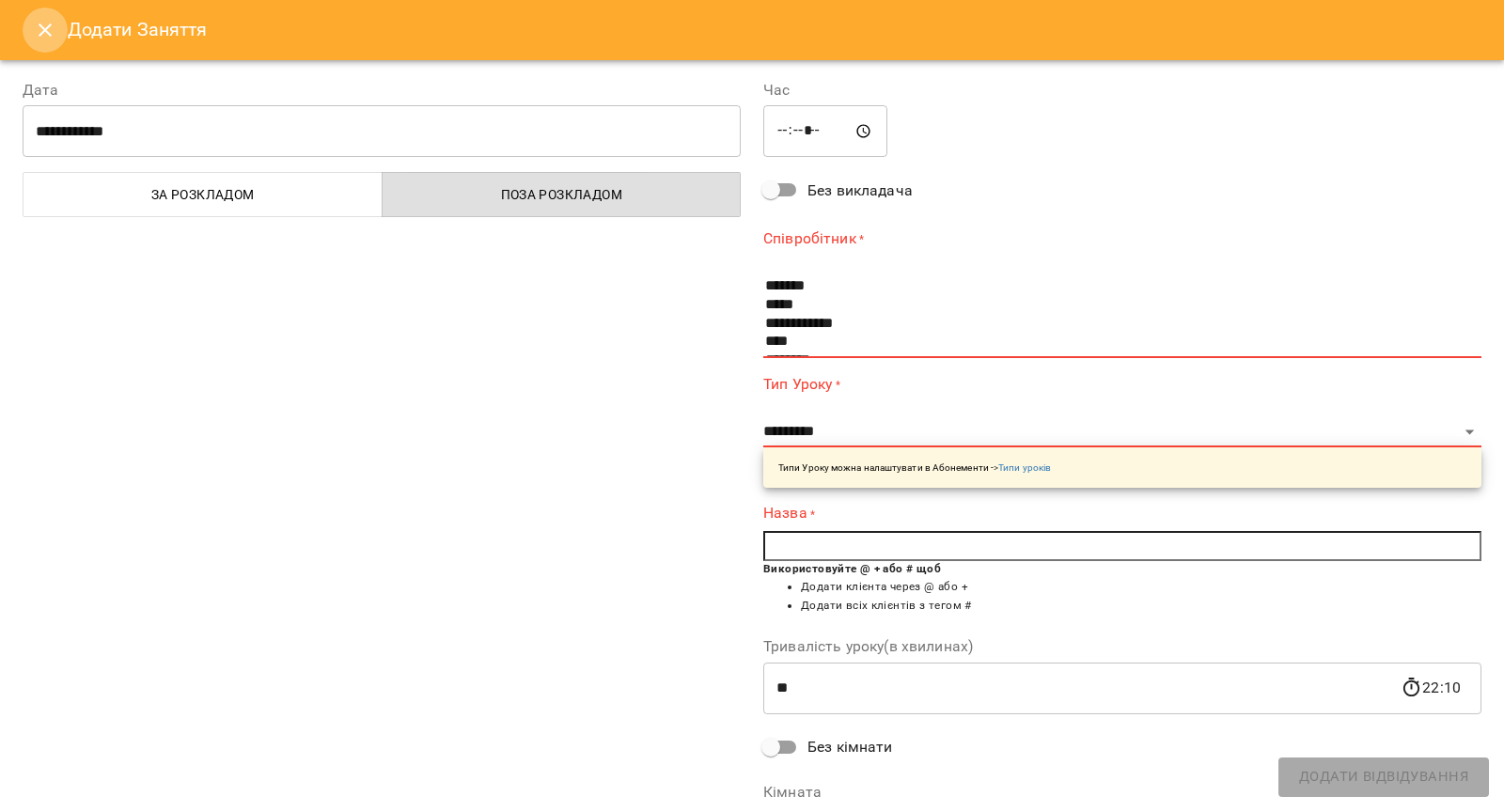
click at [53, 33] on icon "Close" at bounding box center [45, 30] width 23 height 23
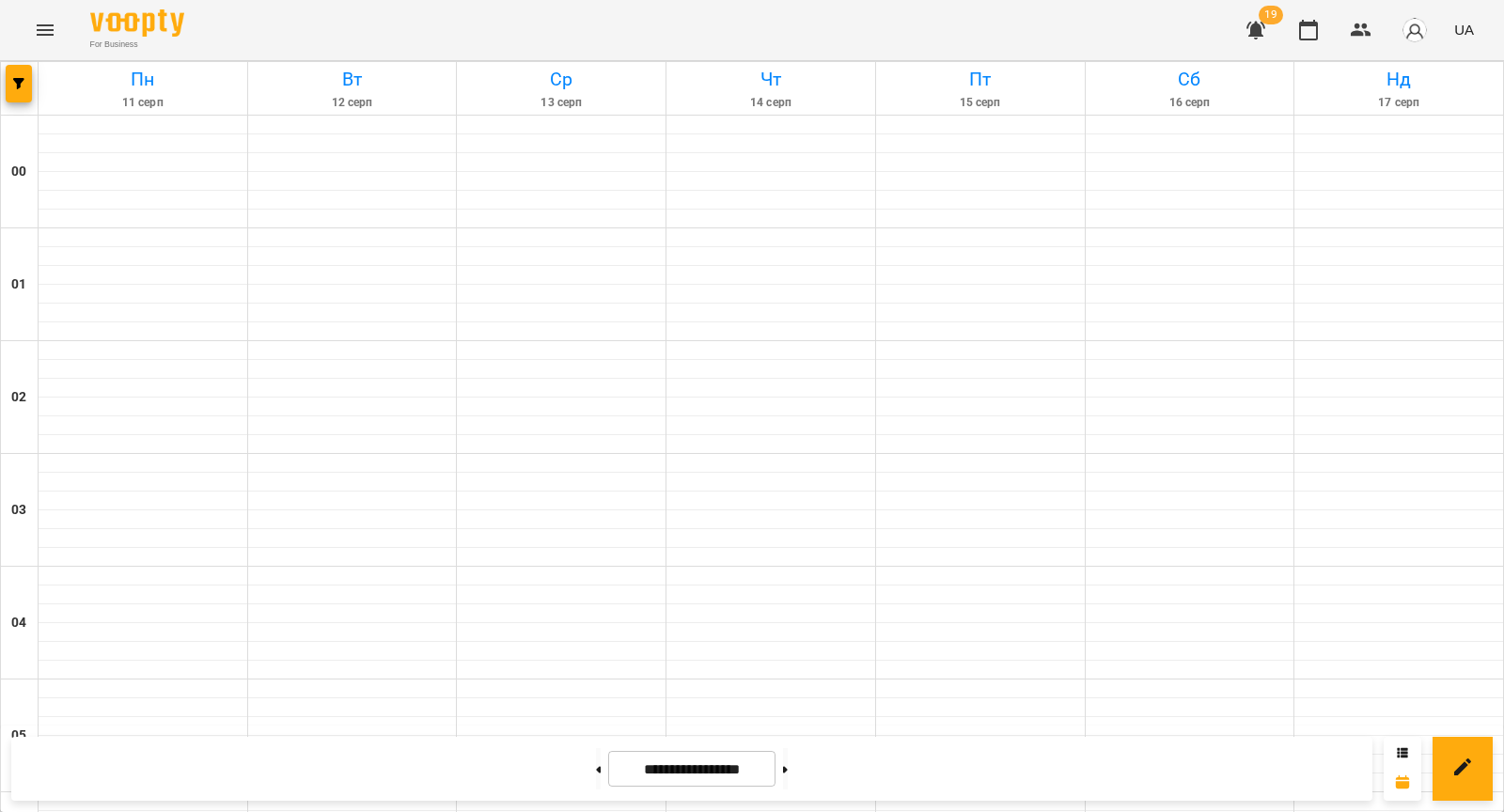
click at [582, 792] on div "**********" at bounding box center [692, 769] width 1362 height 64
click at [597, 786] on button at bounding box center [598, 769] width 5 height 41
click at [27, 90] on button "button" at bounding box center [19, 84] width 26 height 38
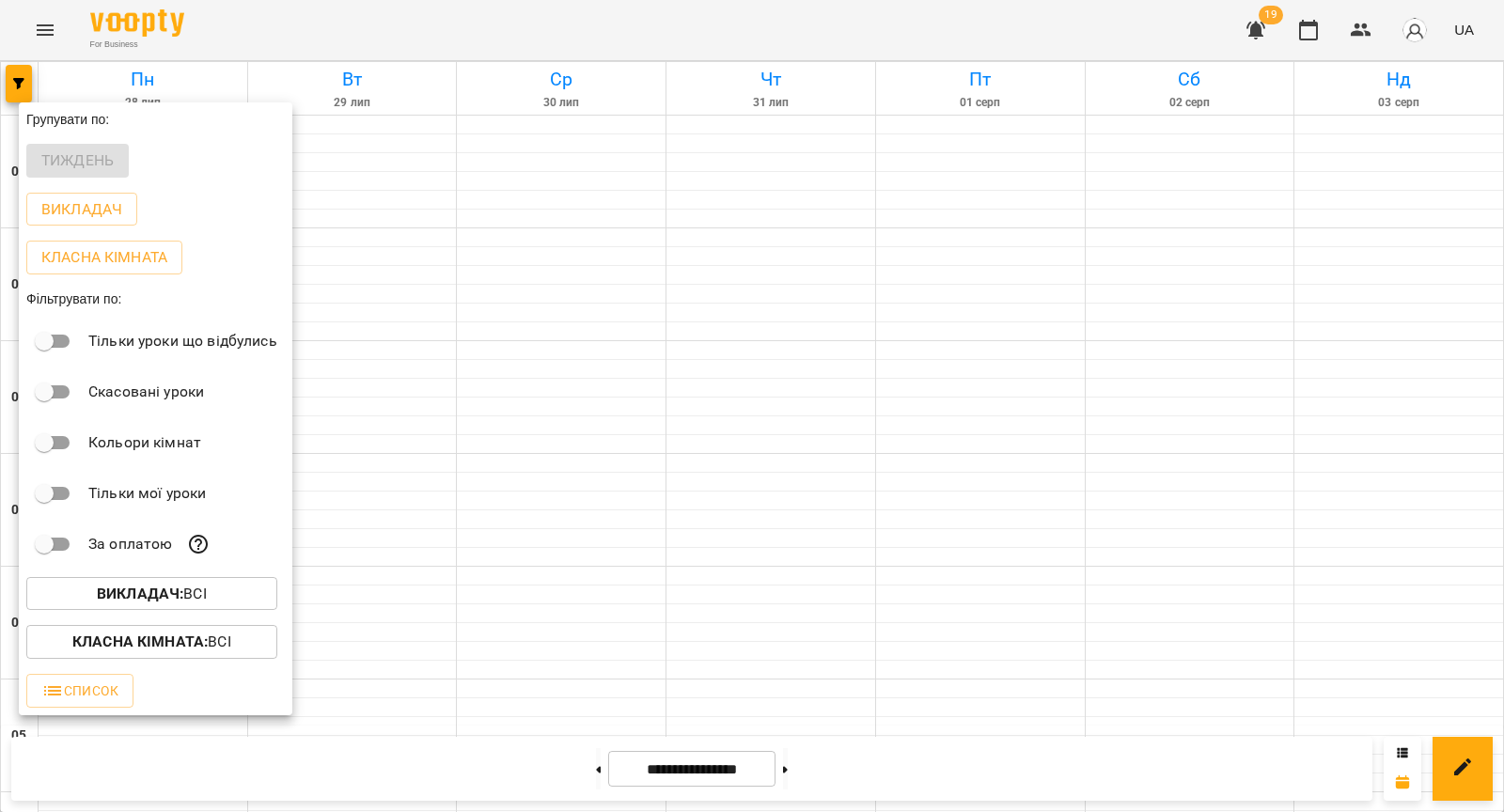
click at [107, 606] on p "Викладач : Всі" at bounding box center [152, 594] width 110 height 23
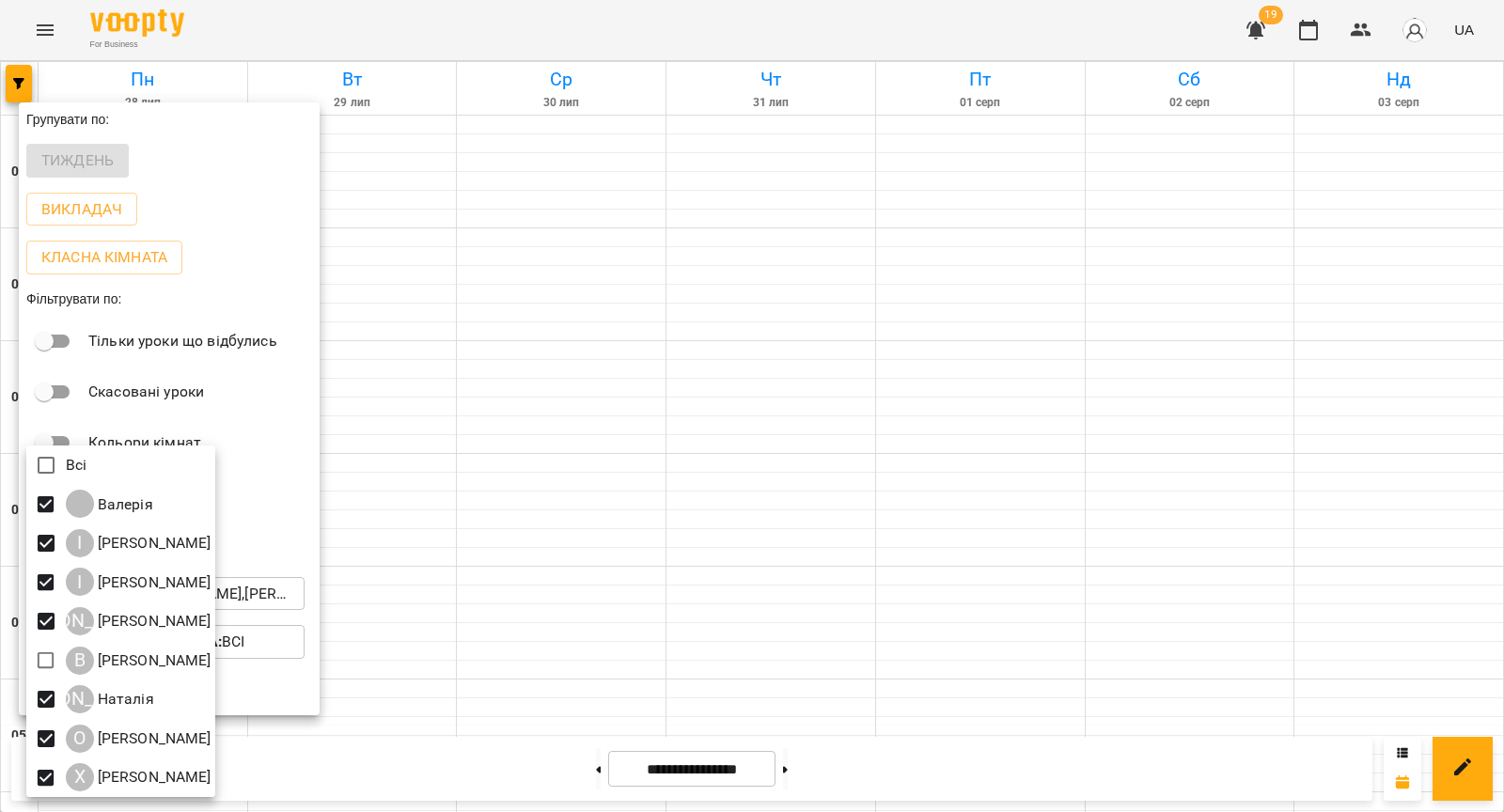
click at [720, 425] on div at bounding box center [752, 406] width 1504 height 812
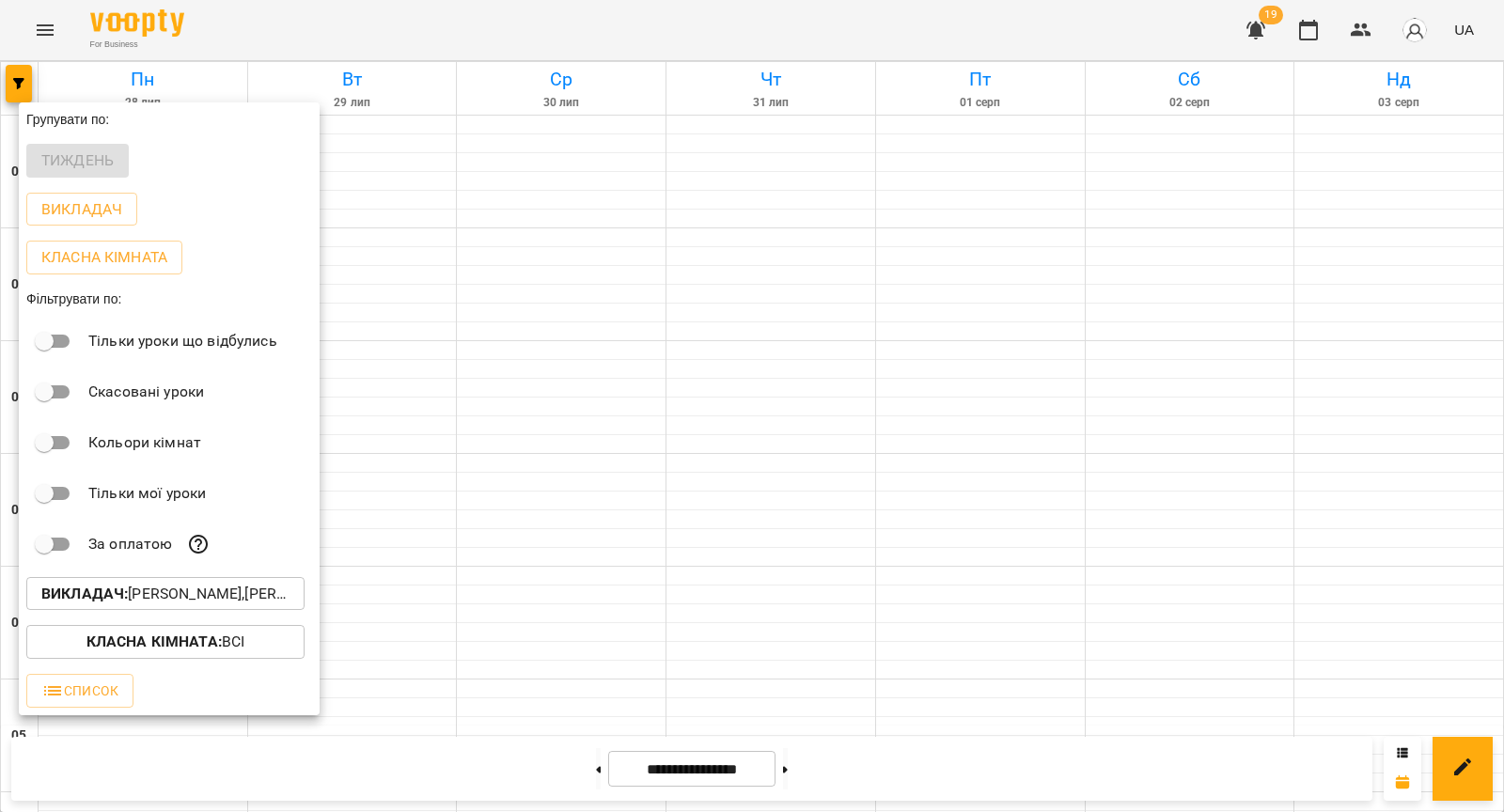
click at [875, 287] on div at bounding box center [752, 406] width 1504 height 812
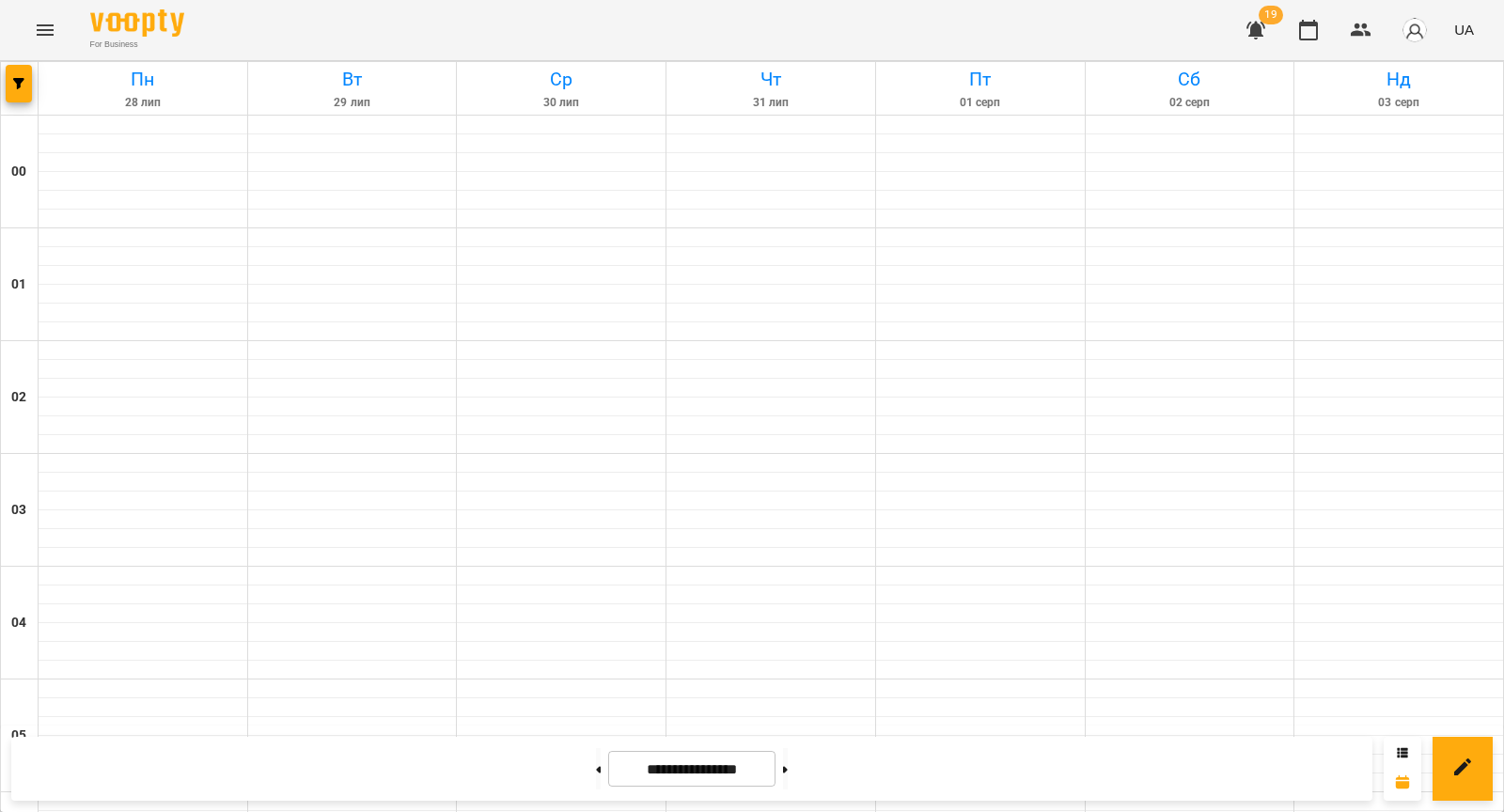
scroll to position [1976, 0]
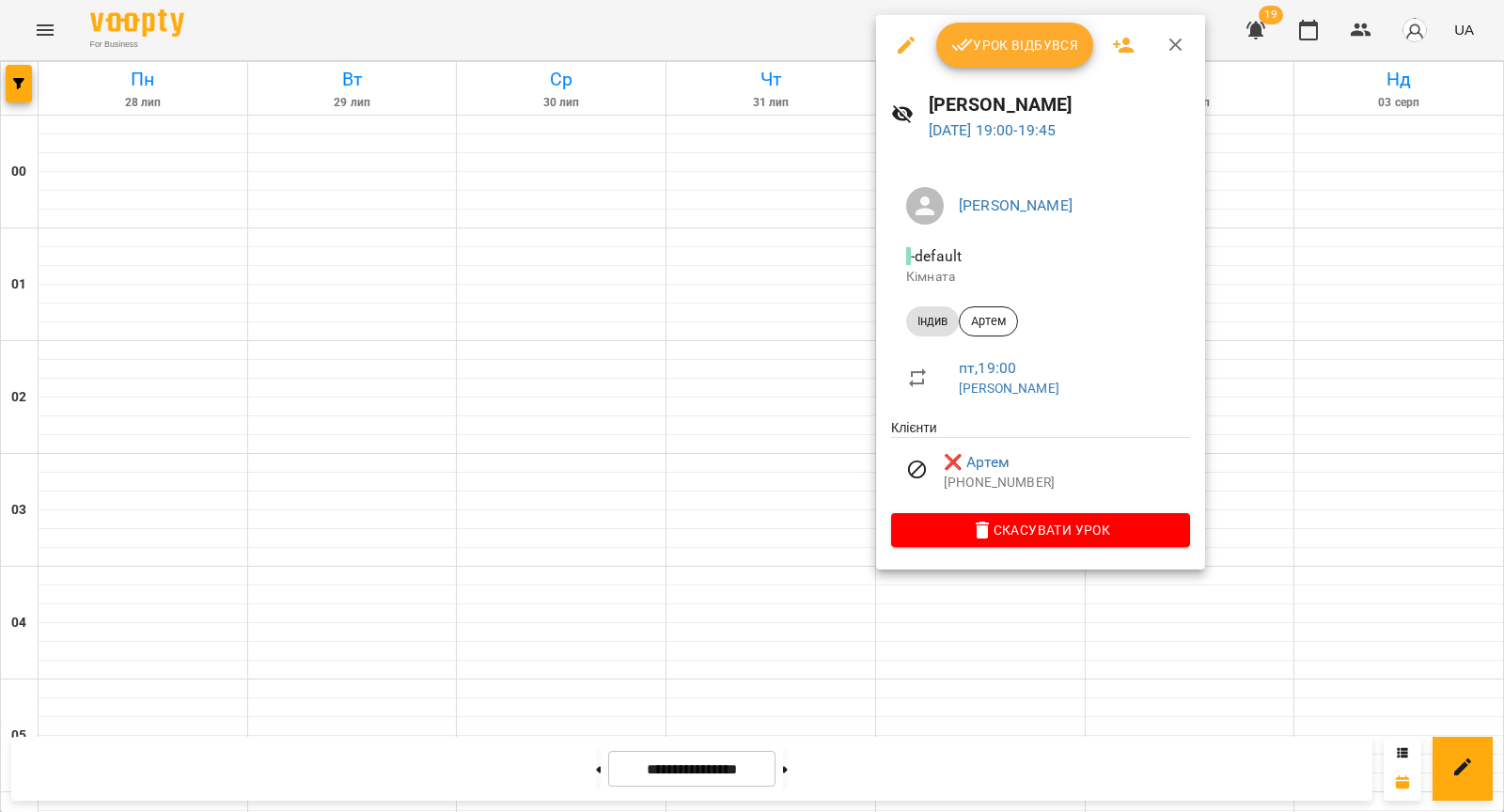
click at [826, 361] on div at bounding box center [752, 406] width 1504 height 812
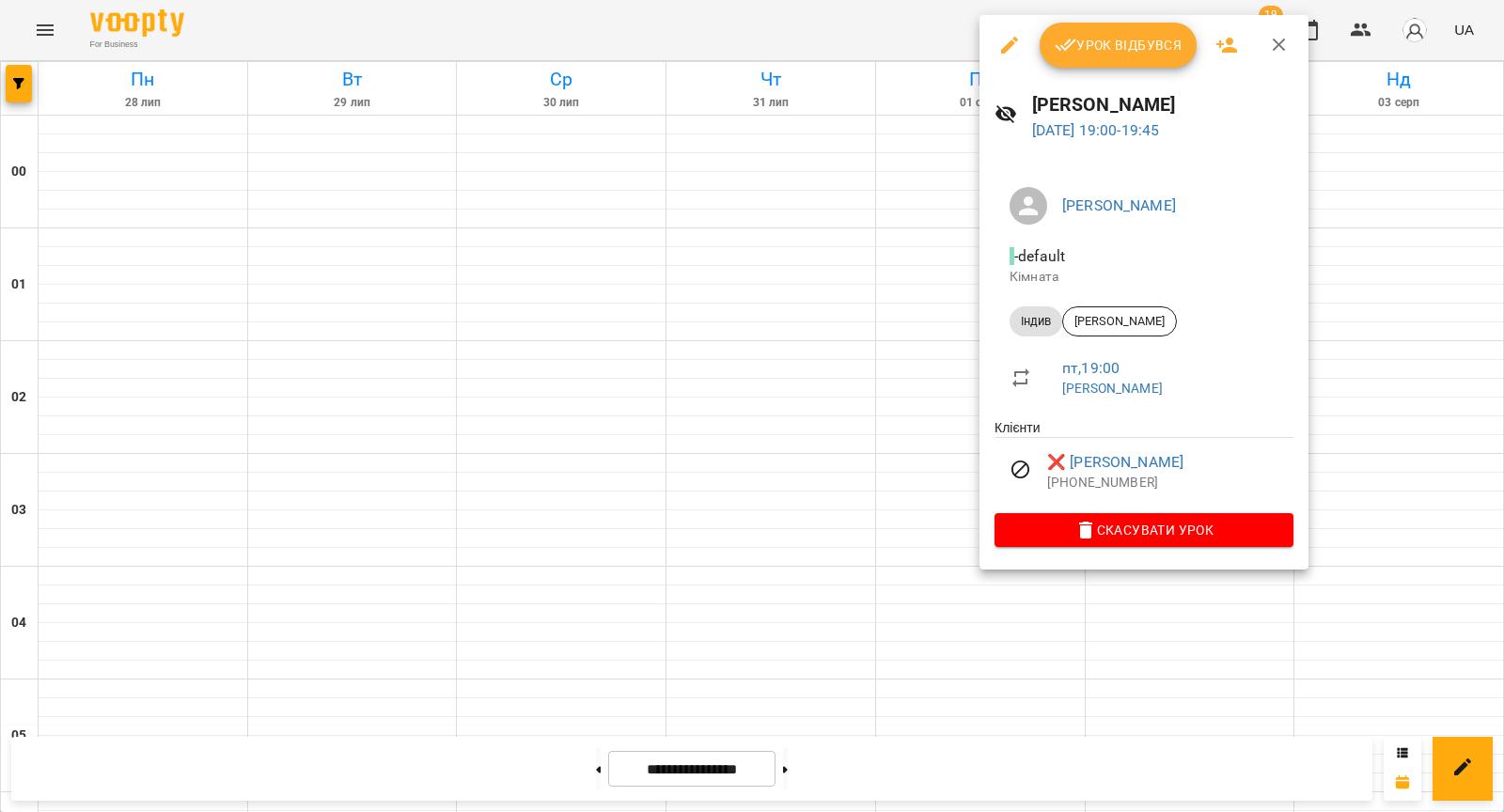
click at [845, 387] on div at bounding box center [752, 406] width 1504 height 812
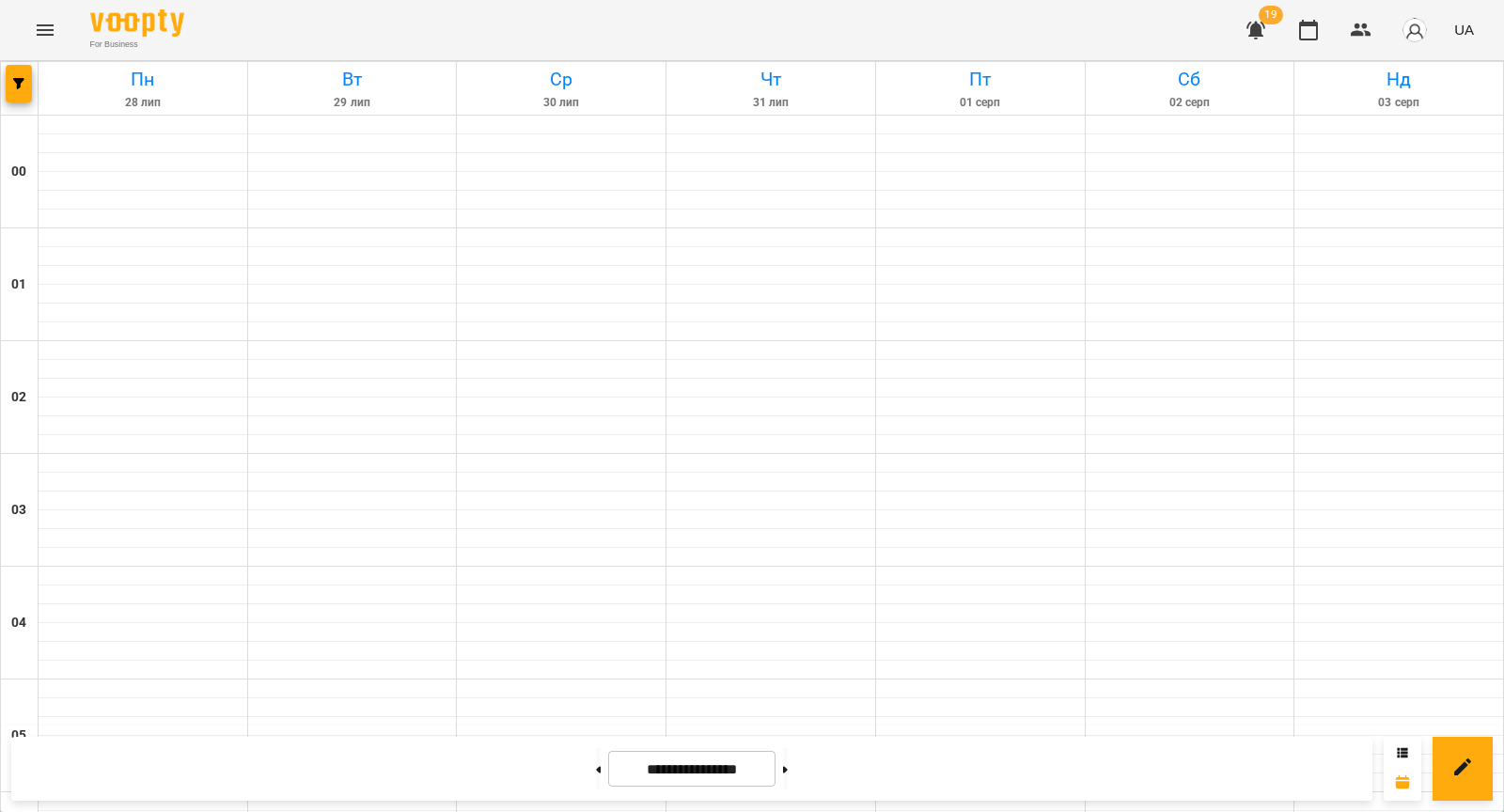
scroll to position [919, 0]
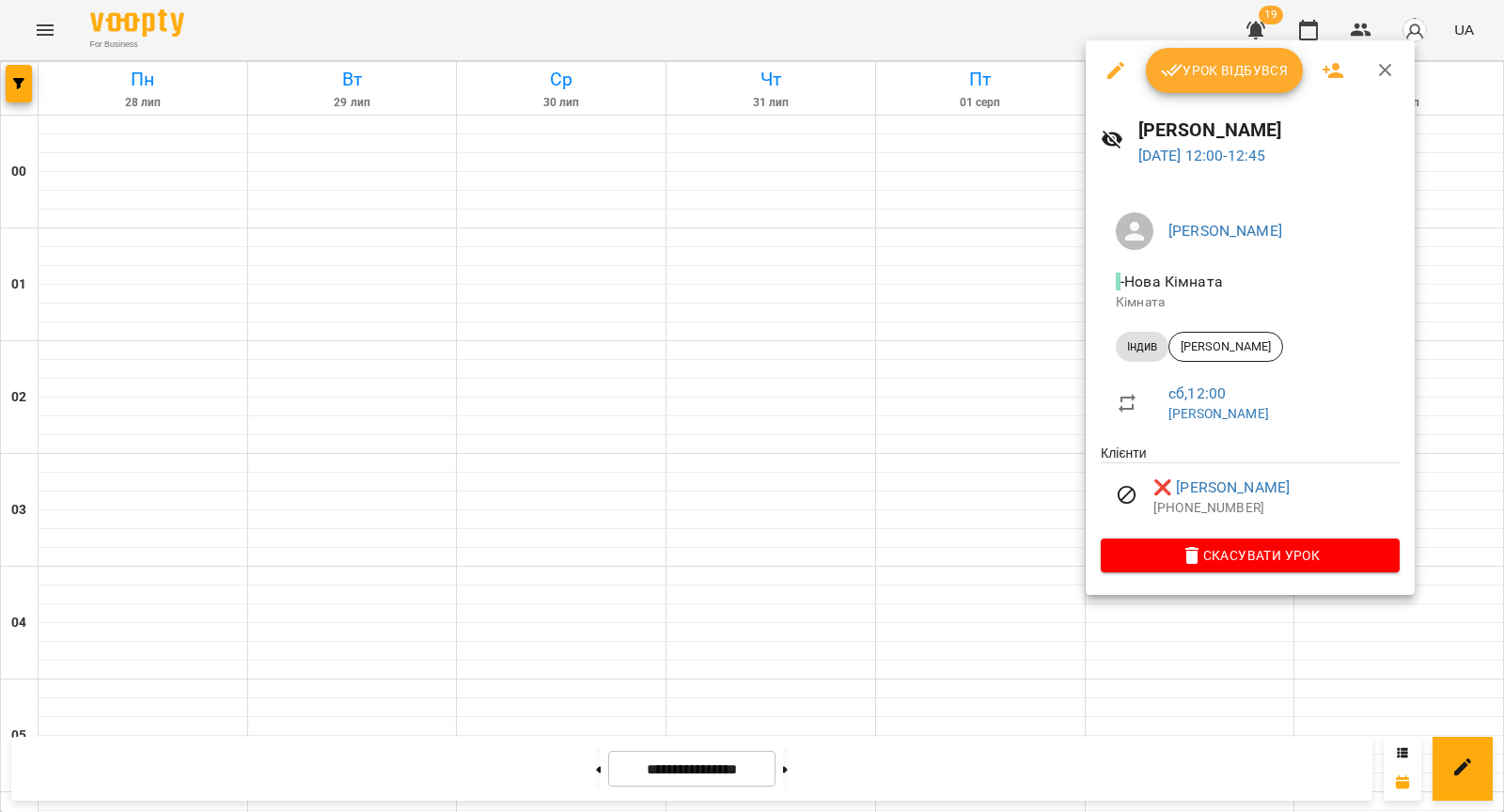
click at [989, 559] on div at bounding box center [752, 406] width 1504 height 812
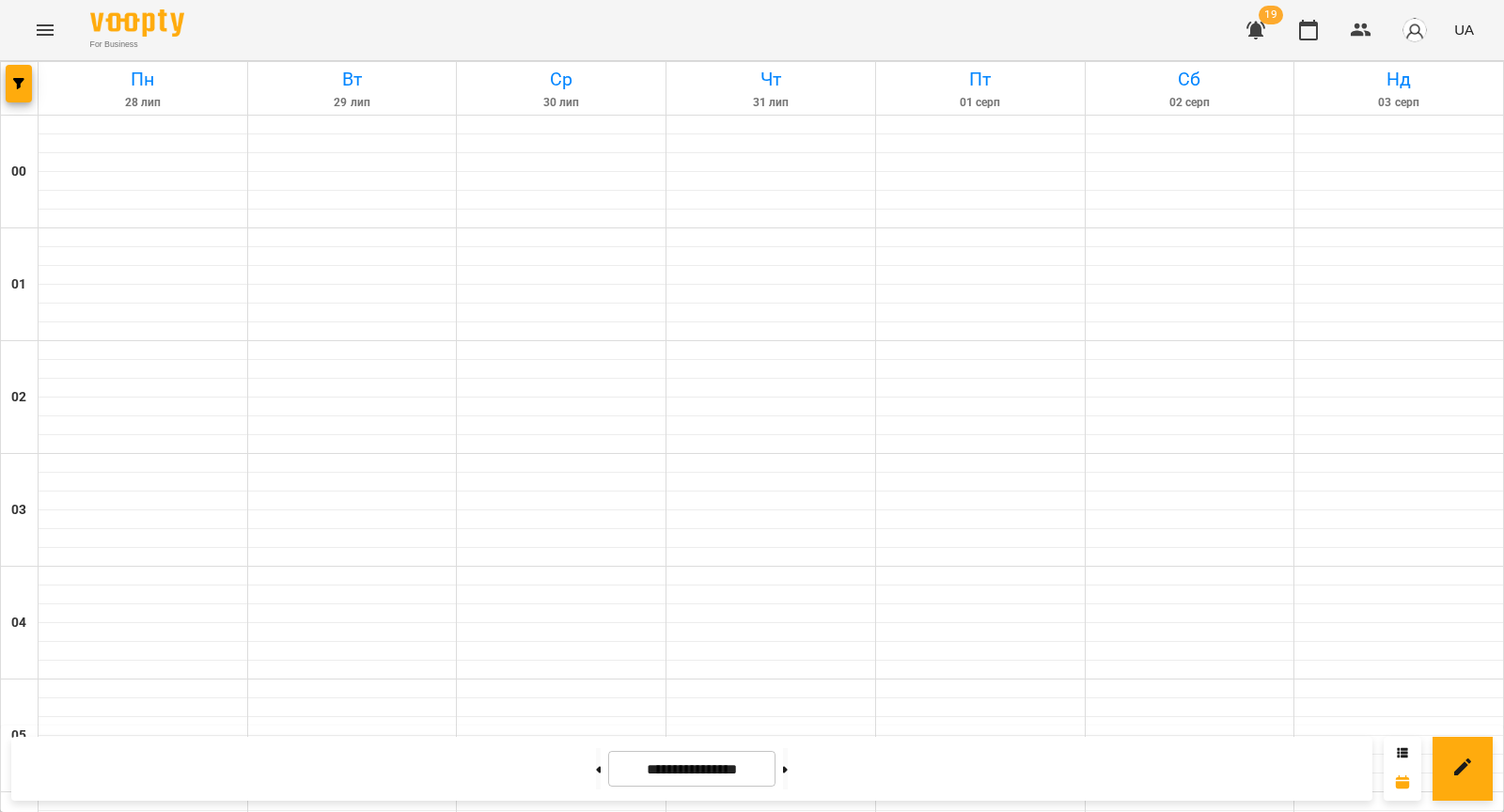
scroll to position [1765, 0]
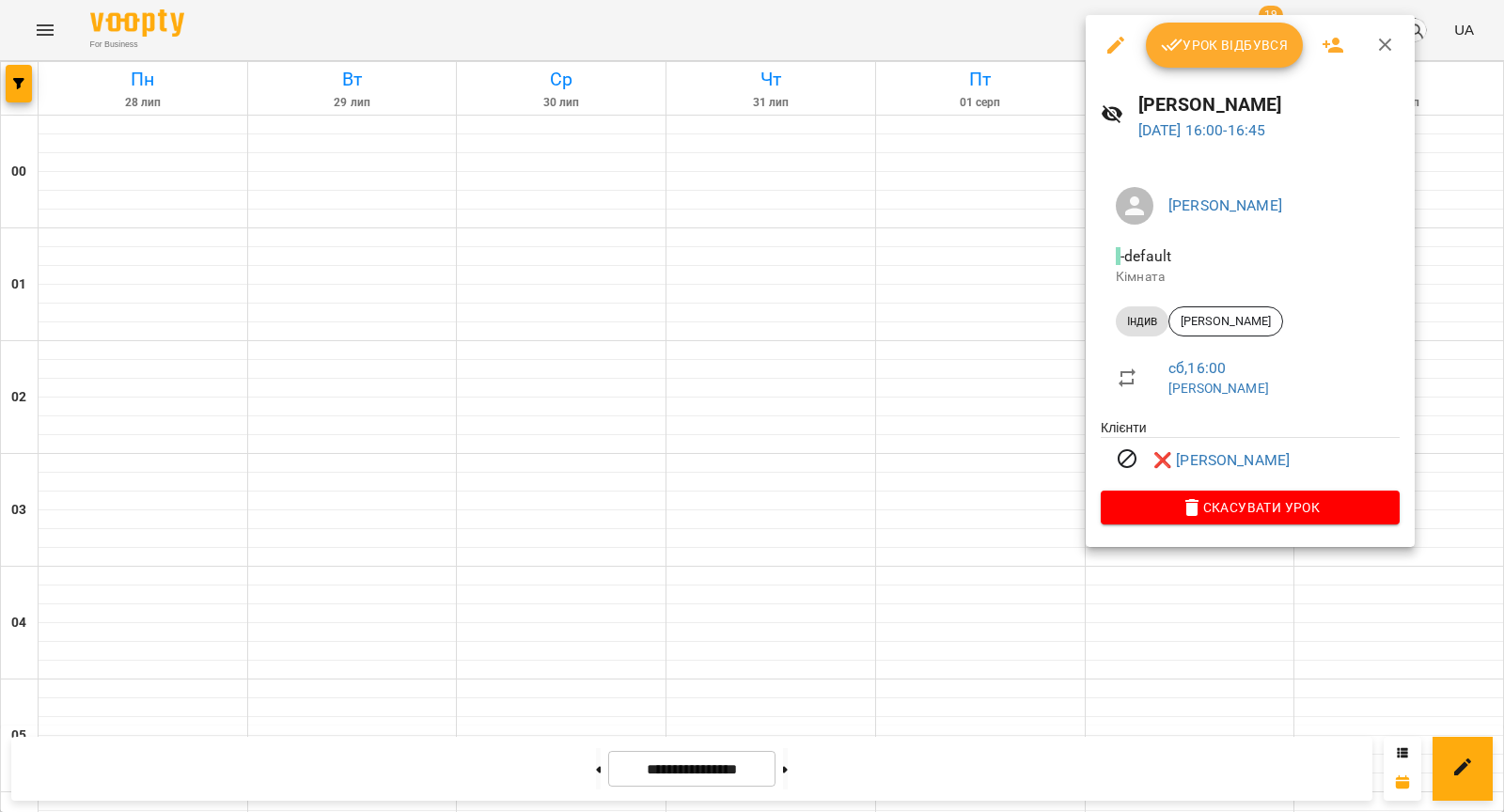
click at [920, 364] on div at bounding box center [752, 406] width 1504 height 812
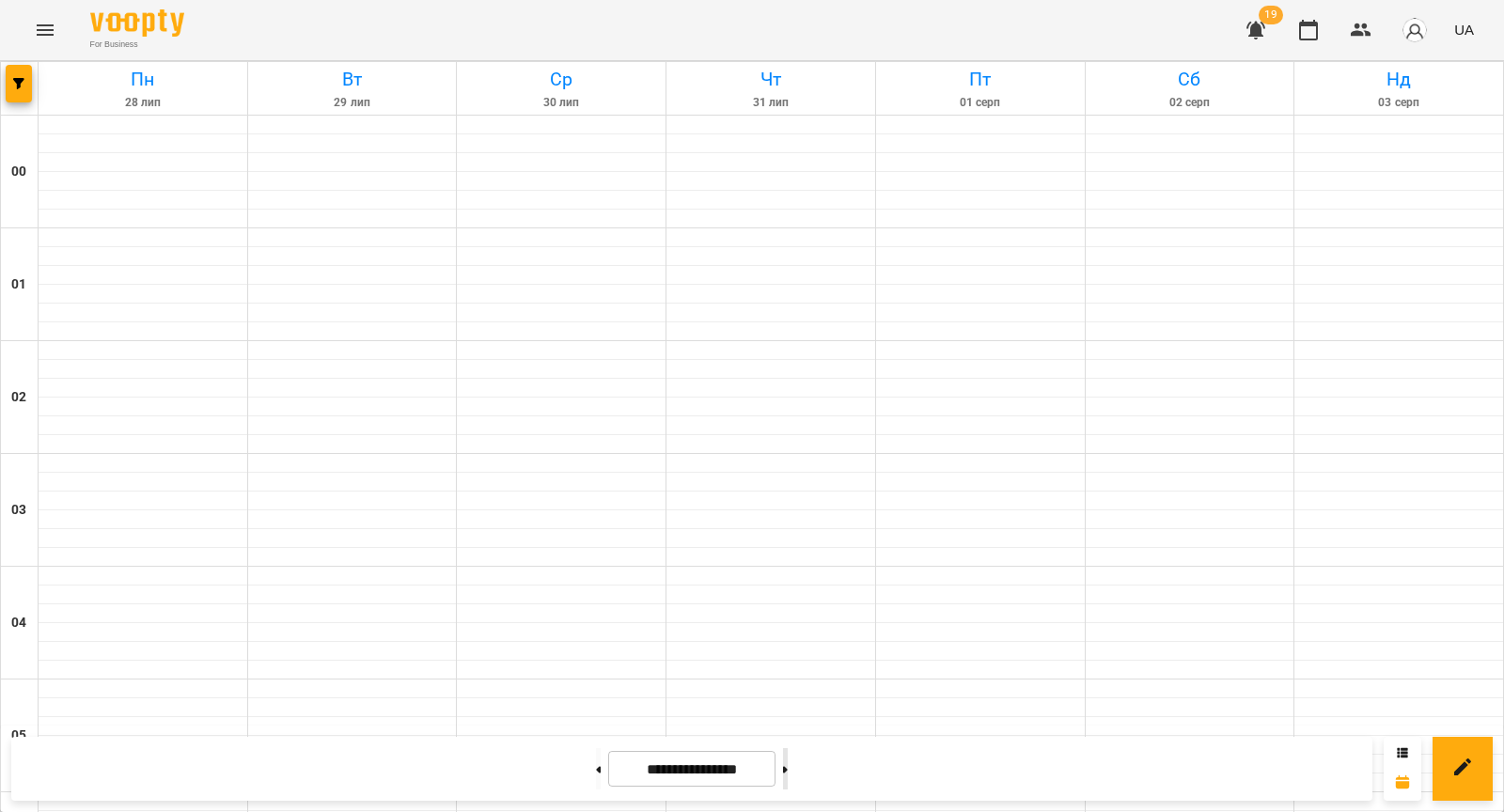
click at [788, 754] on button at bounding box center [785, 769] width 5 height 41
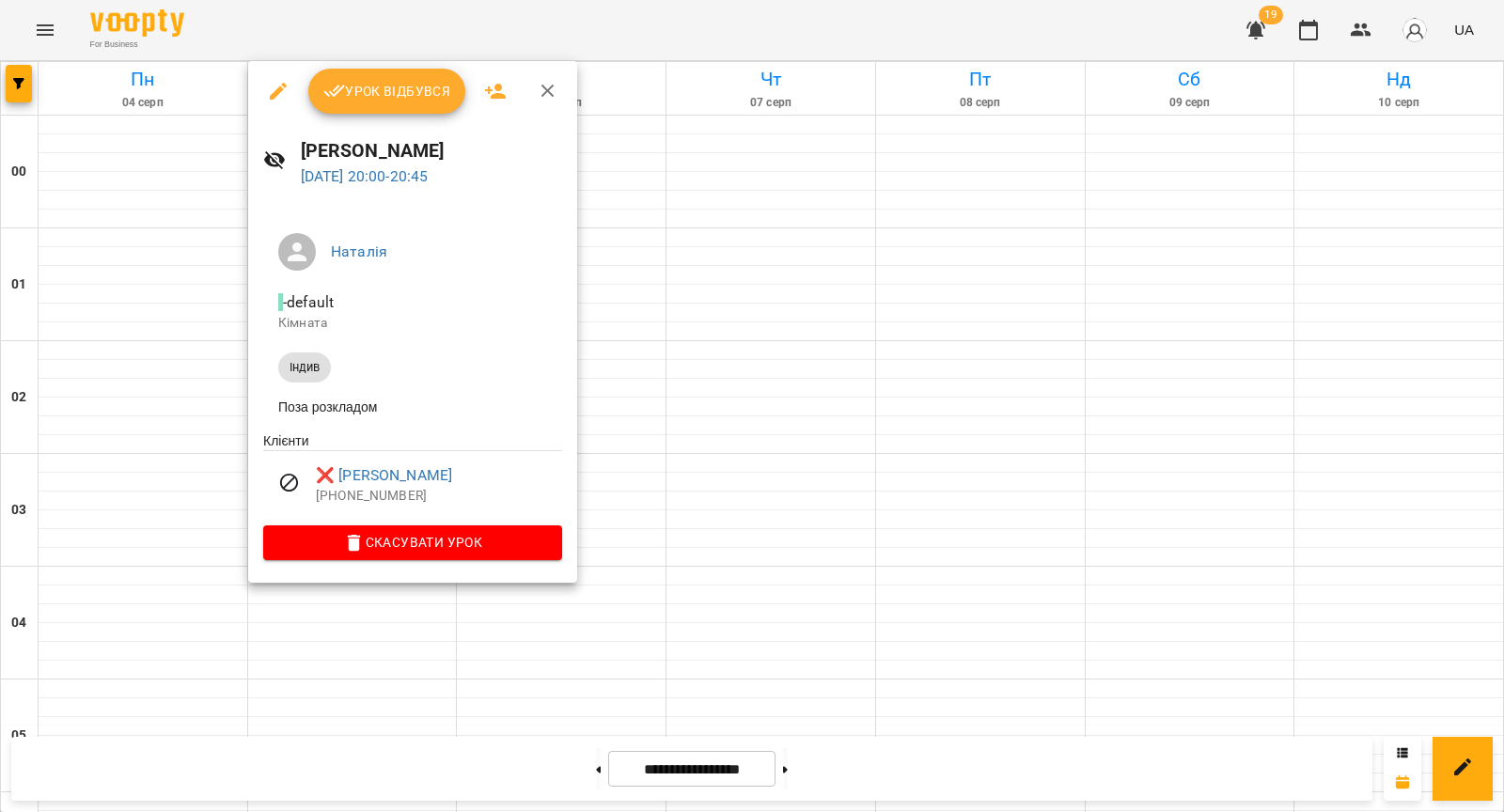
click at [206, 504] on div at bounding box center [752, 406] width 1504 height 812
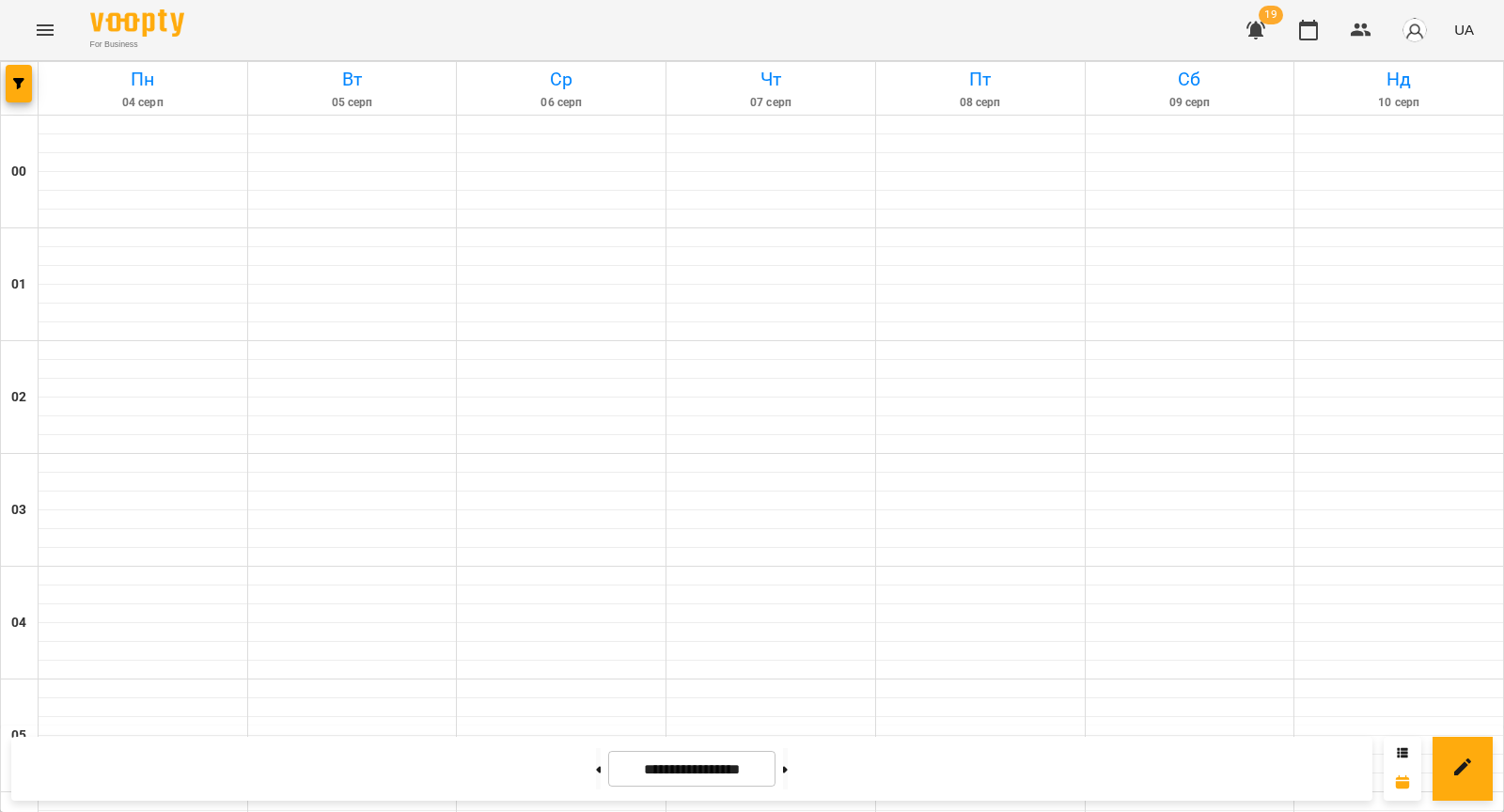
scroll to position [1280, 0]
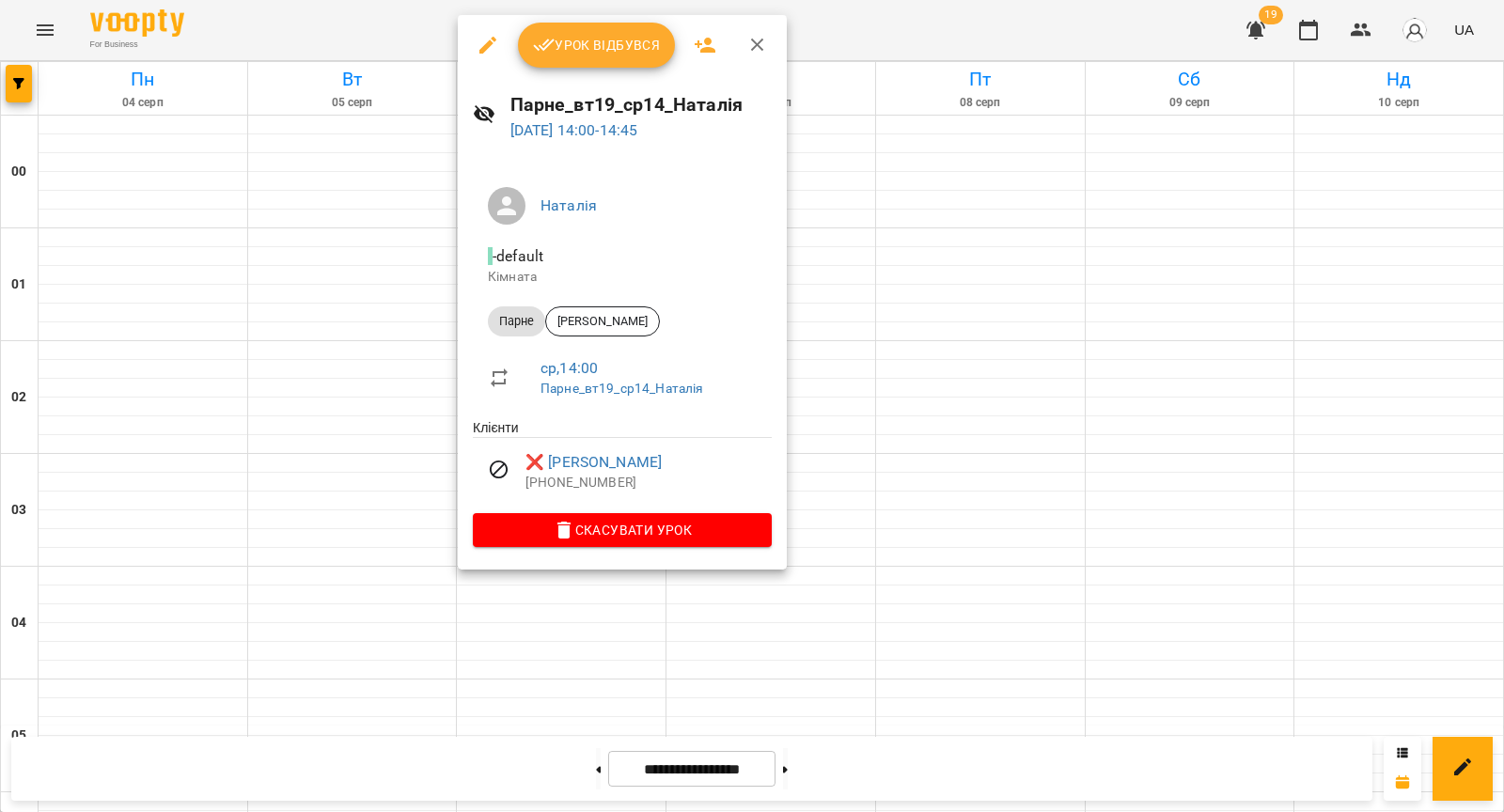
click at [421, 457] on div at bounding box center [752, 406] width 1504 height 812
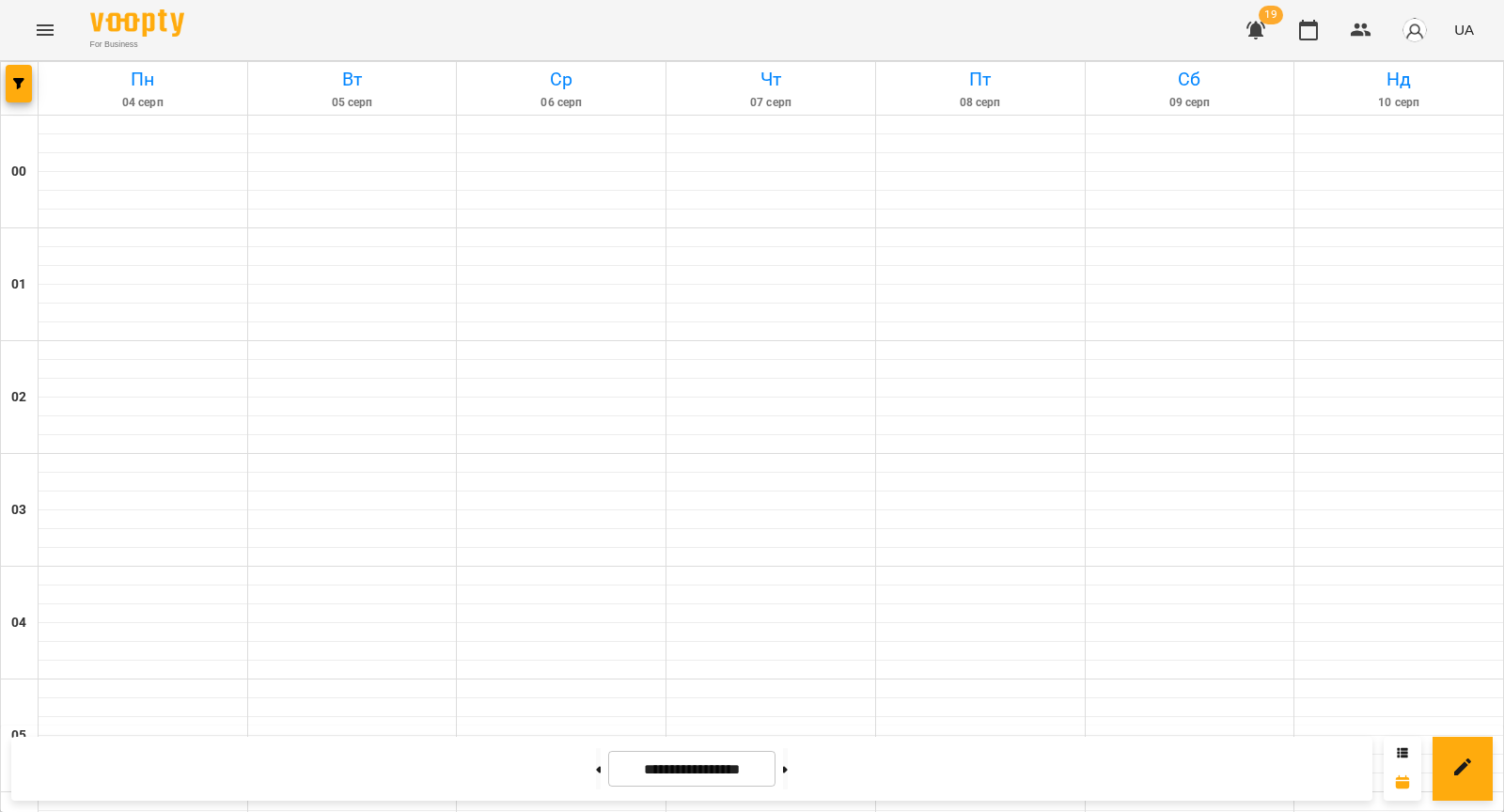
scroll to position [1605, 0]
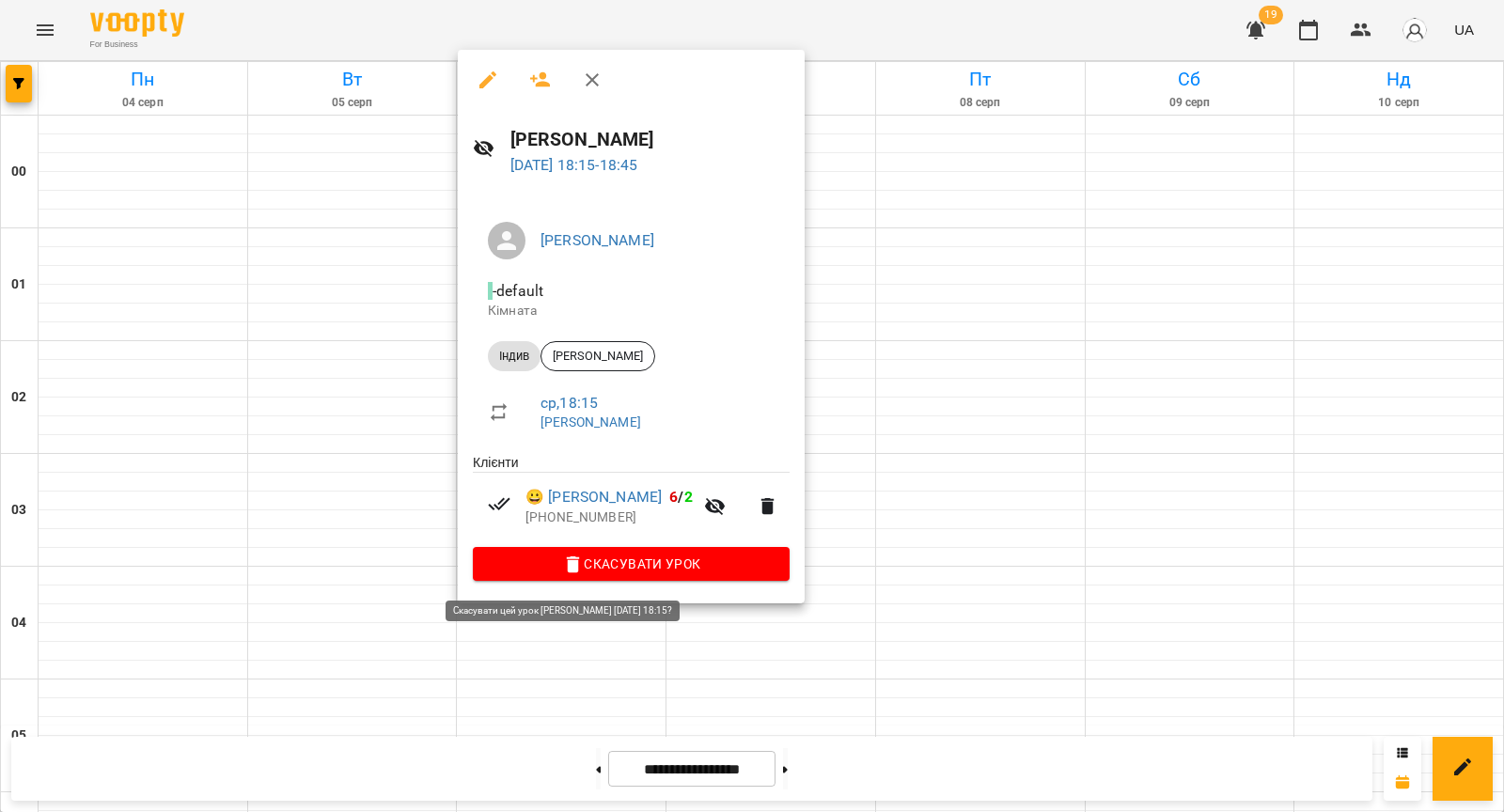
click at [384, 565] on div at bounding box center [752, 406] width 1504 height 812
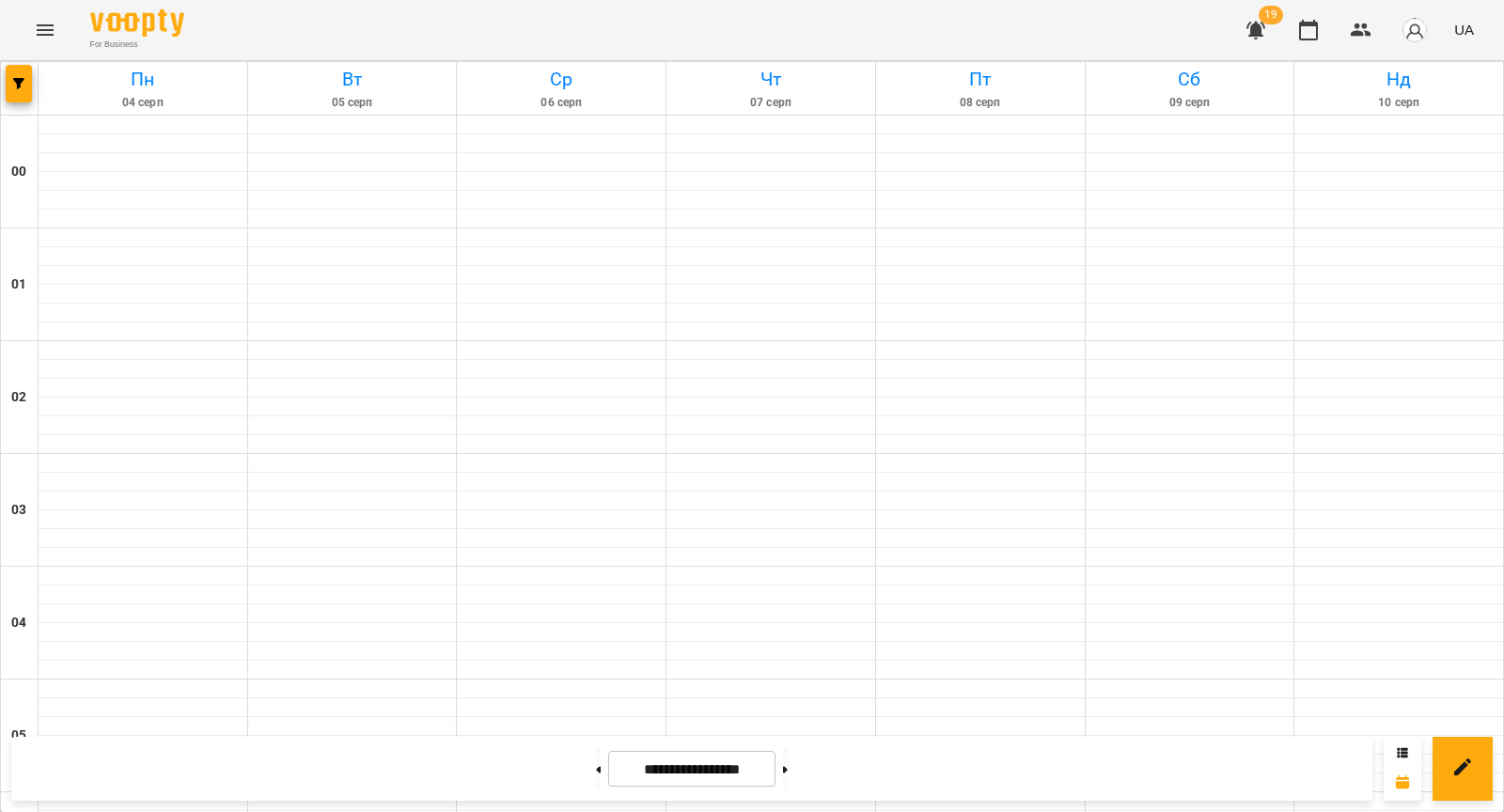
scroll to position [1939, 0]
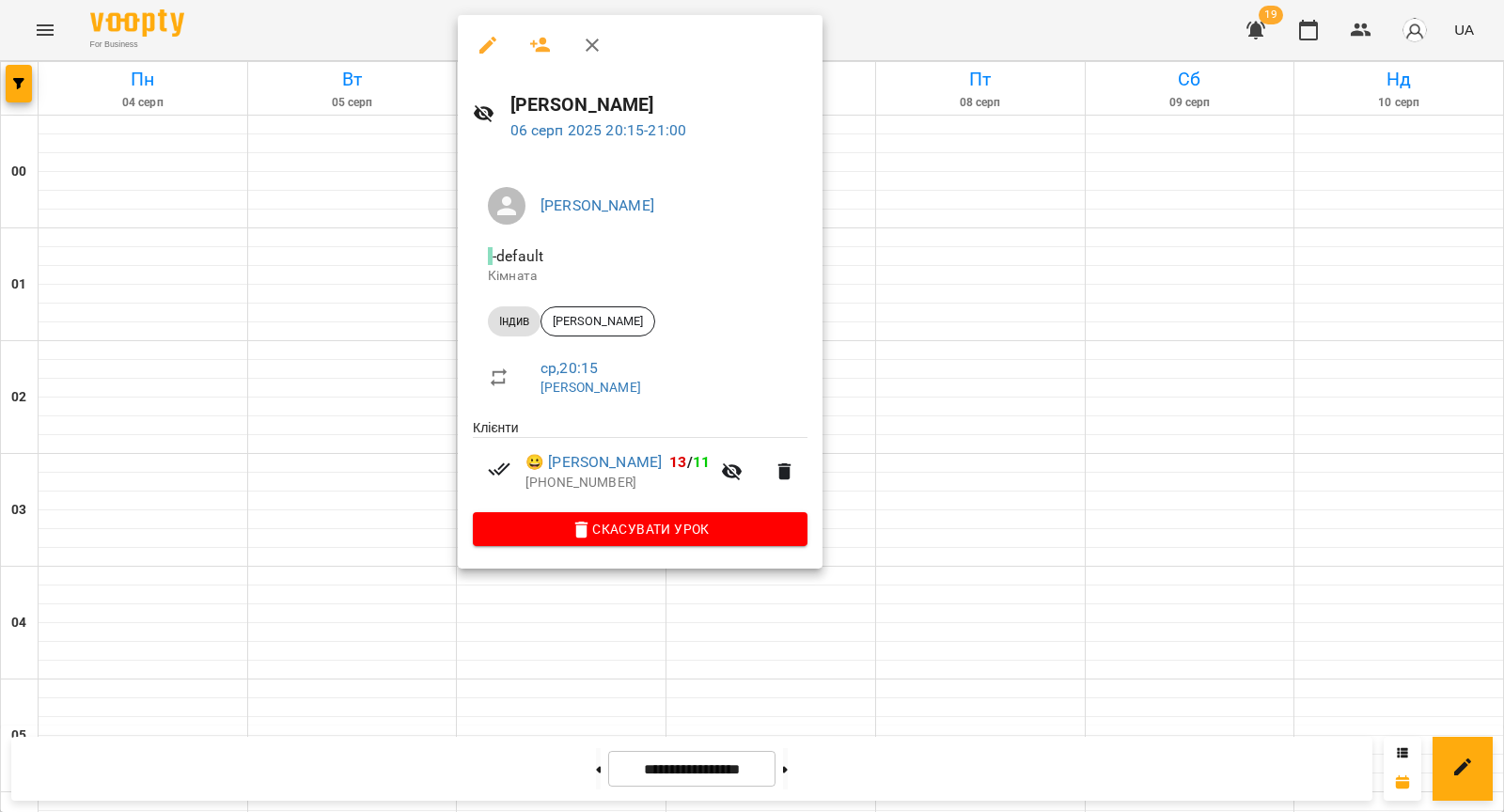
click at [416, 414] on div at bounding box center [752, 406] width 1504 height 812
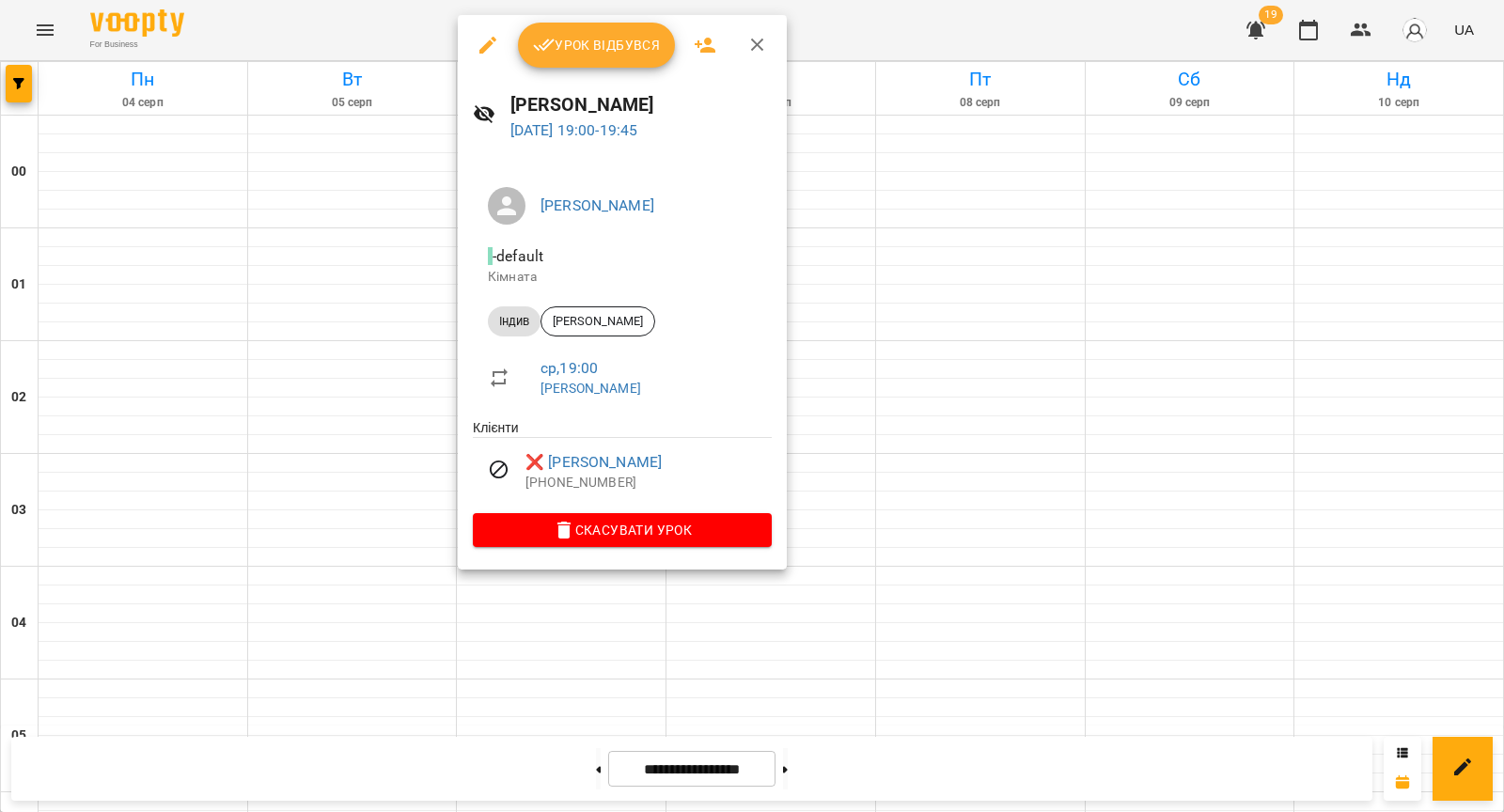
click at [403, 396] on div at bounding box center [752, 406] width 1504 height 812
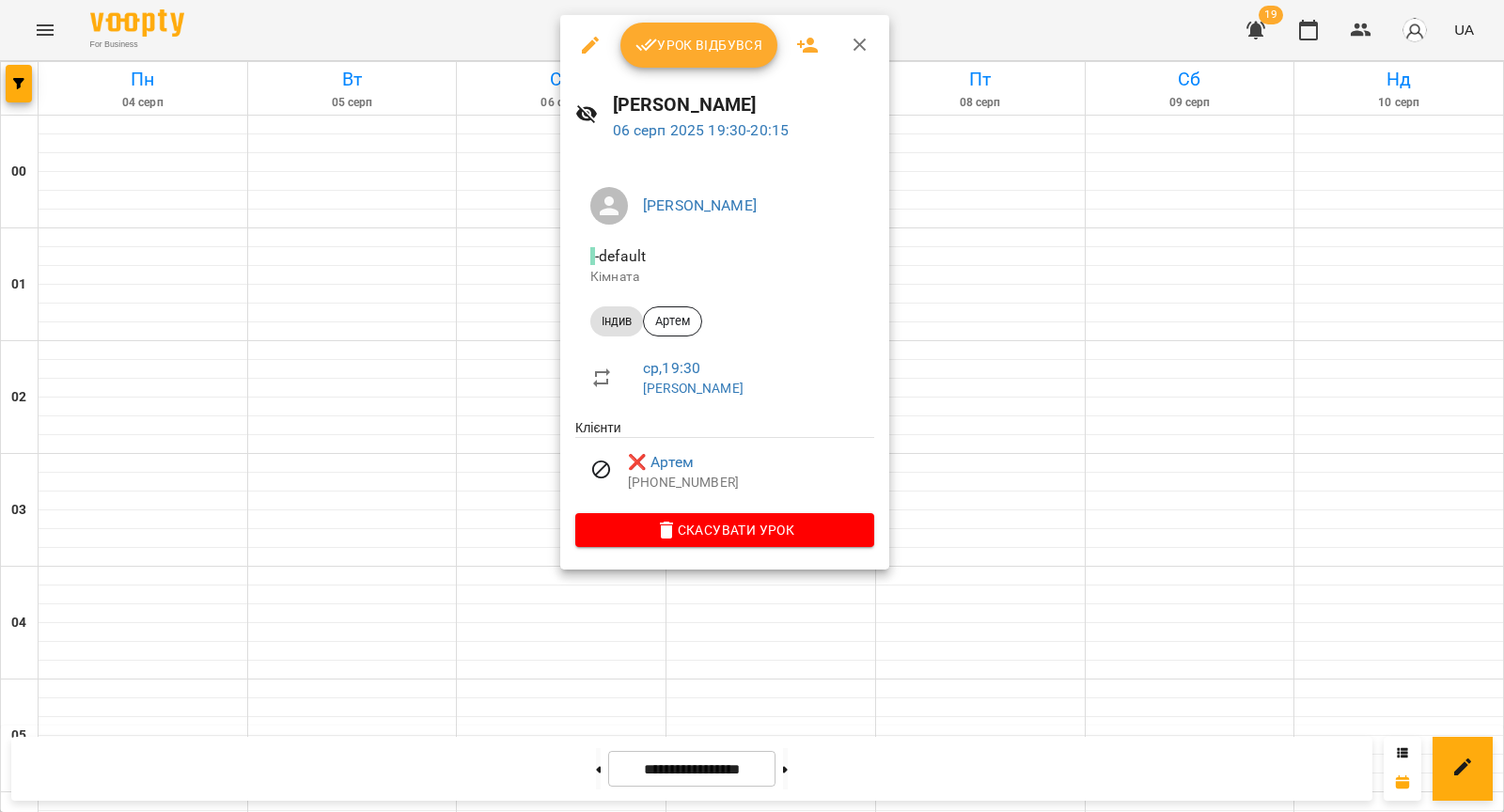
click at [464, 432] on div at bounding box center [752, 406] width 1504 height 812
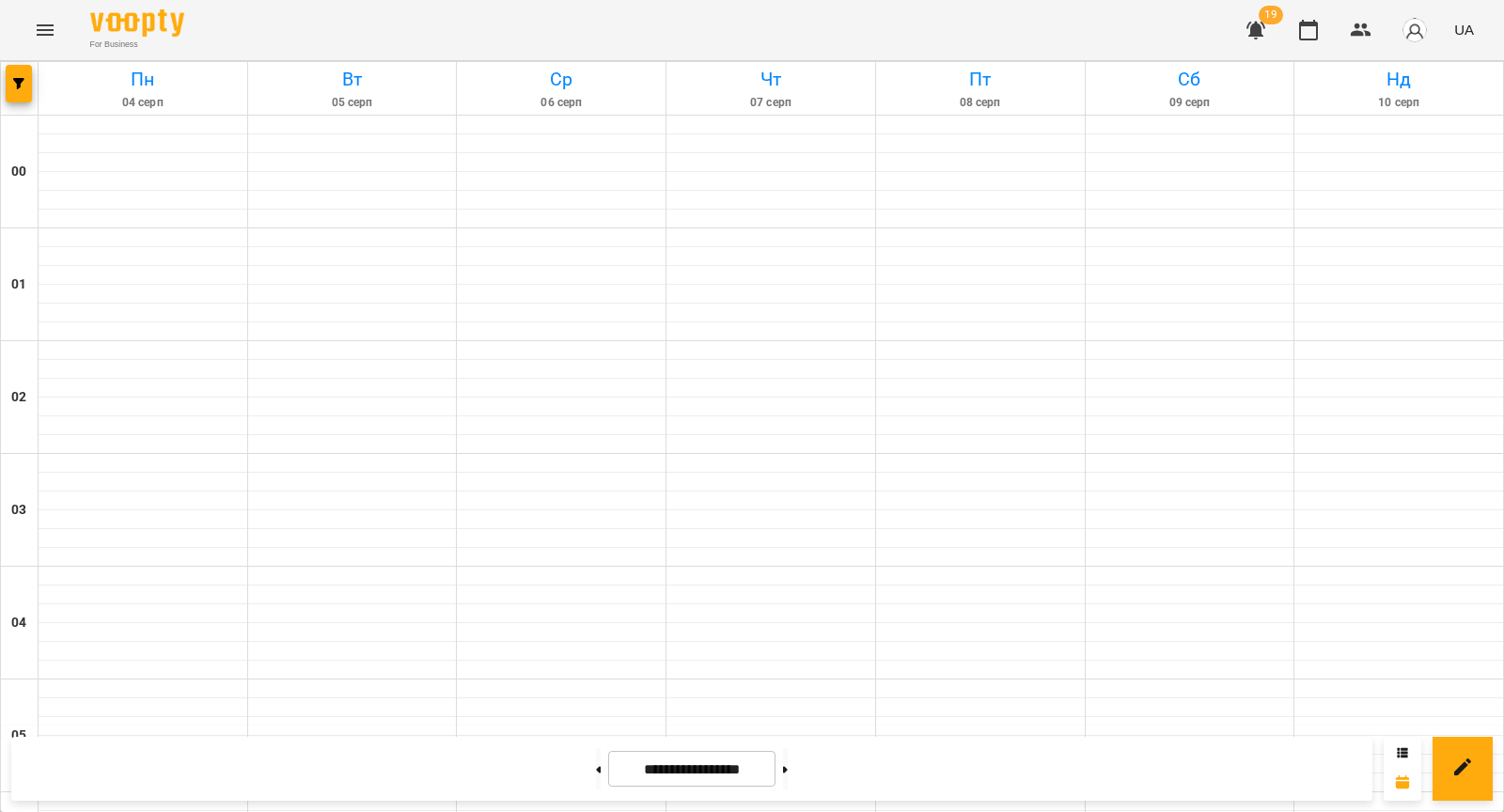
scroll to position [1859, 0]
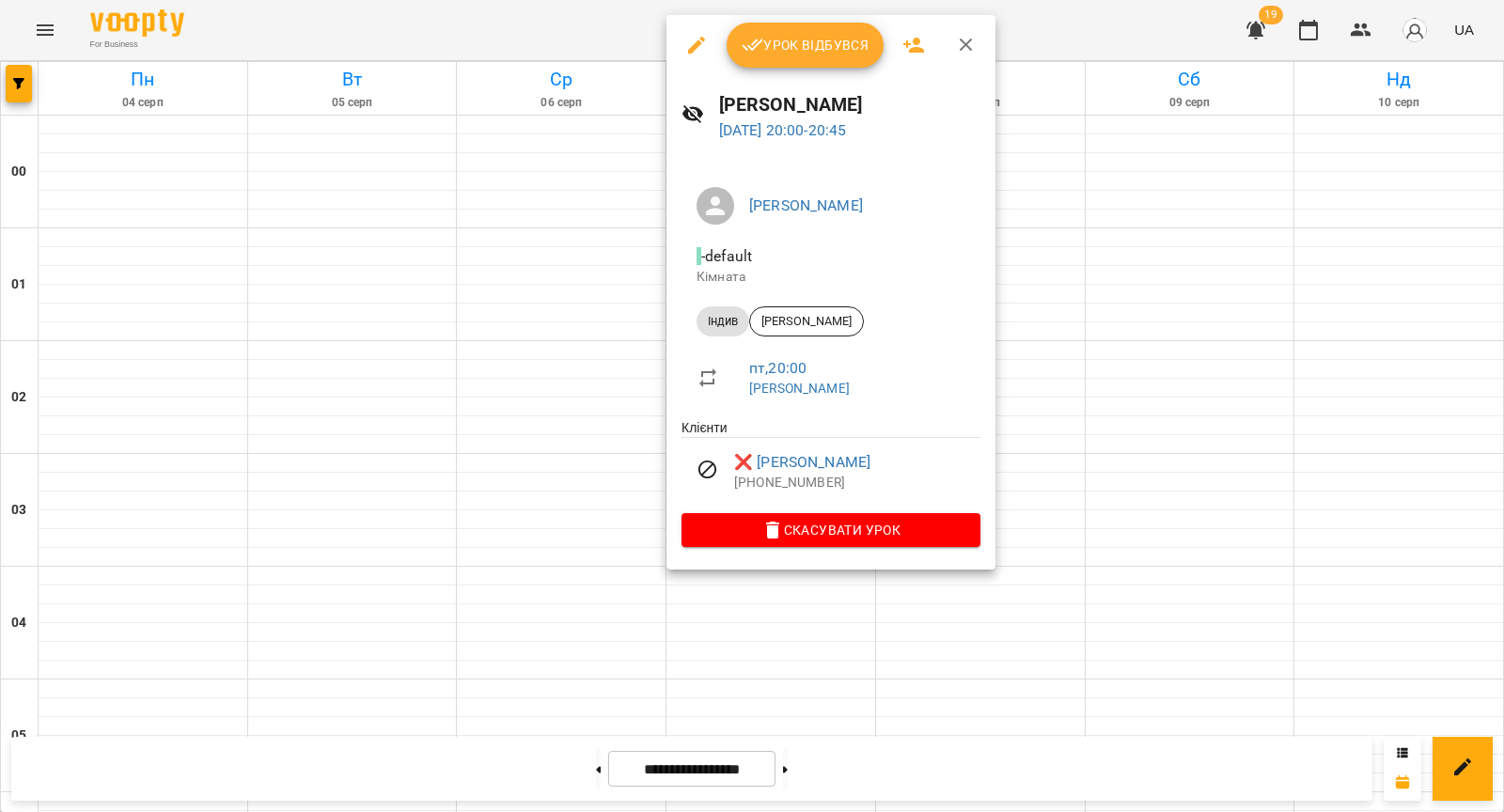
click at [629, 529] on div at bounding box center [752, 406] width 1504 height 812
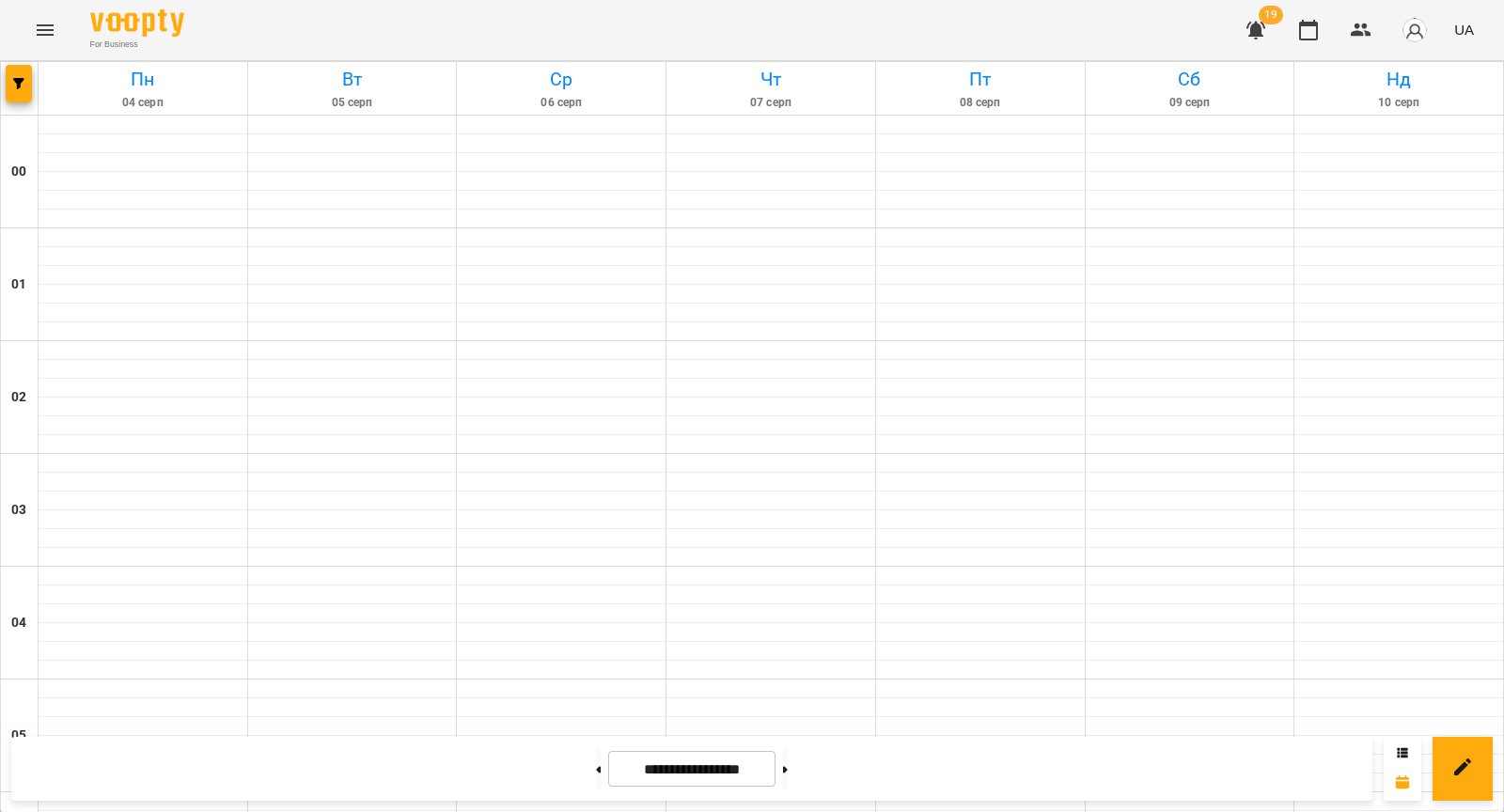
scroll to position [1029, 0]
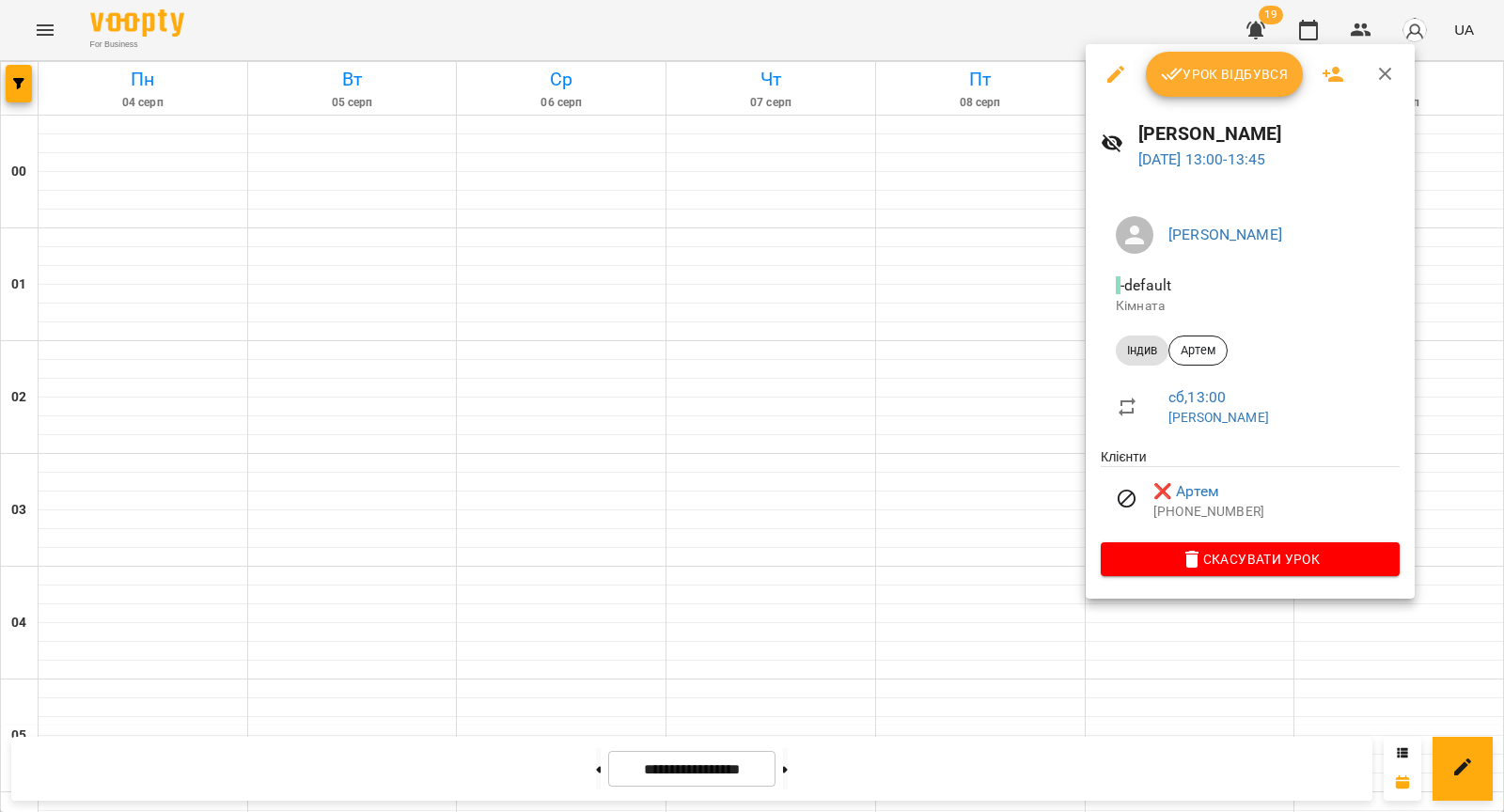
click at [948, 595] on div at bounding box center [752, 406] width 1504 height 812
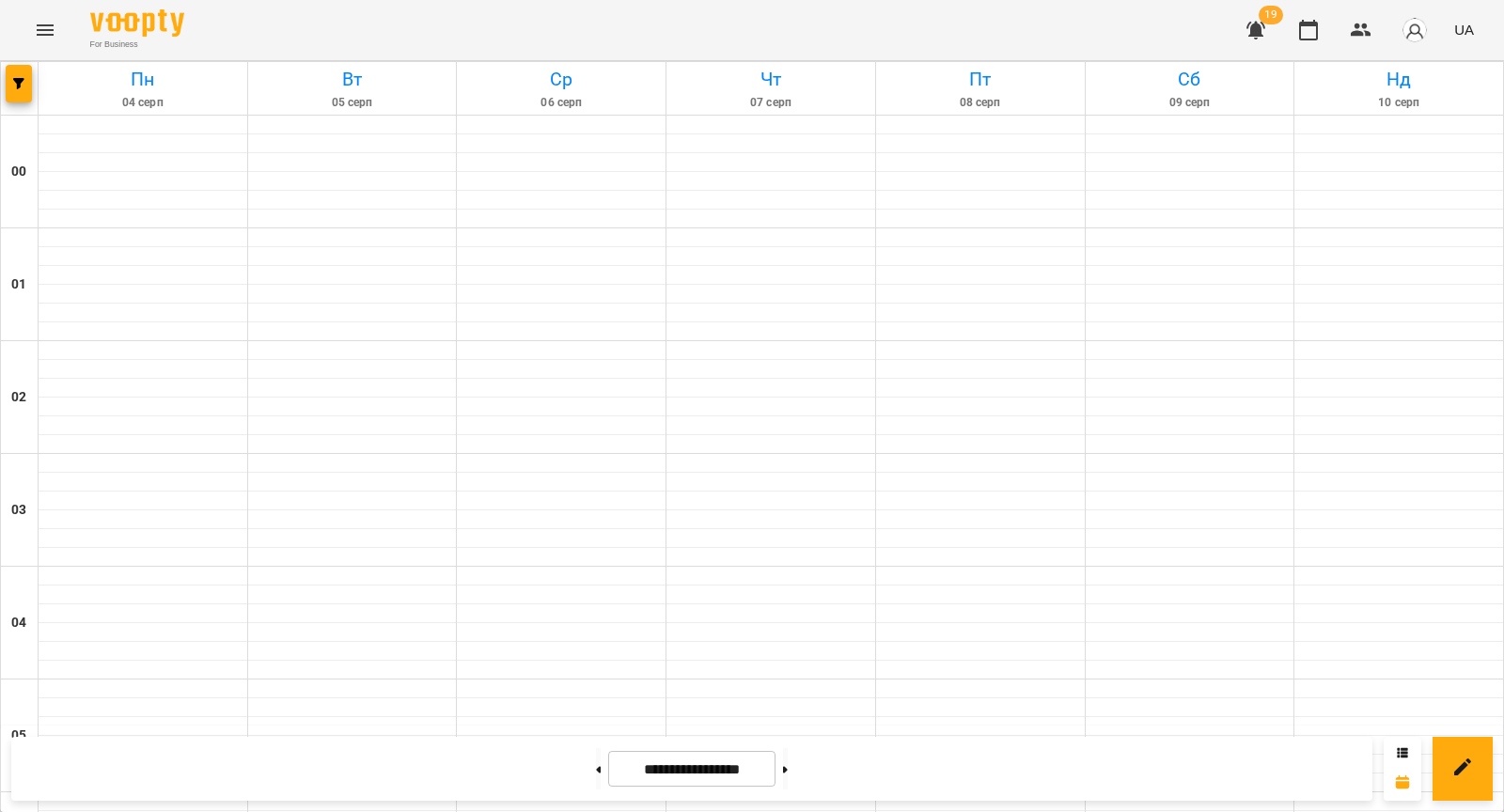
scroll to position [1936, 0]
click at [788, 771] on button at bounding box center [785, 769] width 5 height 41
click at [32, 86] on div at bounding box center [20, 89] width 38 height 53
click at [14, 87] on icon "button" at bounding box center [19, 84] width 11 height 11
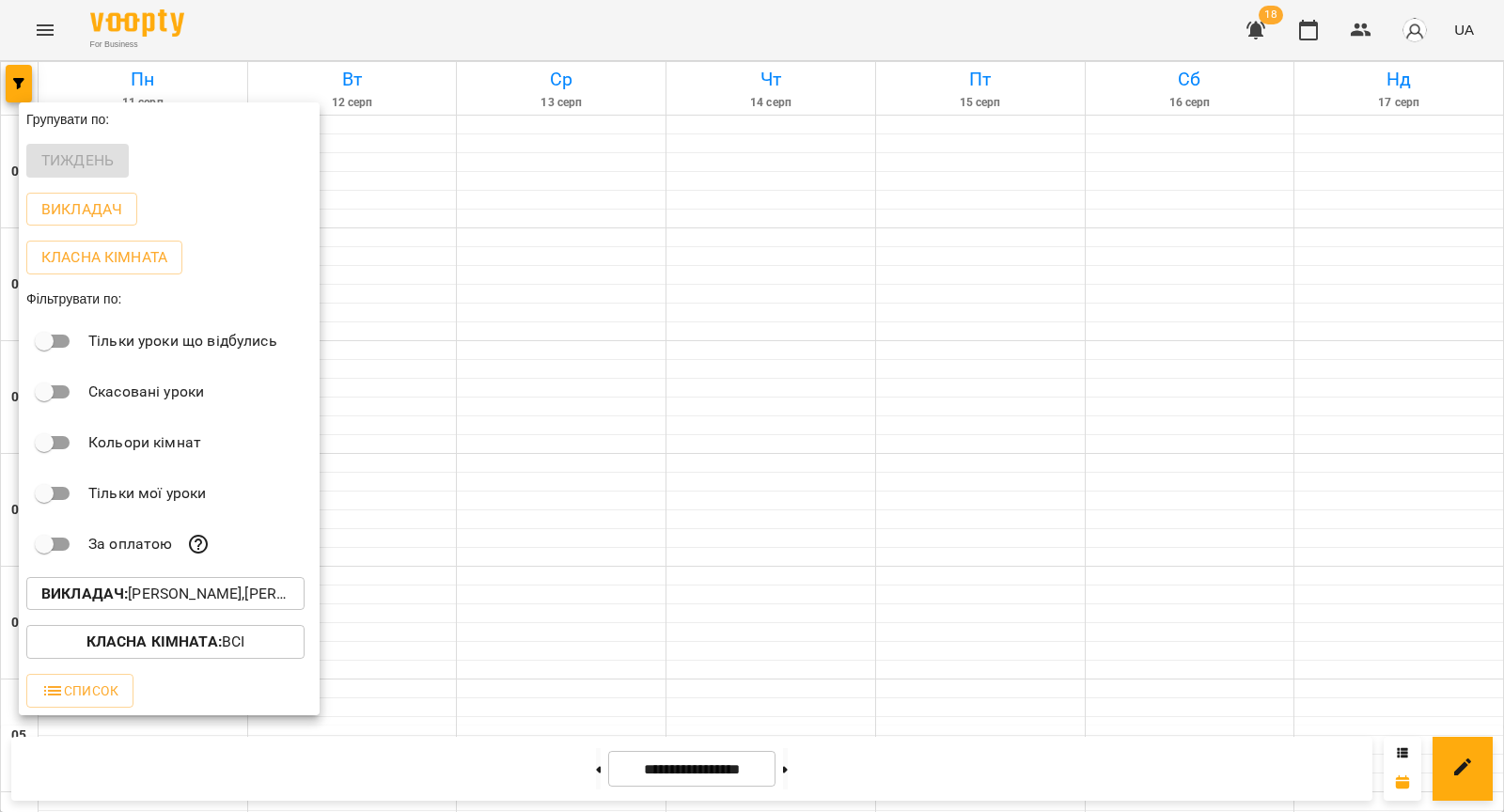
click at [157, 595] on p "Викладач : [PERSON_NAME],[PERSON_NAME],[PERSON_NAME],[PERSON_NAME],[PERSON_NAME…" at bounding box center [165, 594] width 248 height 23
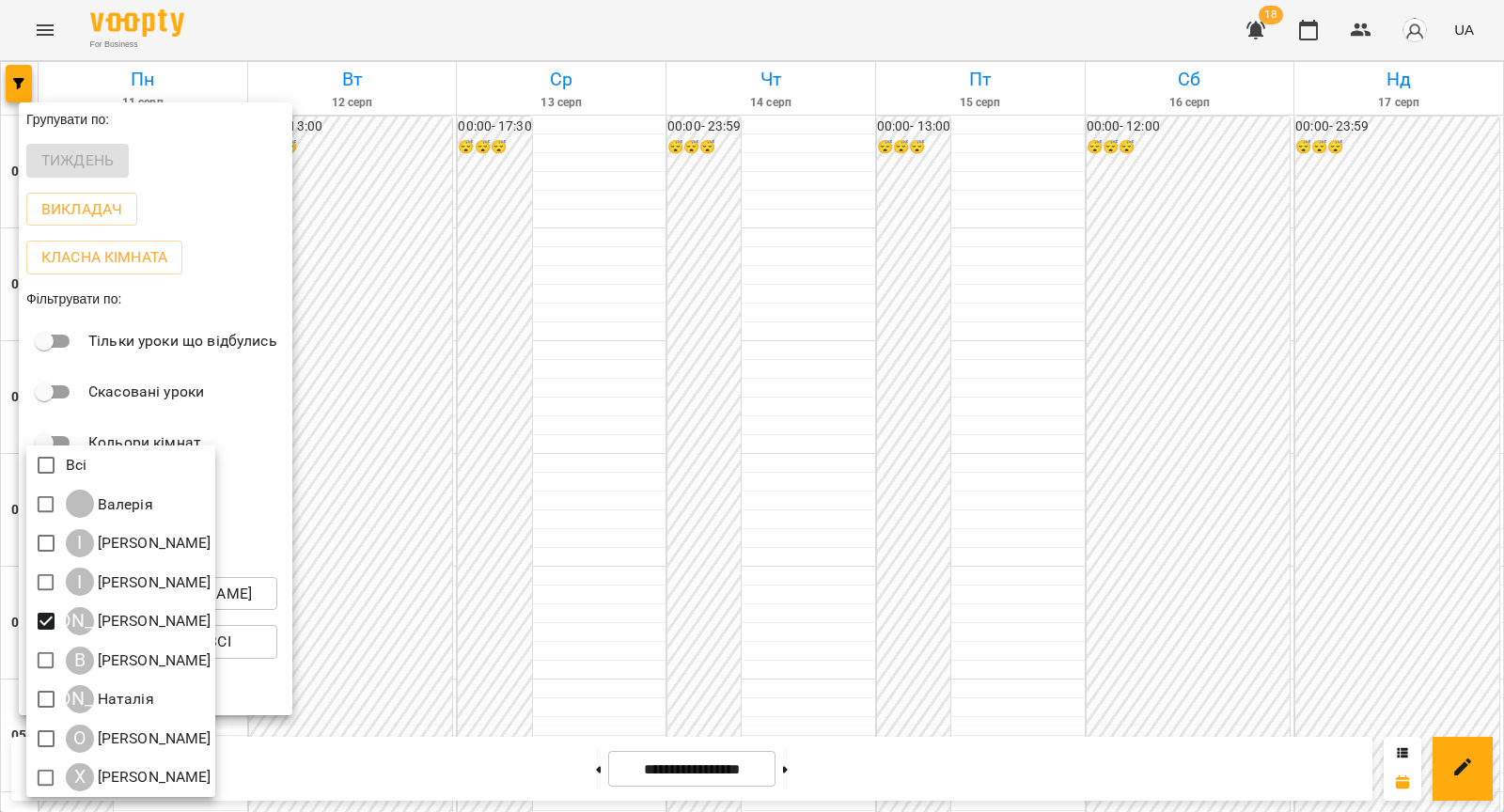
click at [306, 630] on div at bounding box center [752, 406] width 1504 height 812
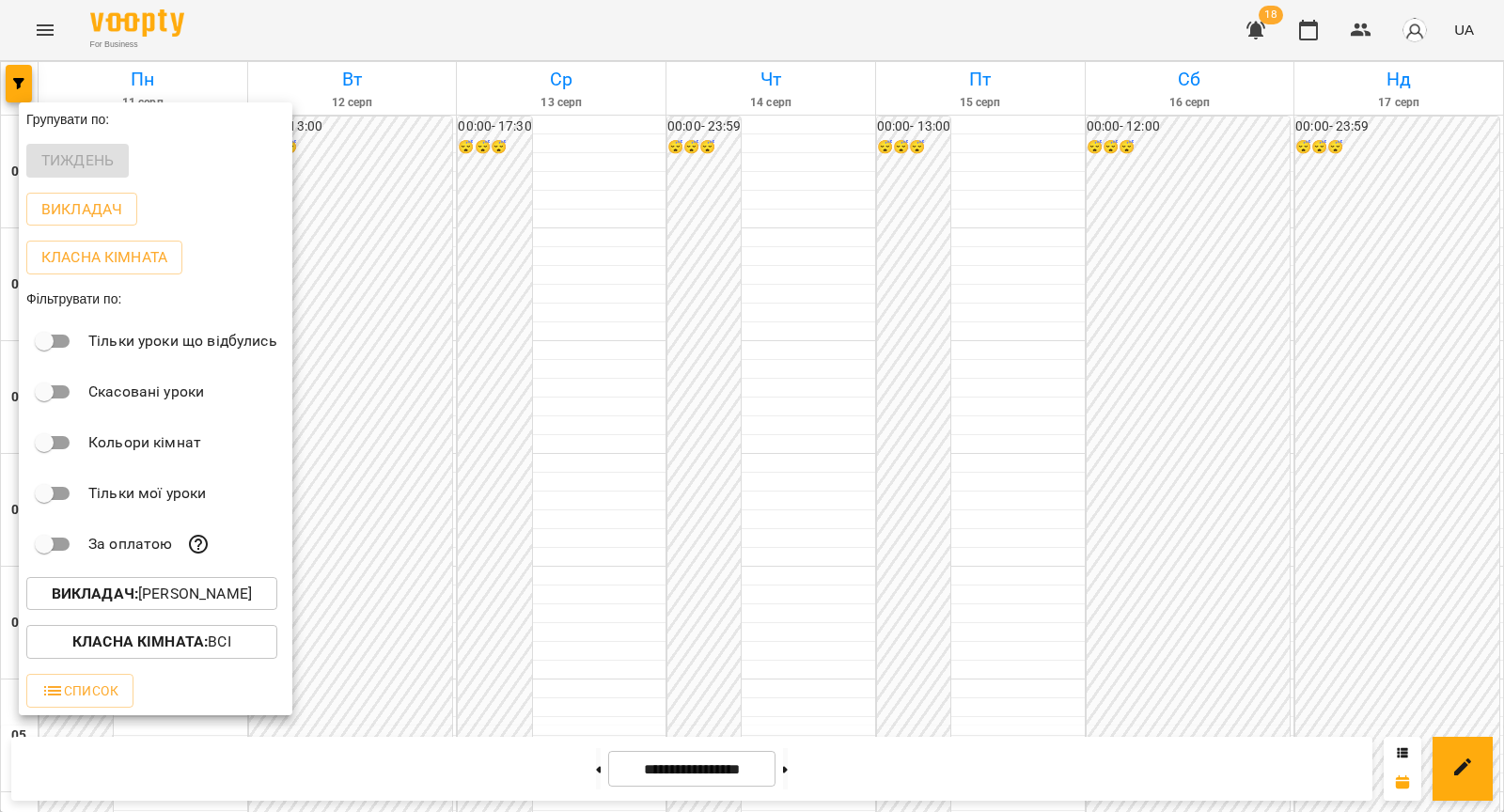
click at [306, 630] on div "Всі [PERSON_NAME] І [PERSON_NAME] І [PERSON_NAME] А [PERSON_NAME] В [PERSON_NAM…" at bounding box center [752, 406] width 1504 height 812
click at [372, 629] on div at bounding box center [752, 406] width 1504 height 812
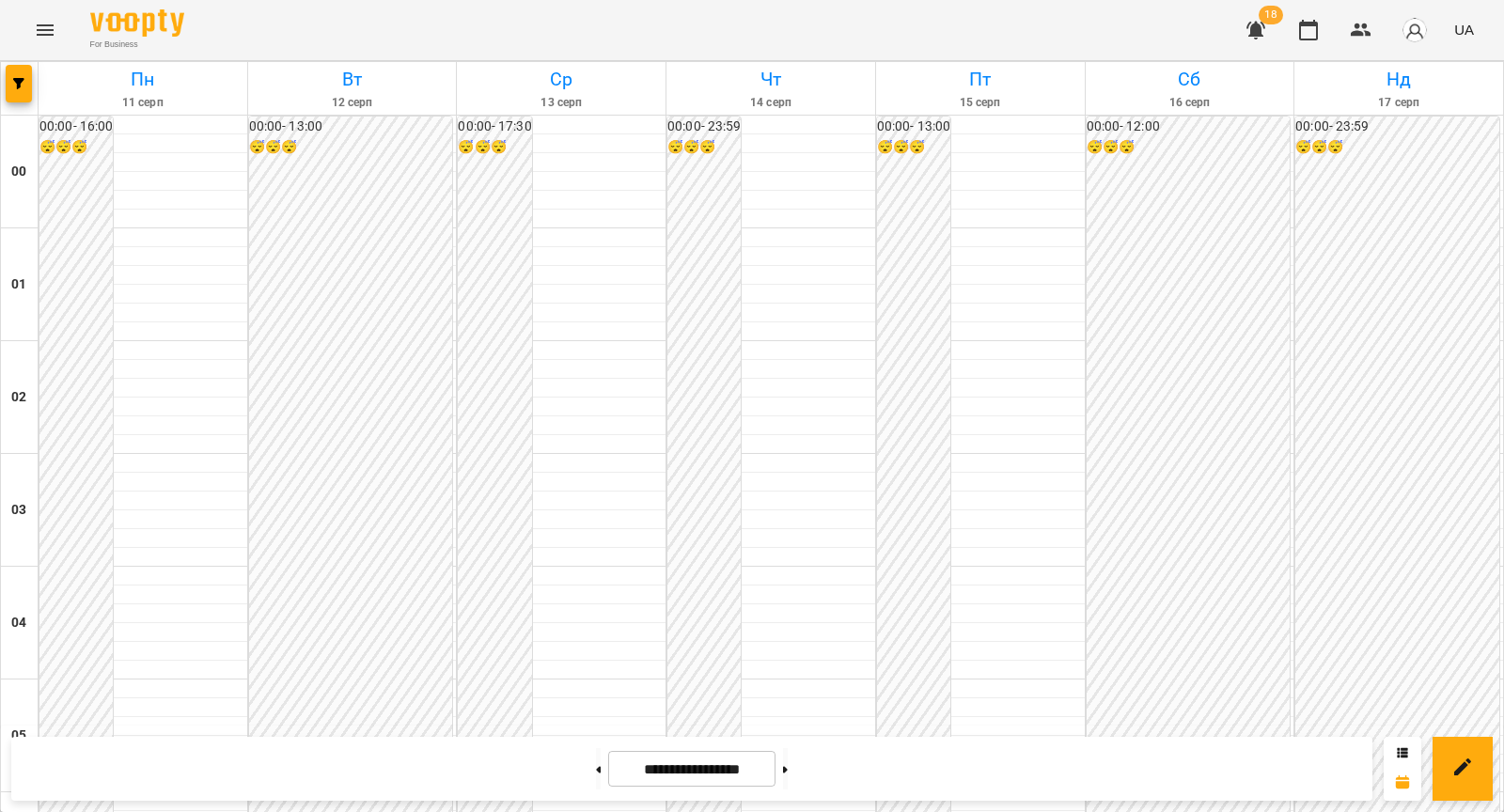
click at [604, 772] on div at bounding box center [598, 769] width 20 height 41
click at [600, 772] on div at bounding box center [598, 769] width 20 height 41
click at [597, 766] on button at bounding box center [598, 769] width 5 height 41
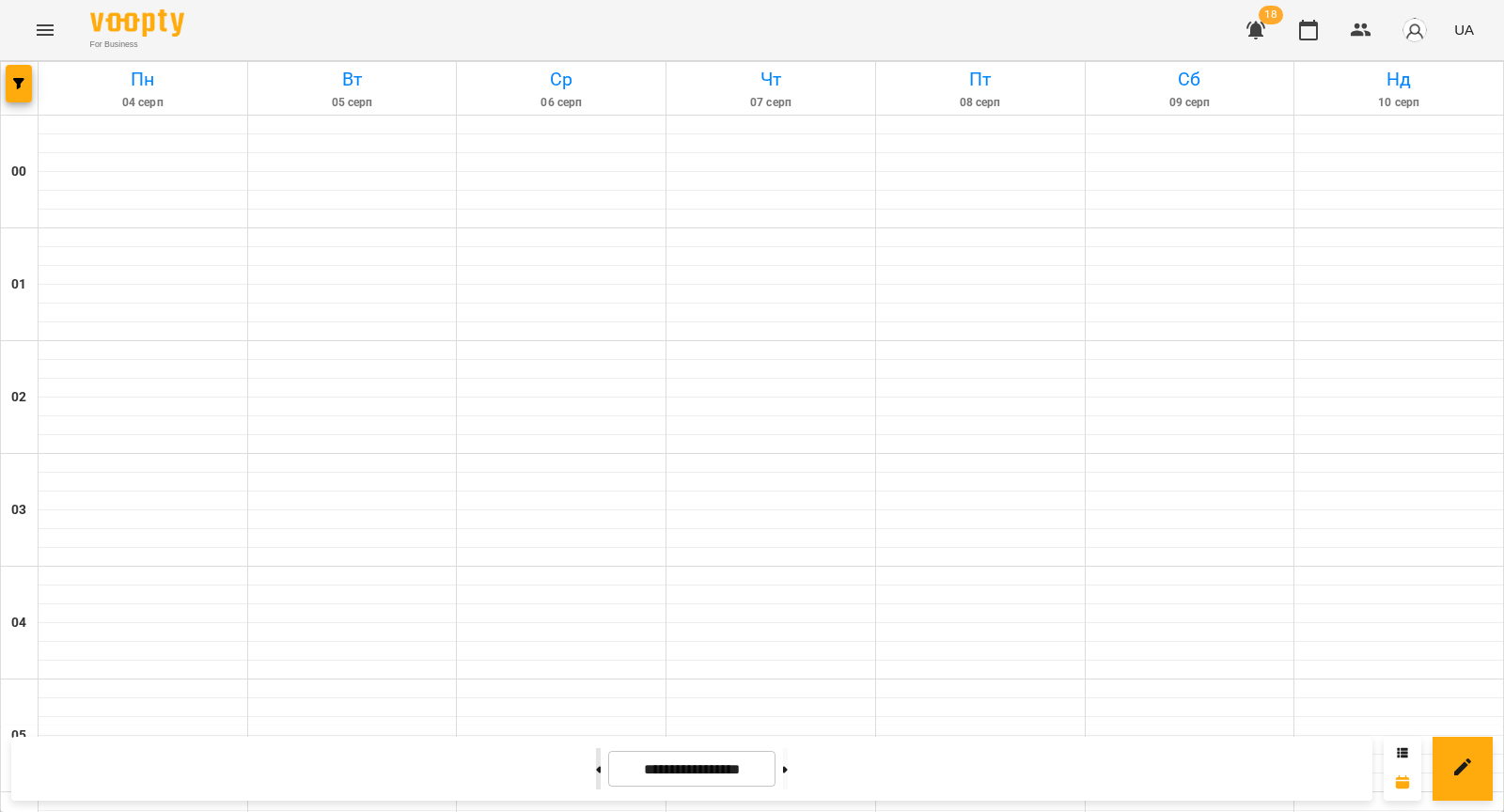
click at [597, 765] on button at bounding box center [598, 769] width 5 height 41
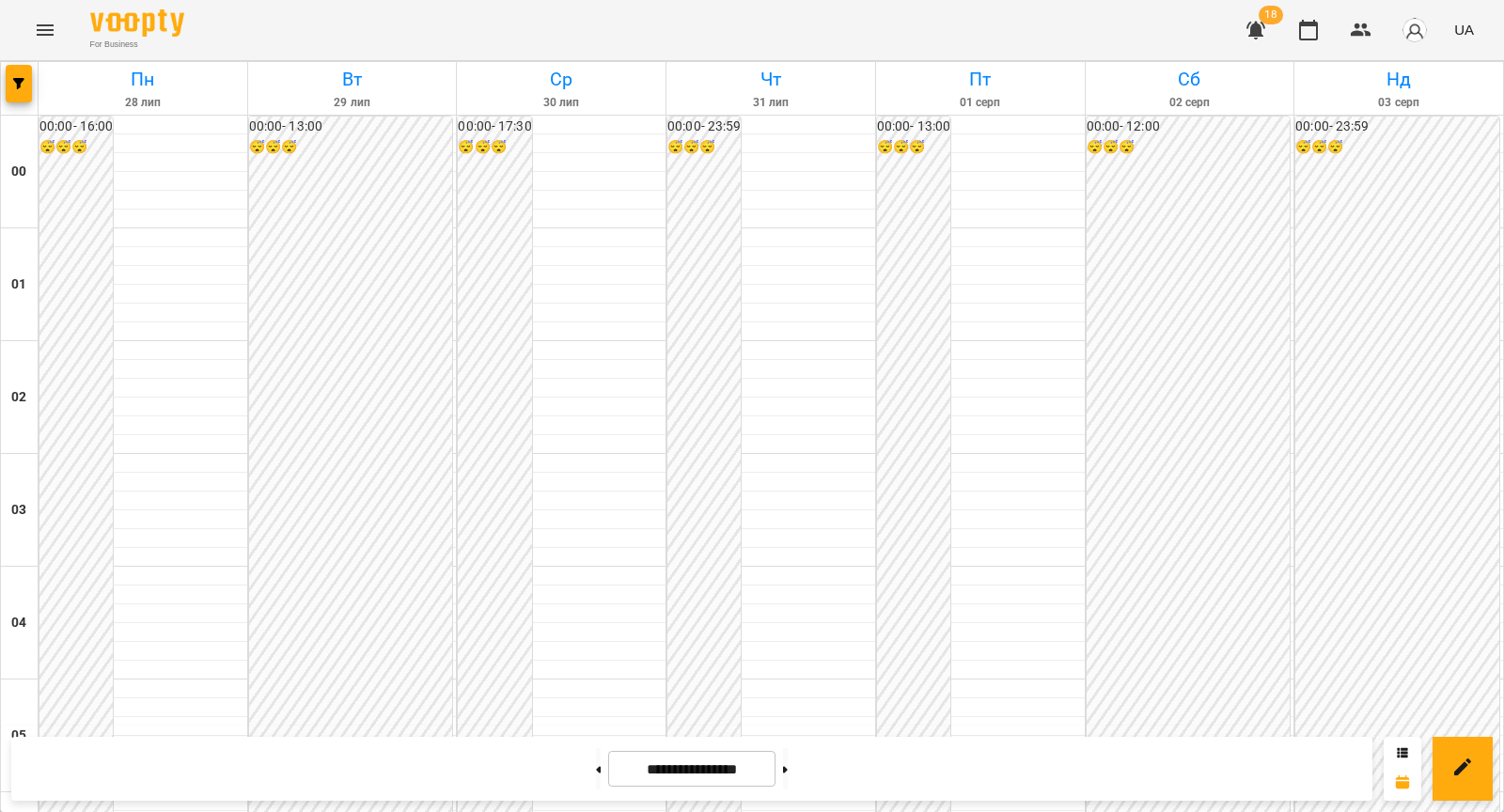
scroll to position [1260, 0]
click at [788, 769] on button at bounding box center [785, 769] width 5 height 41
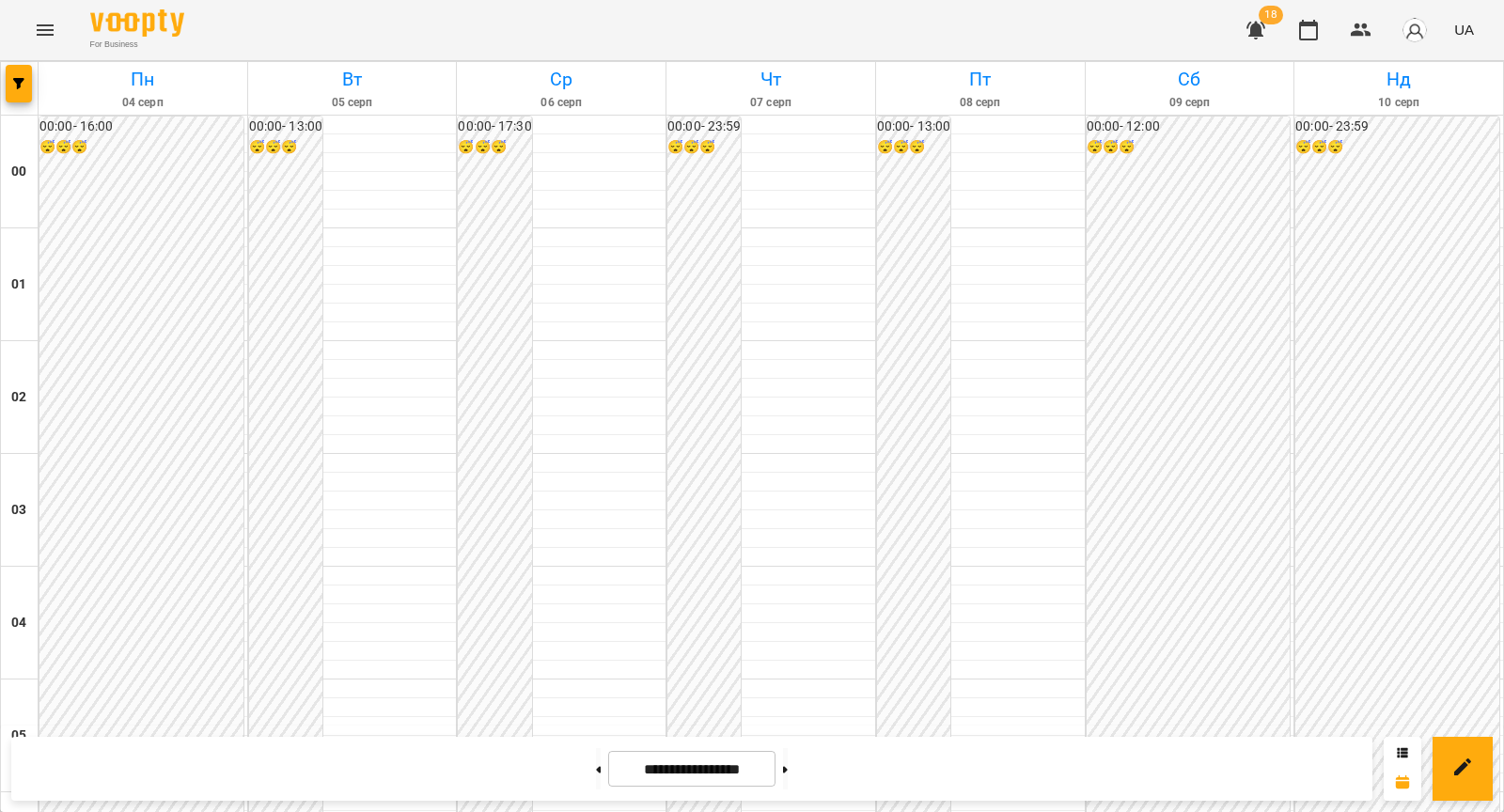
scroll to position [1980, 0]
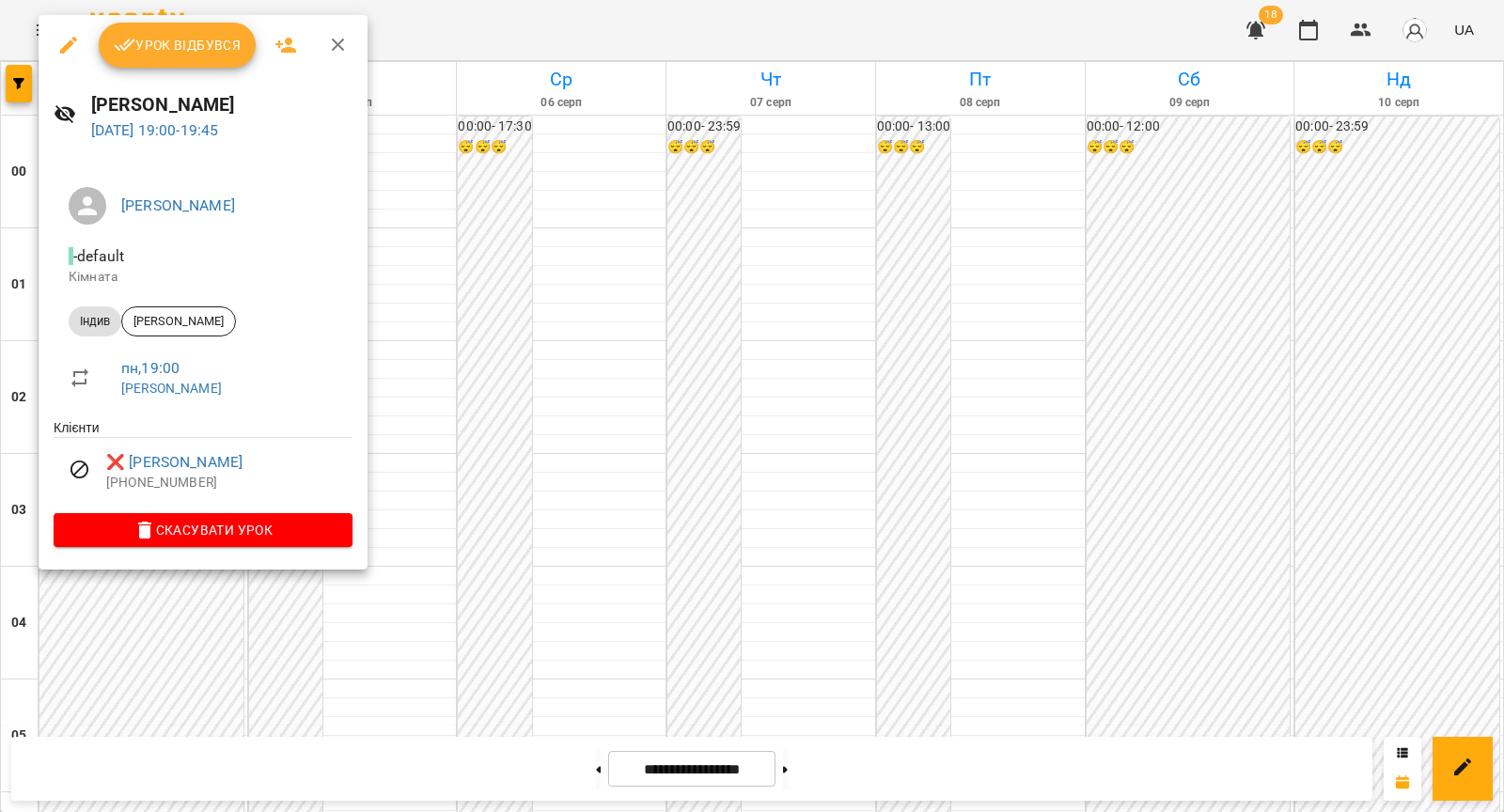
click at [450, 328] on div at bounding box center [752, 406] width 1504 height 812
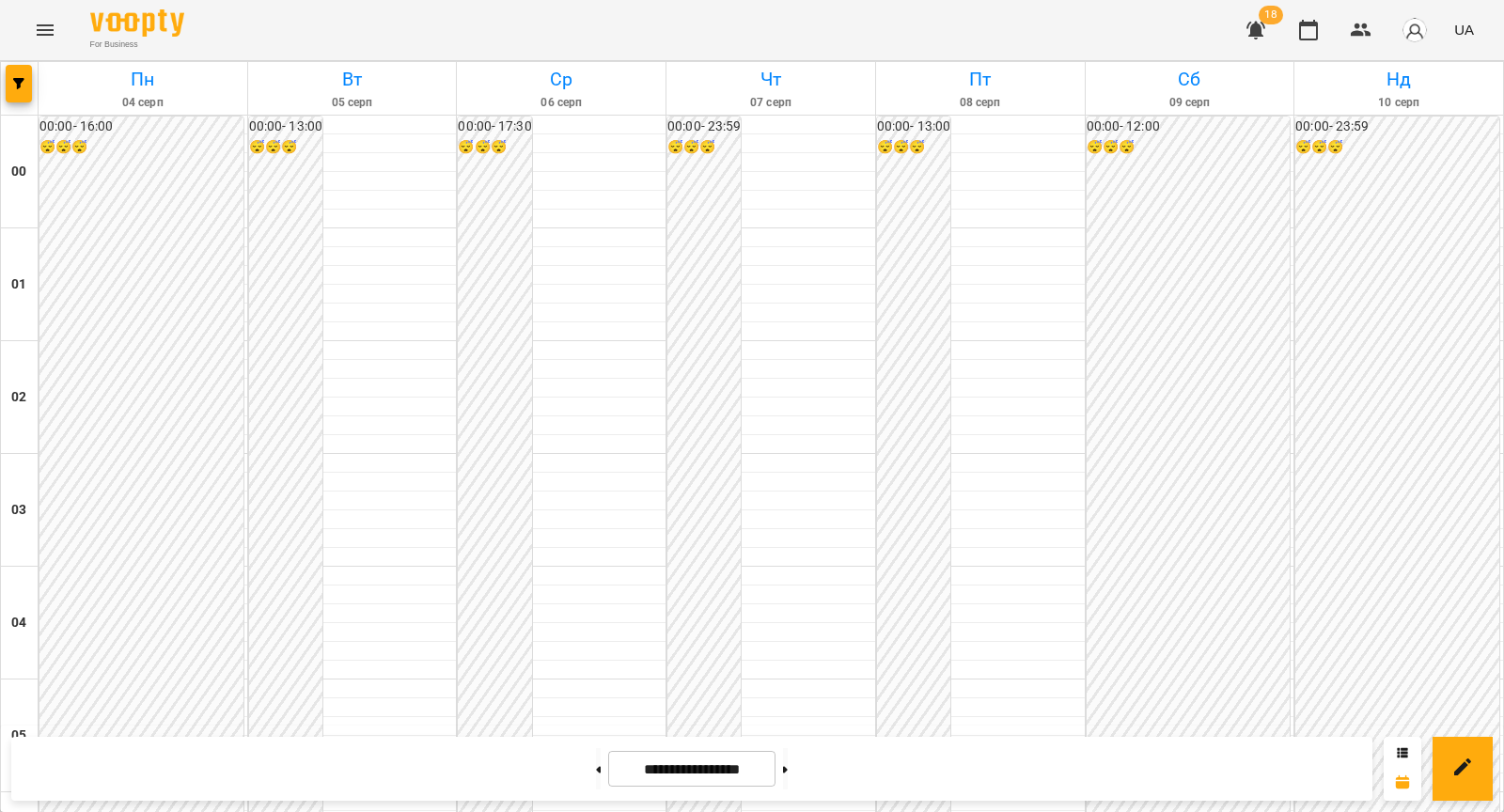
scroll to position [1917, 0]
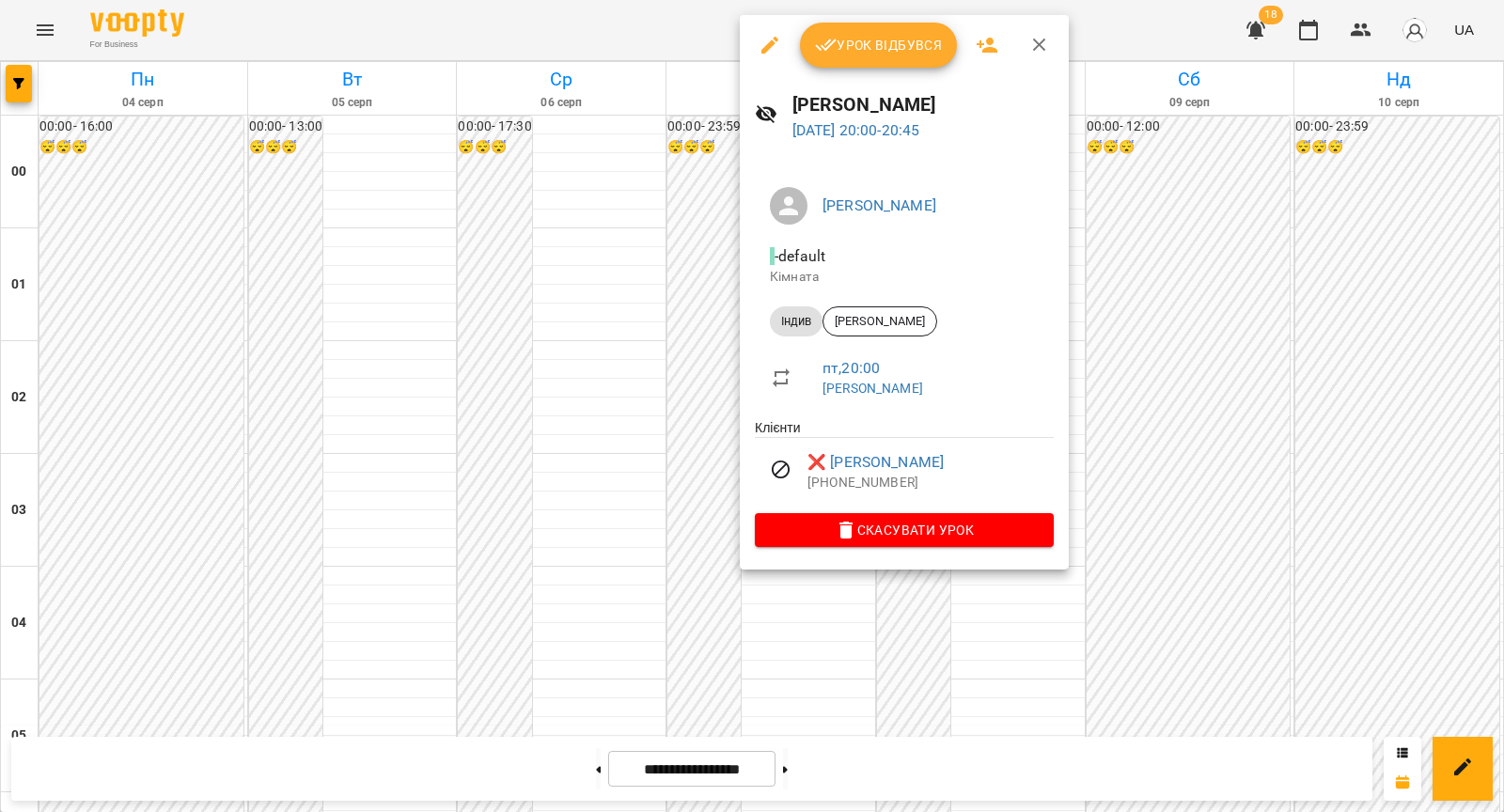
click at [630, 480] on div at bounding box center [752, 406] width 1504 height 812
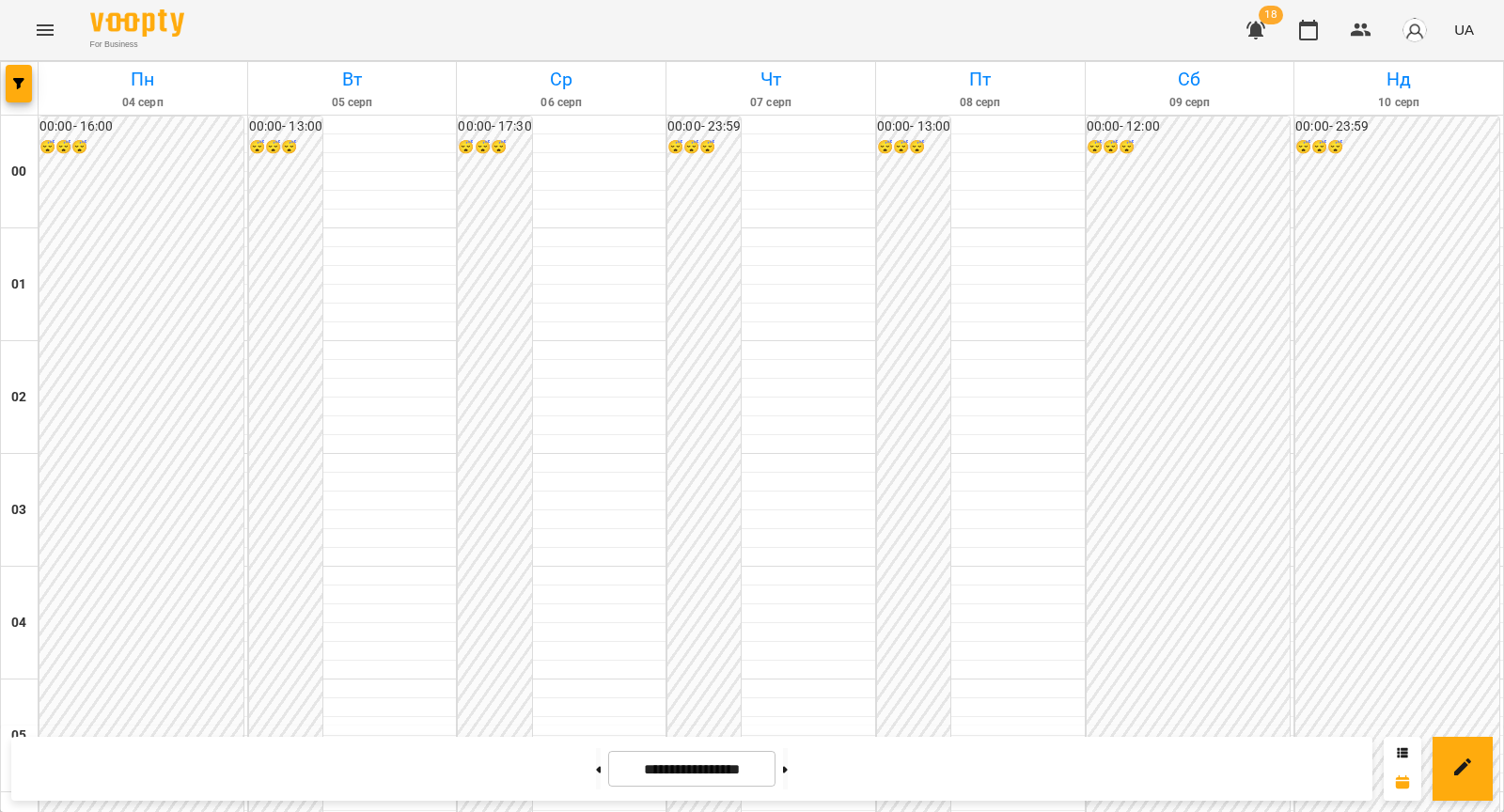
scroll to position [1980, 0]
click at [788, 771] on button at bounding box center [785, 769] width 5 height 41
type input "**********"
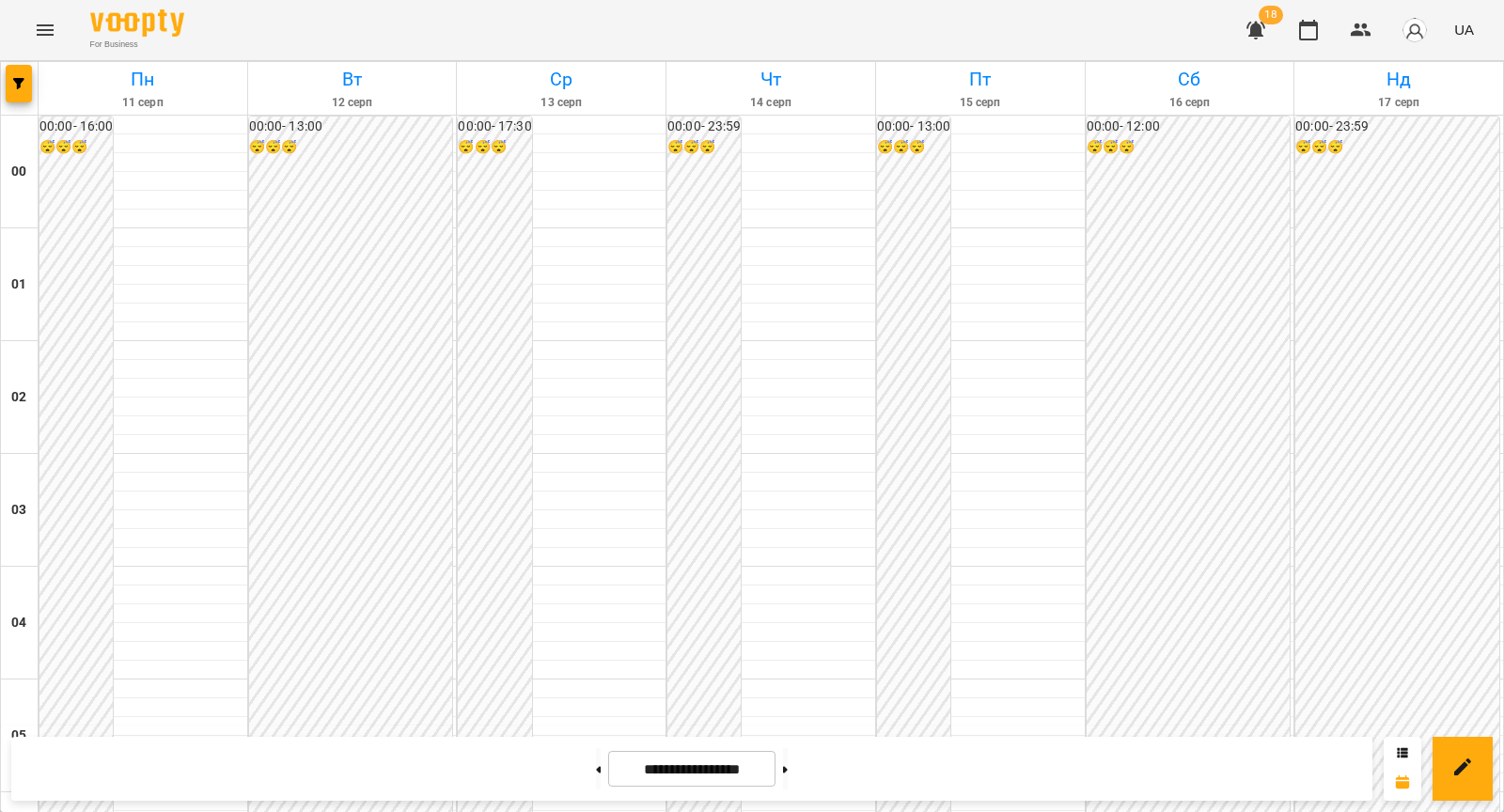
scroll to position [1748, 0]
